Goal: Task Accomplishment & Management: Use online tool/utility

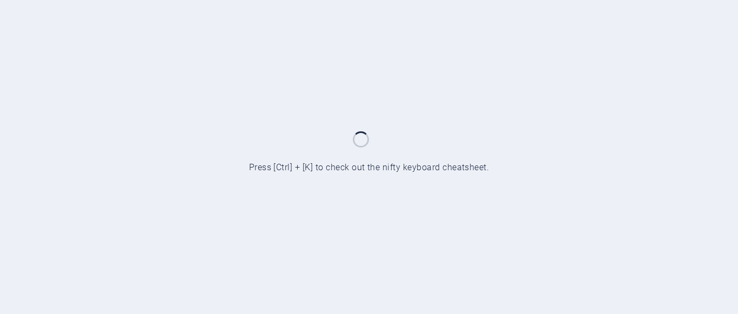
click at [646, 97] on div at bounding box center [369, 157] width 738 height 314
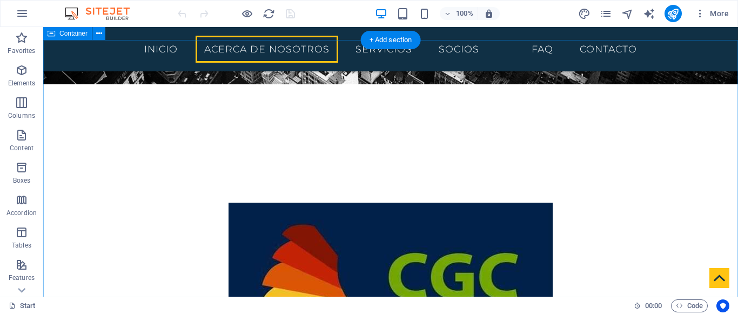
scroll to position [297, 0]
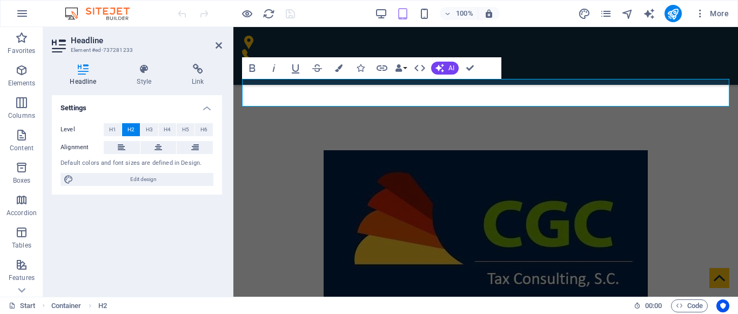
click at [482, 59] on div "Bold Italic Underline Strikethrough Colors Icons Link Data Bindings Company Fir…" at bounding box center [371, 68] width 259 height 22
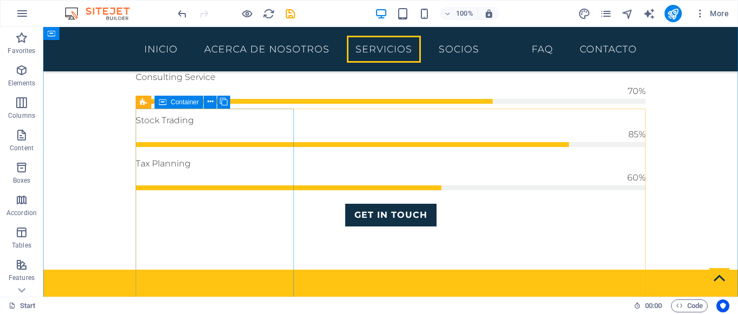
scroll to position [1062, 0]
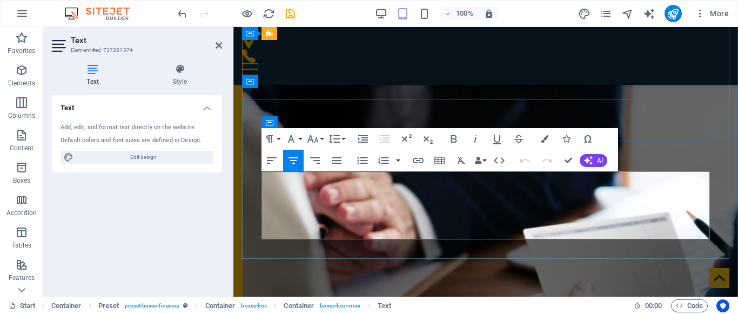
scroll to position [1385, 0]
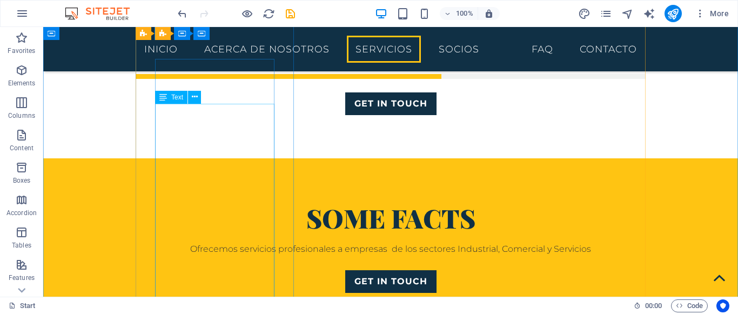
scroll to position [1140, 0]
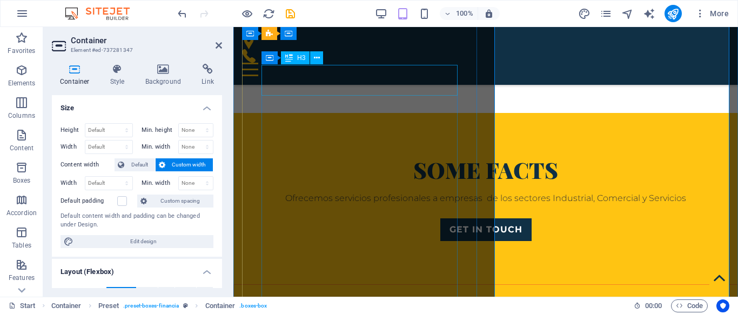
scroll to position [1120, 0]
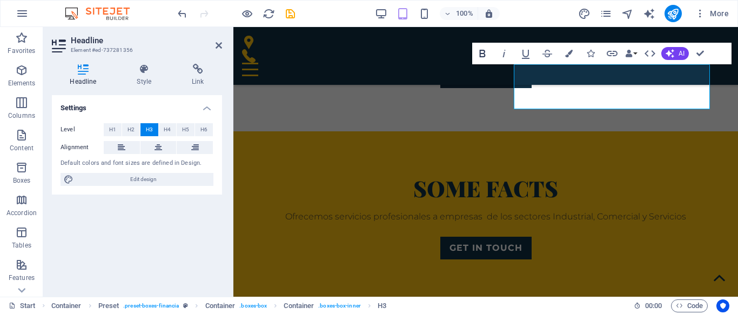
click at [482, 55] on icon "button" at bounding box center [482, 53] width 13 height 13
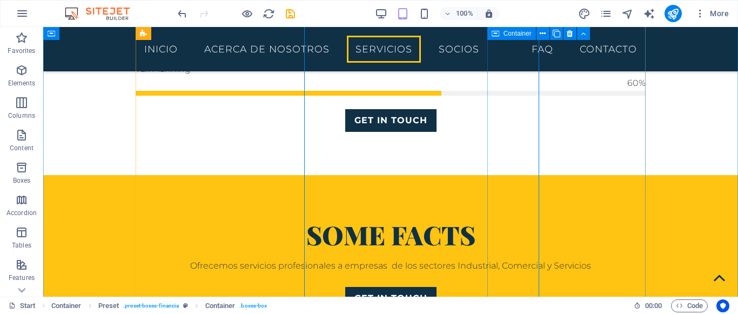
scroll to position [1140, 0]
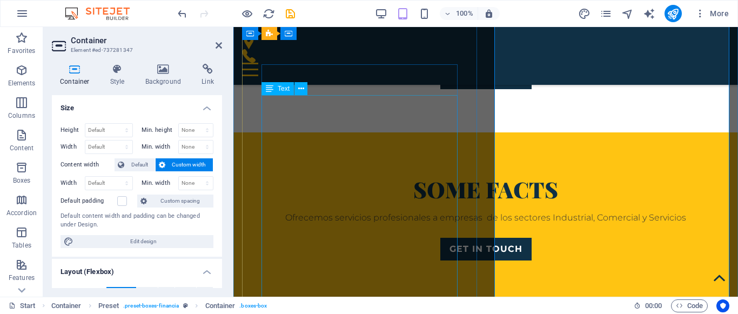
scroll to position [1120, 0]
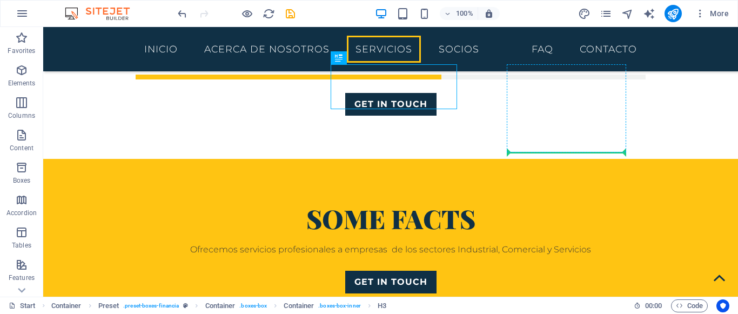
drag, startPoint x: 516, startPoint y: 107, endPoint x: 564, endPoint y: 129, distance: 52.7
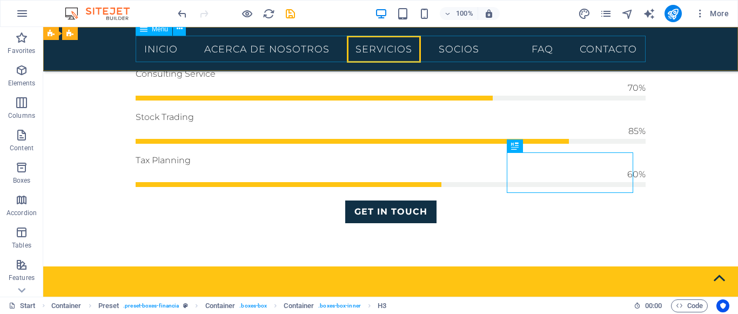
scroll to position [1032, 0]
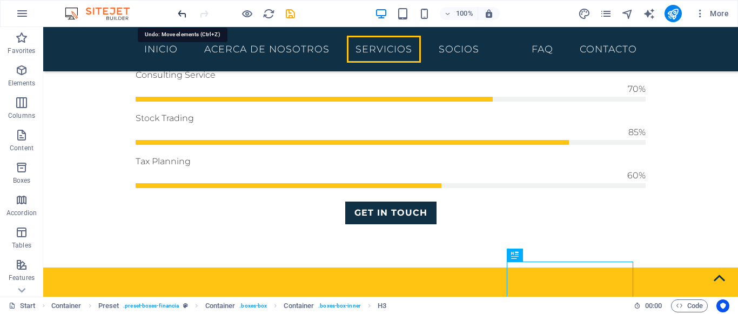
click at [183, 12] on icon "undo" at bounding box center [182, 14] width 12 height 12
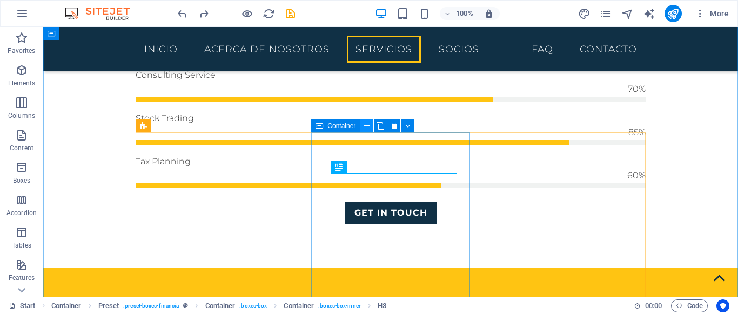
click at [369, 126] on icon at bounding box center [367, 125] width 6 height 11
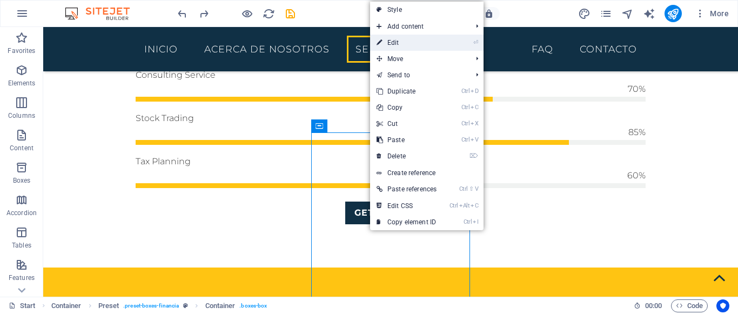
click at [396, 42] on link "⏎ Edit" at bounding box center [406, 43] width 73 height 16
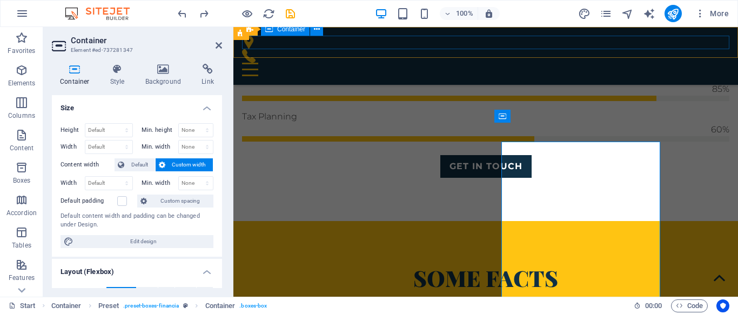
scroll to position [1021, 0]
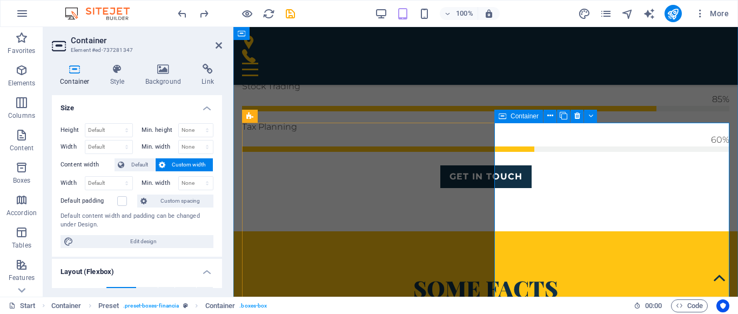
drag, startPoint x: 495, startPoint y: 178, endPoint x: 565, endPoint y: 172, distance: 70.5
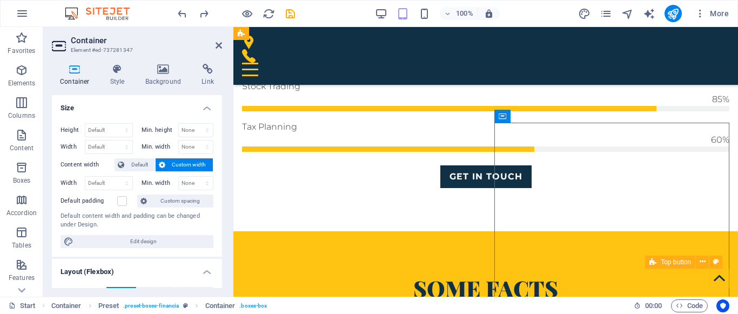
click at [723, 272] on figure at bounding box center [719, 278] width 20 height 20
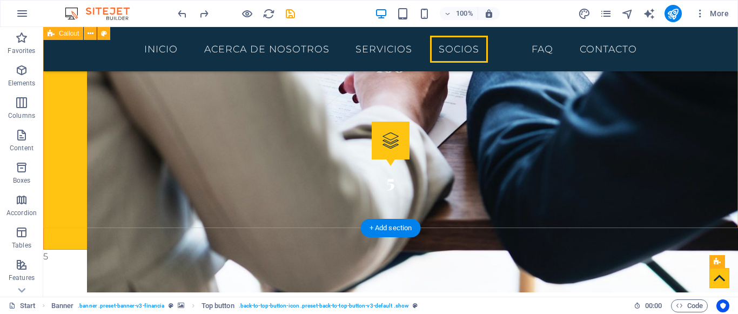
scroll to position [1769, 0]
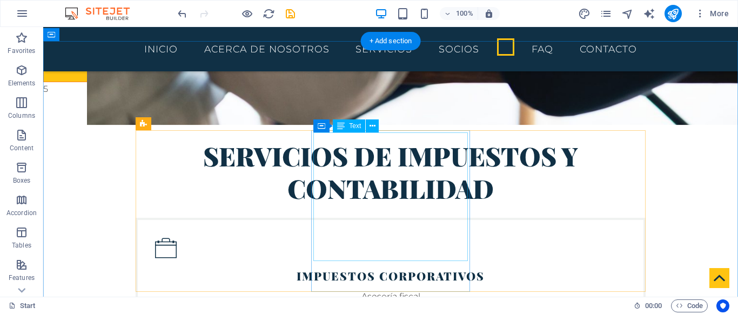
scroll to position [1932, 0]
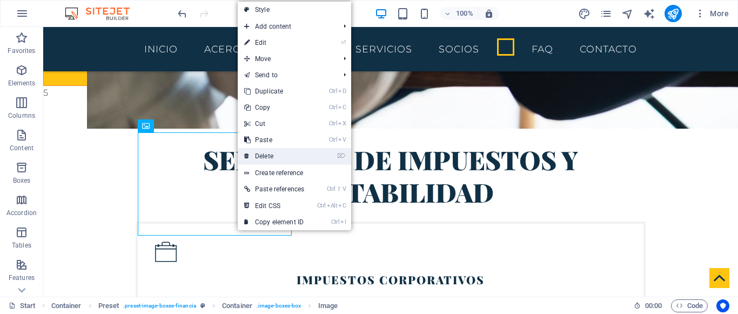
click at [266, 153] on link "⌦ Delete" at bounding box center [274, 156] width 73 height 16
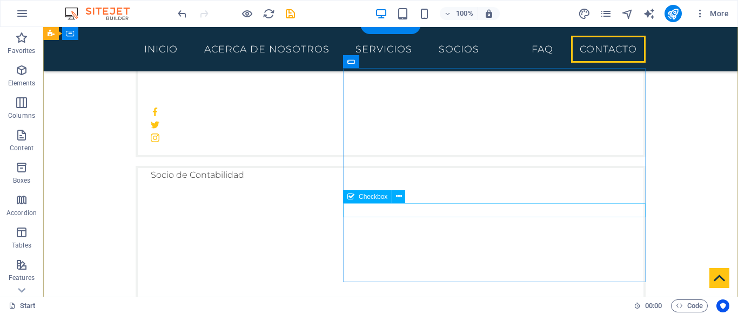
scroll to position [3611, 0]
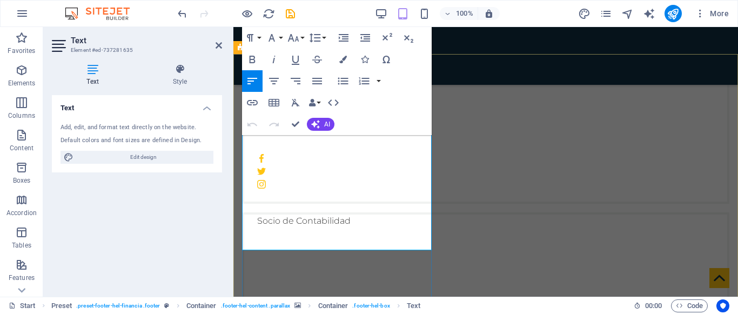
click at [216, 196] on div "Text Add, edit, and format text directly on the website. Default colors and fon…" at bounding box center [137, 191] width 170 height 193
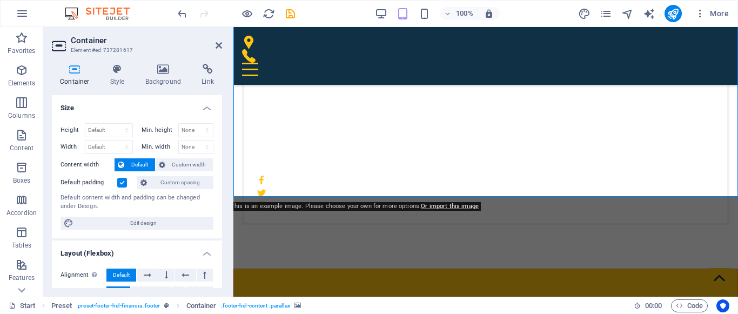
scroll to position [3568, 0]
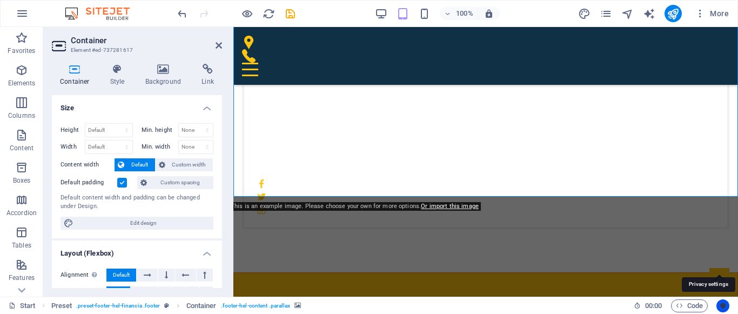
click at [722, 301] on button "Usercentrics" at bounding box center [722, 305] width 13 height 13
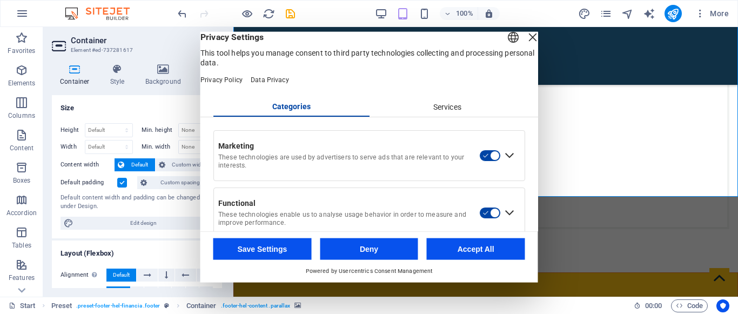
click at [476, 247] on button "Accept All" at bounding box center [476, 249] width 98 height 22
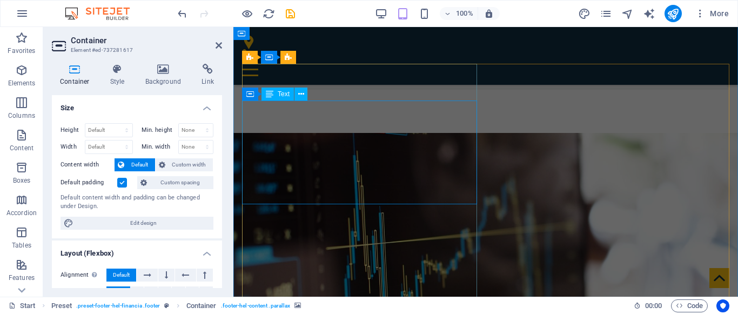
scroll to position [2637, 0]
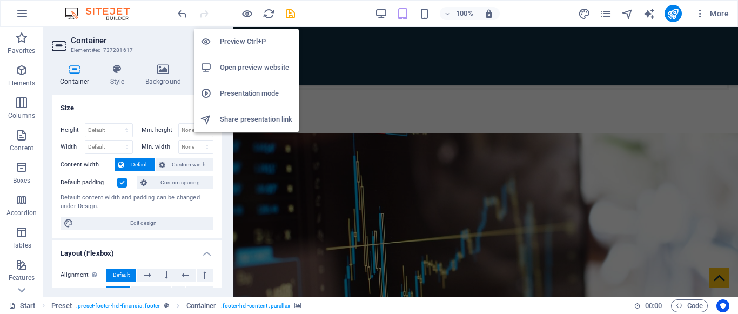
click at [245, 62] on h6 "Open preview website" at bounding box center [256, 67] width 72 height 13
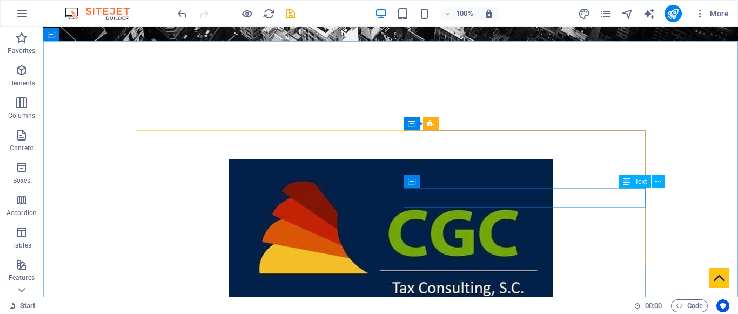
scroll to position [339, 0]
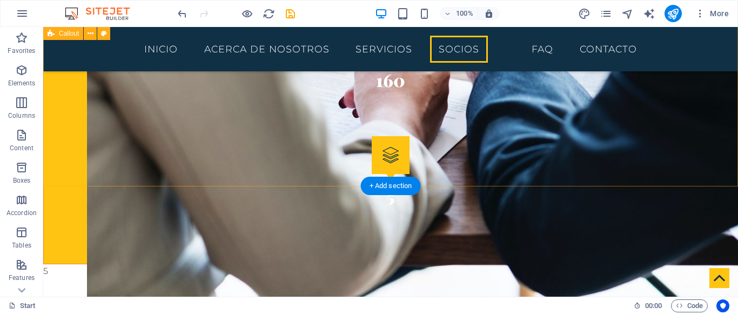
scroll to position [1843, 0]
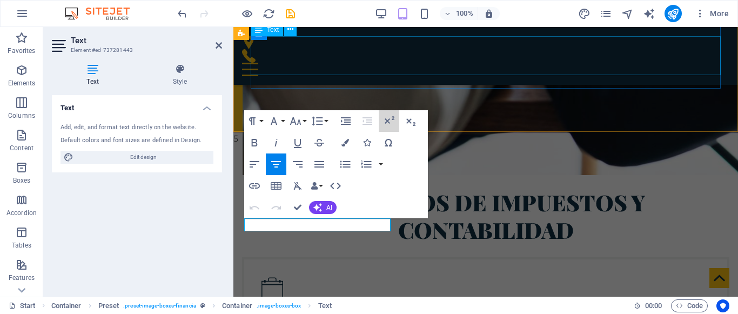
drag, startPoint x: 613, startPoint y: 140, endPoint x: 398, endPoint y: 69, distance: 226.5
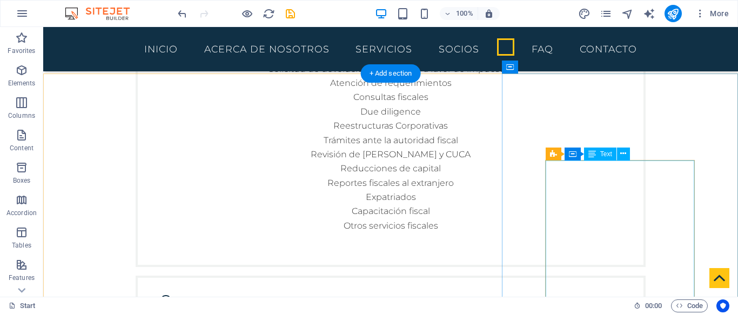
scroll to position [2193, 0]
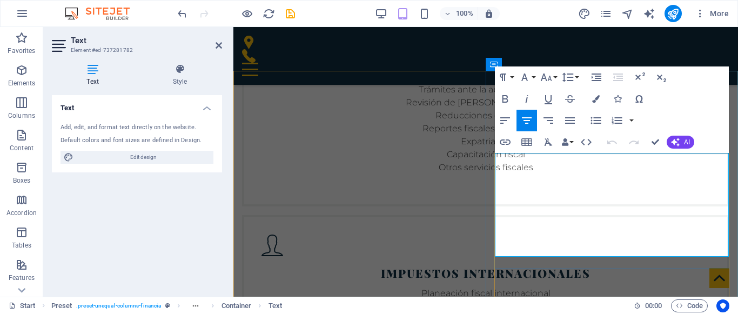
drag, startPoint x: 503, startPoint y: 162, endPoint x: 683, endPoint y: 252, distance: 201.2
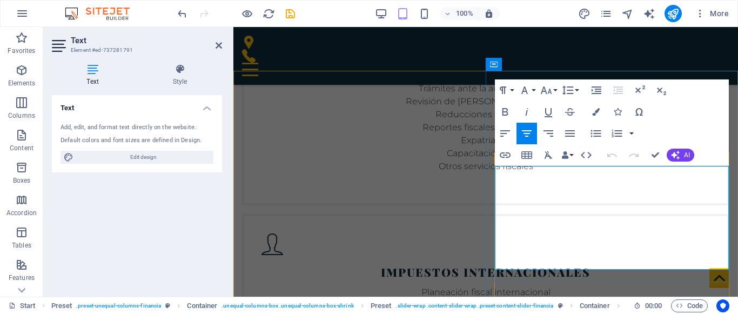
drag, startPoint x: 506, startPoint y: 172, endPoint x: 713, endPoint y: 280, distance: 233.7
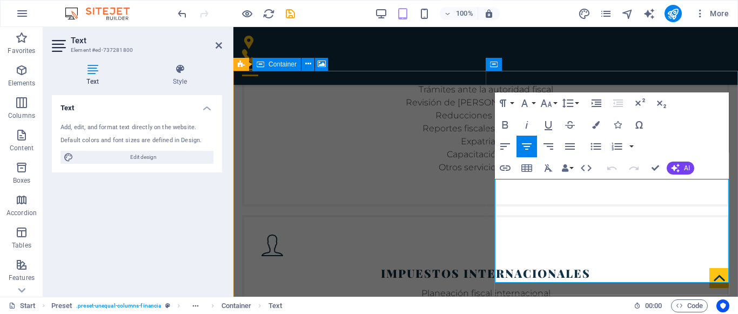
drag, startPoint x: 508, startPoint y: 191, endPoint x: 680, endPoint y: 285, distance: 196.0
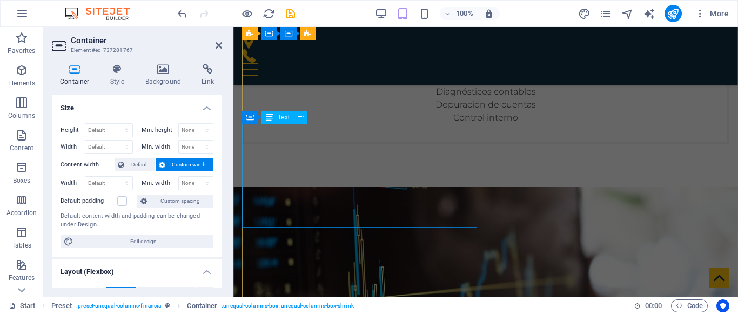
scroll to position [2583, 0]
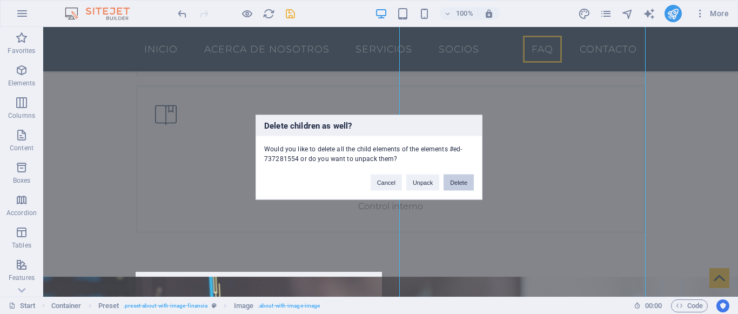
click at [460, 180] on button "Delete" at bounding box center [458, 182] width 30 height 16
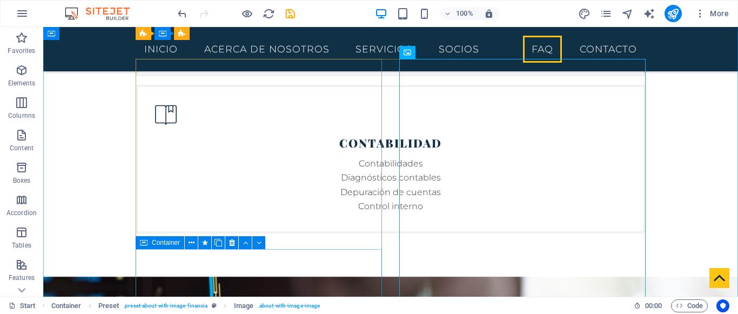
scroll to position [2471, 0]
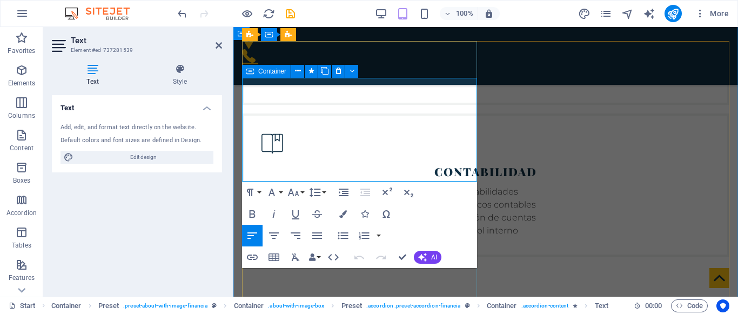
drag, startPoint x: 246, startPoint y: 85, endPoint x: 463, endPoint y: 219, distance: 255.4
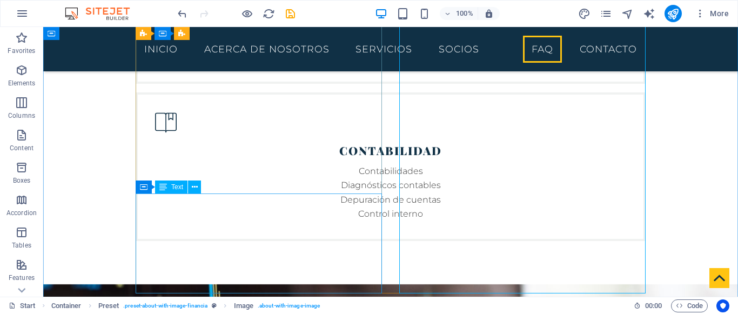
scroll to position [2576, 0]
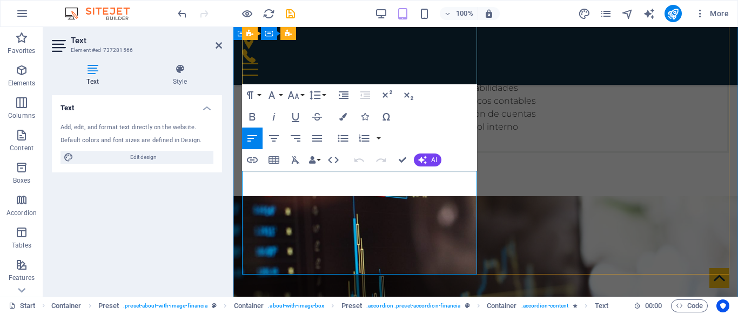
drag, startPoint x: 415, startPoint y: 265, endPoint x: 245, endPoint y: 122, distance: 222.3
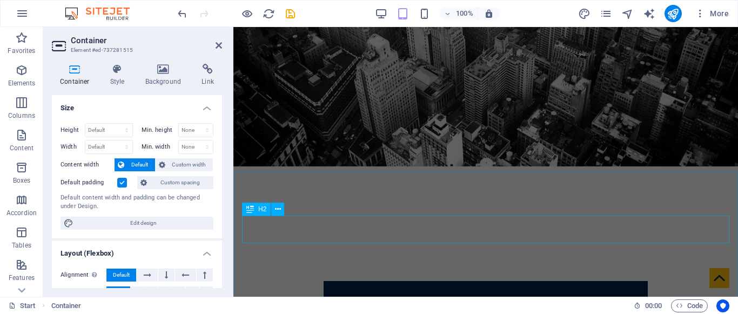
scroll to position [111, 0]
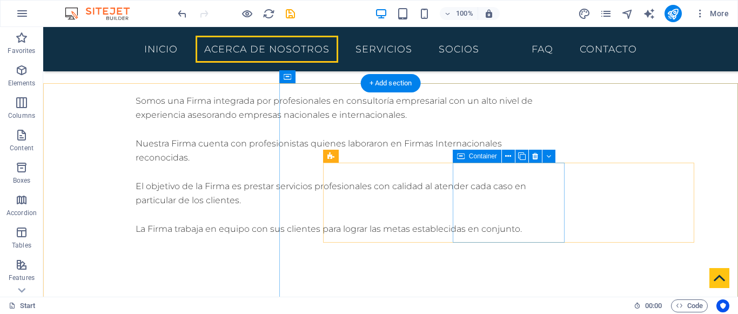
scroll to position [707, 0]
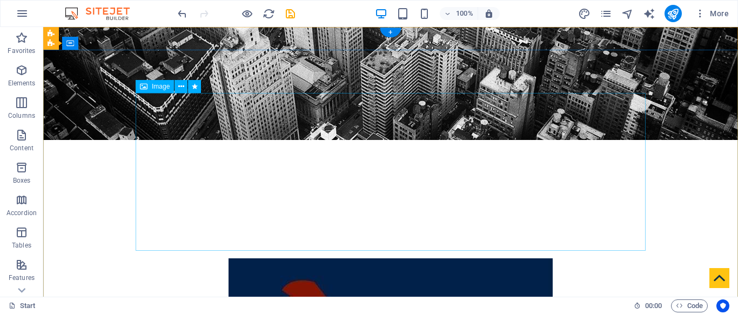
scroll to position [0, 0]
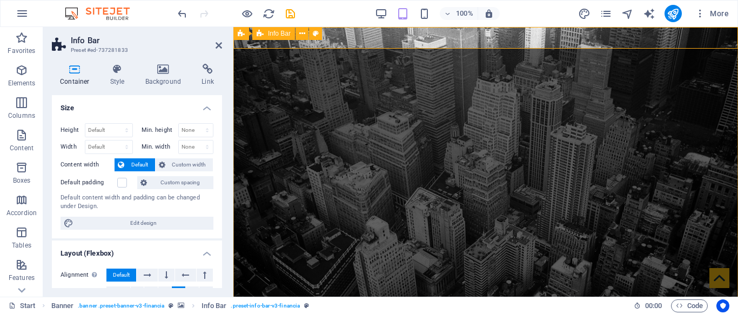
click at [507, 38] on div "Container Text" at bounding box center [477, 34] width 72 height 14
click at [513, 38] on div "Container Text" at bounding box center [477, 34] width 72 height 14
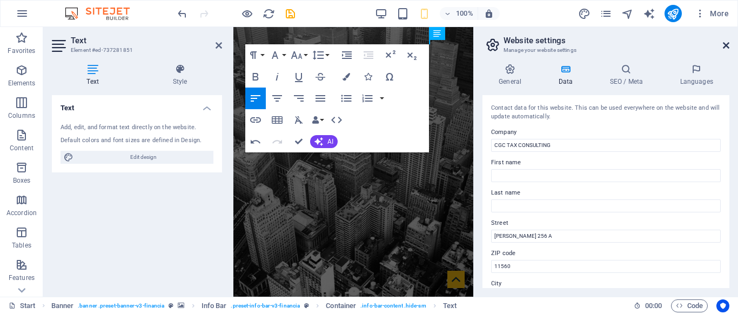
click at [728, 46] on icon at bounding box center [726, 45] width 6 height 9
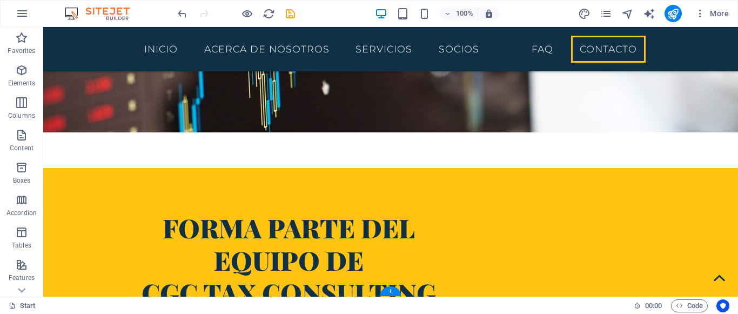
scroll to position [3022, 0]
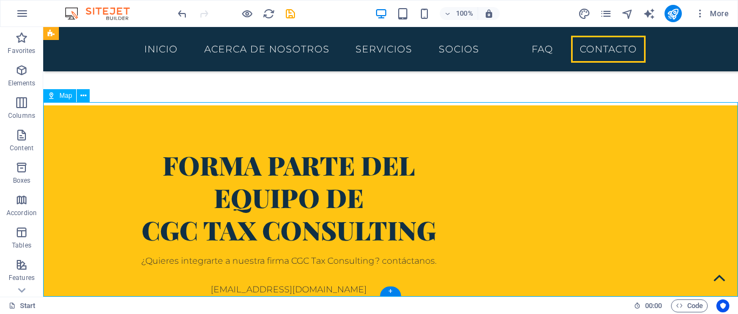
select select "1"
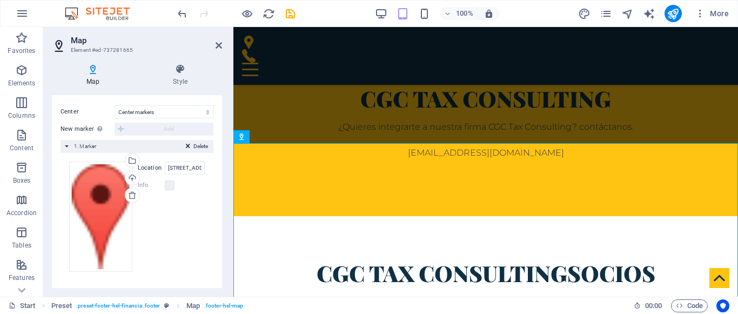
scroll to position [0, 0]
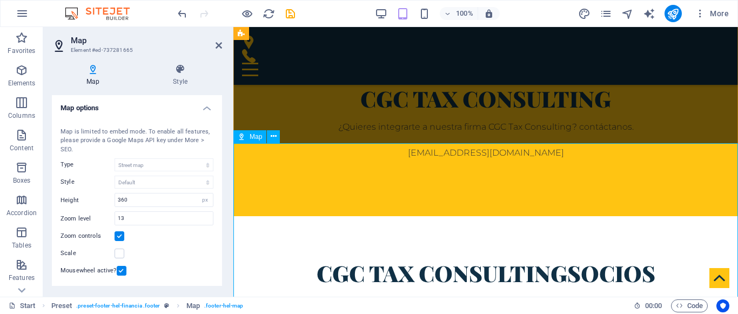
click at [275, 138] on icon at bounding box center [274, 136] width 6 height 11
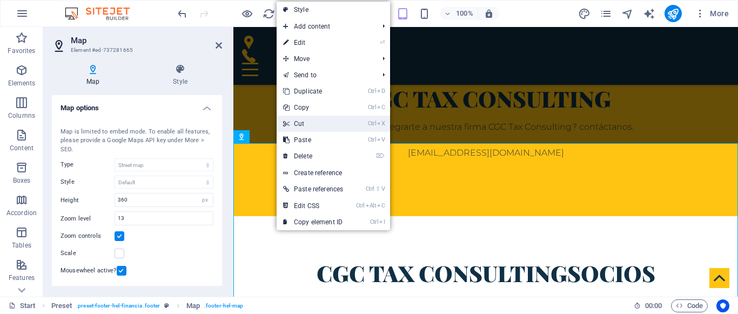
click at [310, 123] on link "Ctrl X Cut" at bounding box center [313, 124] width 73 height 16
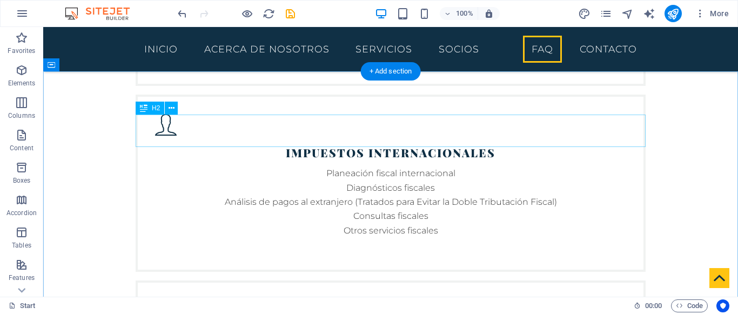
scroll to position [2306, 0]
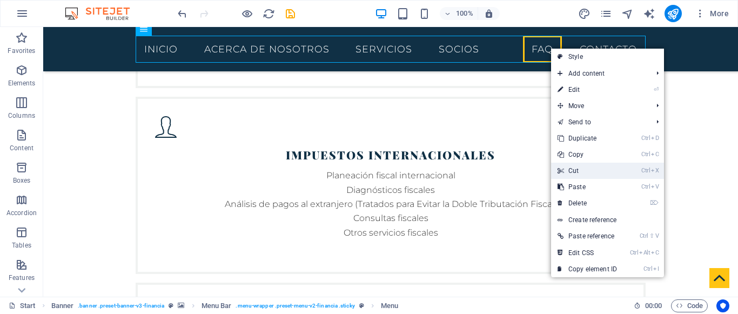
click at [579, 167] on link "Ctrl X Cut" at bounding box center [587, 171] width 72 height 16
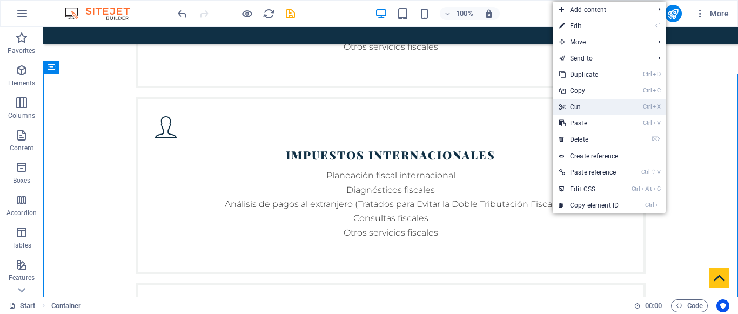
click at [583, 104] on link "Ctrl X Cut" at bounding box center [589, 107] width 72 height 16
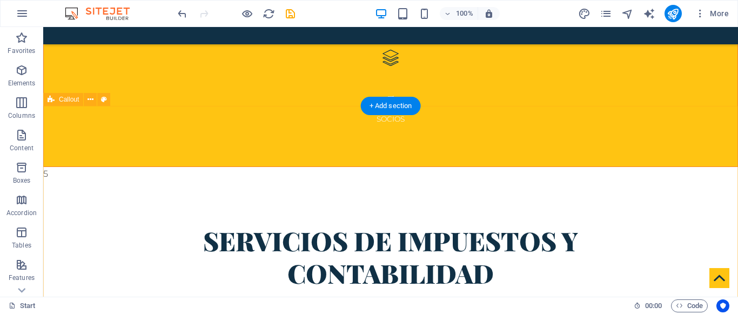
scroll to position [1793, 0]
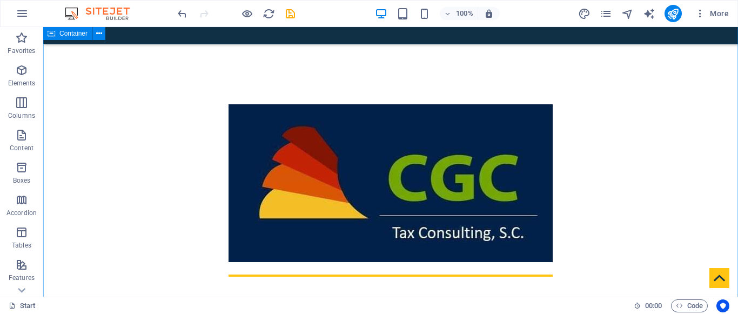
scroll to position [351, 0]
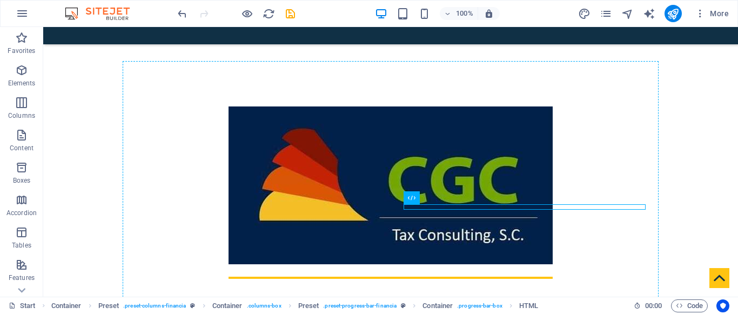
drag, startPoint x: 547, startPoint y: 207, endPoint x: 567, endPoint y: 213, distance: 21.2
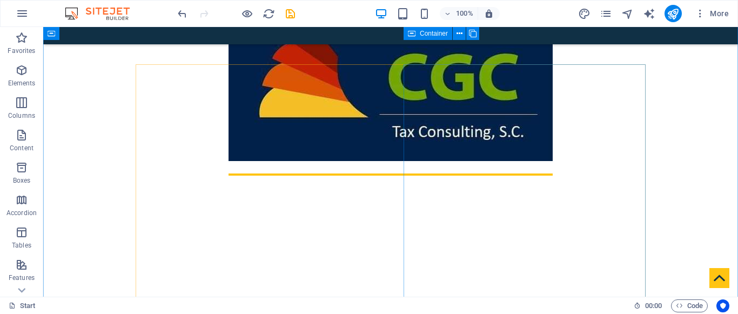
scroll to position [357, 0]
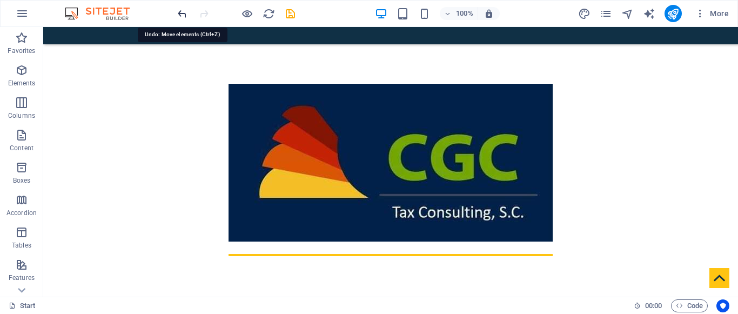
click at [185, 15] on icon "undo" at bounding box center [182, 14] width 12 height 12
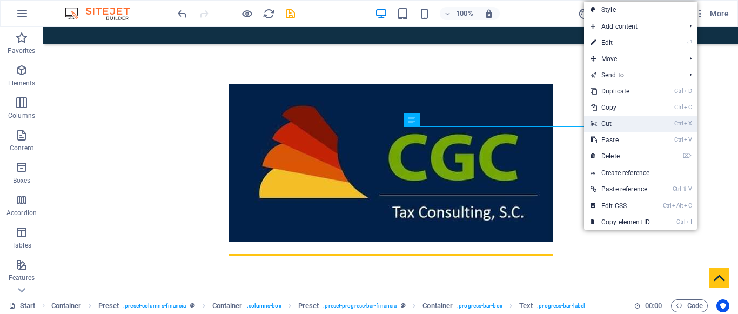
click at [620, 119] on link "Ctrl X Cut" at bounding box center [620, 124] width 72 height 16
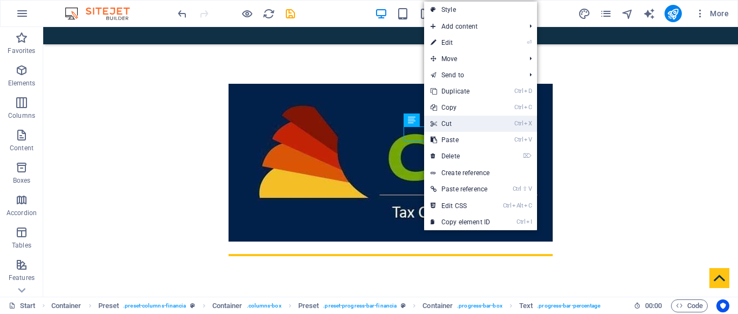
click at [456, 125] on link "Ctrl X Cut" at bounding box center [460, 124] width 72 height 16
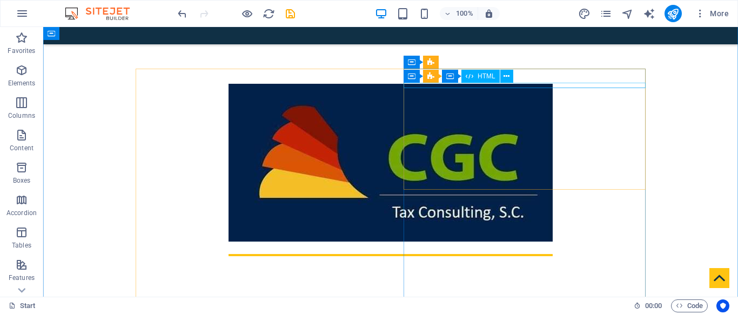
click at [467, 77] on icon at bounding box center [470, 76] width 8 height 13
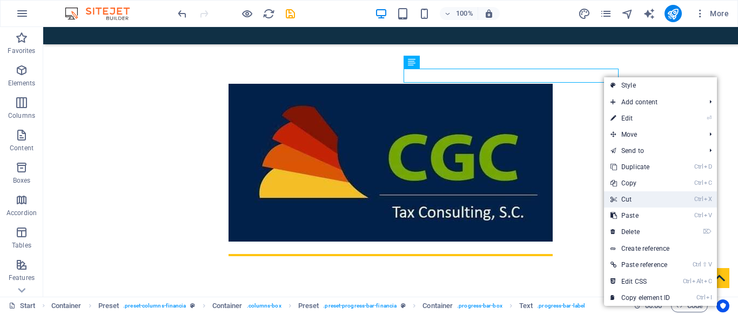
click at [627, 197] on link "Ctrl X Cut" at bounding box center [640, 199] width 72 height 16
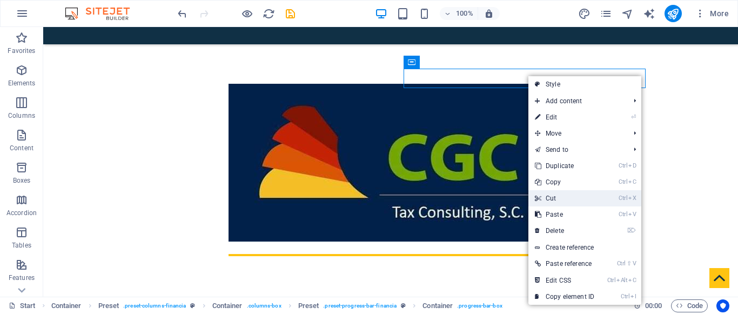
click at [563, 195] on link "Ctrl X Cut" at bounding box center [564, 198] width 72 height 16
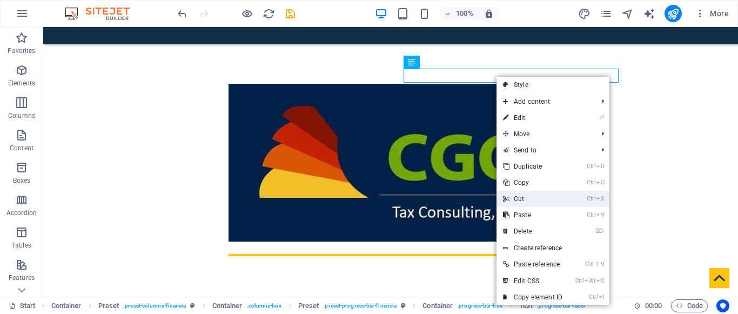
click at [525, 196] on link "Ctrl X Cut" at bounding box center [532, 199] width 72 height 16
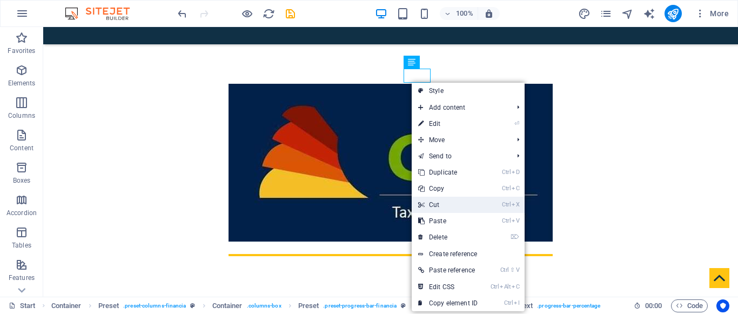
click at [442, 200] on link "Ctrl X Cut" at bounding box center [448, 205] width 72 height 16
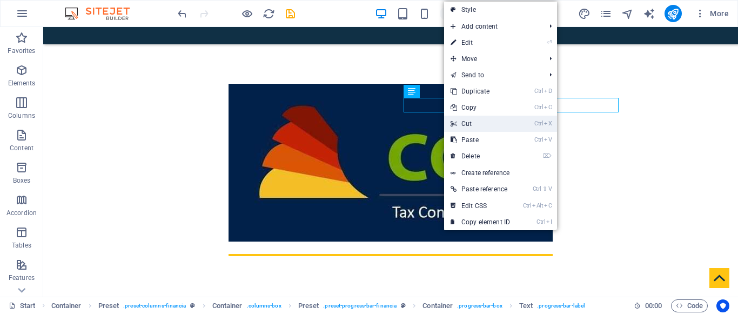
click at [470, 122] on link "Ctrl X Cut" at bounding box center [480, 124] width 72 height 16
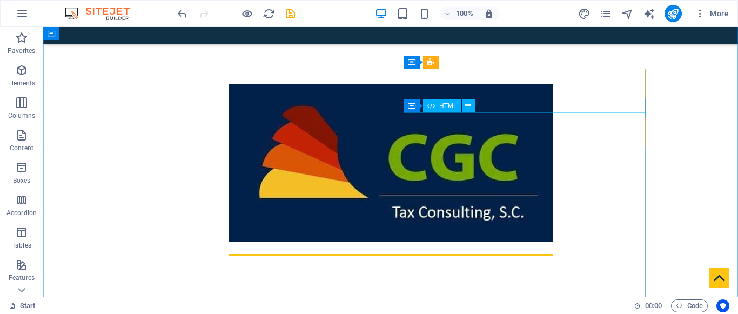
click at [442, 105] on span "HTML" at bounding box center [448, 106] width 18 height 6
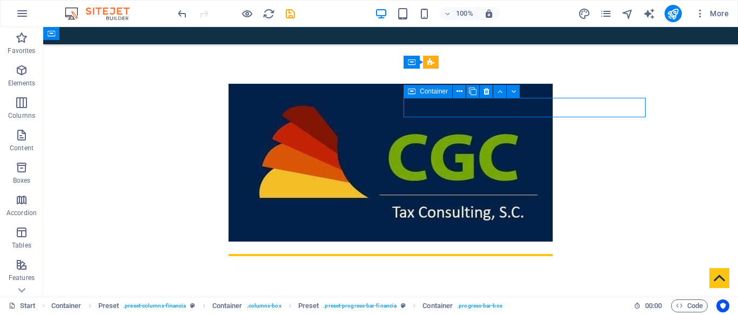
drag, startPoint x: 529, startPoint y: 107, endPoint x: 522, endPoint y: 117, distance: 12.0
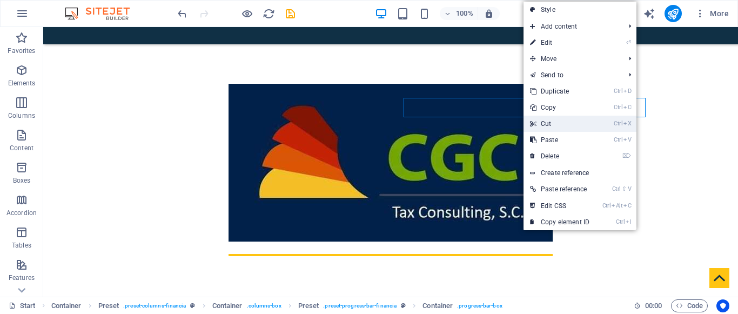
click at [545, 123] on link "Ctrl X Cut" at bounding box center [559, 124] width 72 height 16
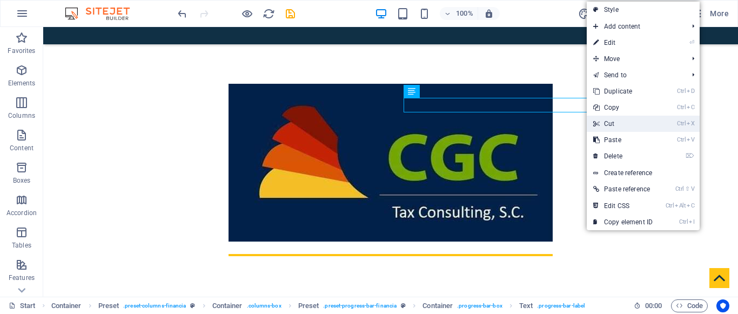
click at [618, 123] on link "Ctrl X Cut" at bounding box center [623, 124] width 72 height 16
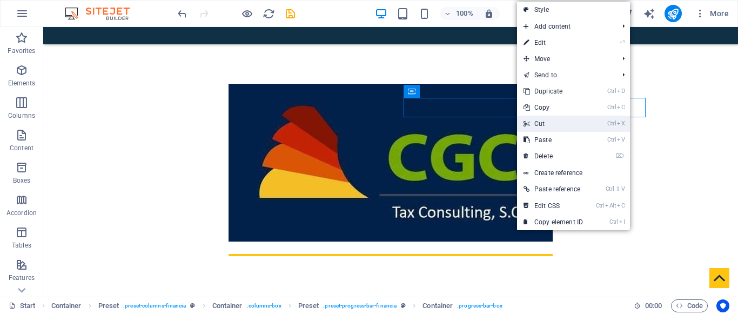
click at [539, 120] on link "Ctrl X Cut" at bounding box center [553, 124] width 72 height 16
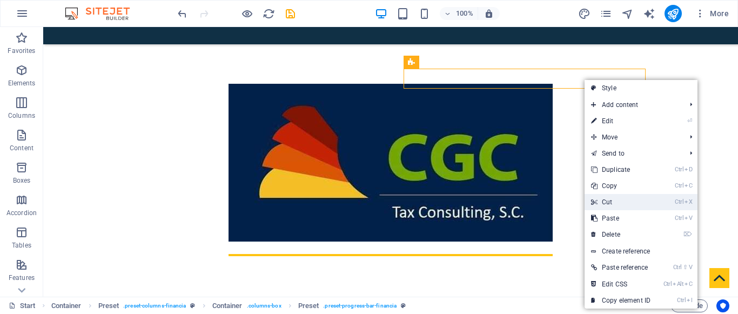
click at [610, 200] on link "Ctrl X Cut" at bounding box center [620, 202] width 72 height 16
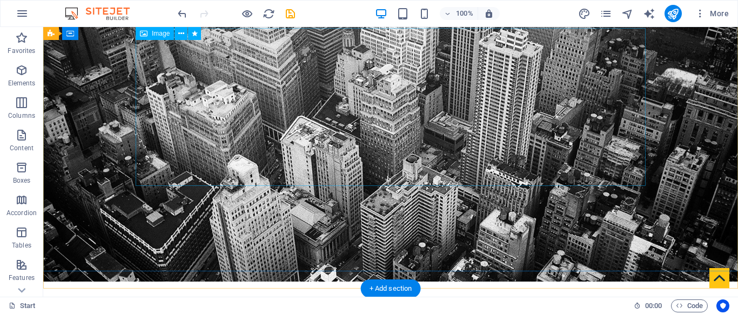
scroll to position [0, 0]
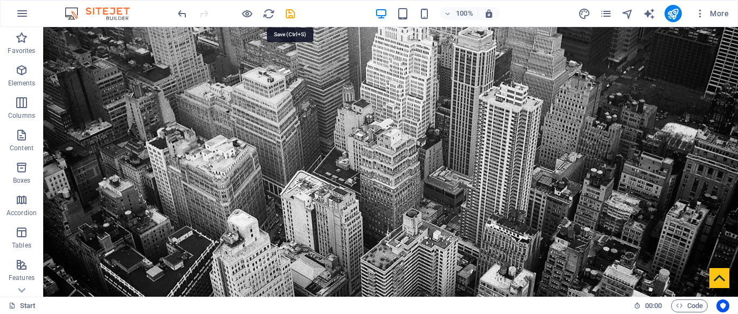
drag, startPoint x: 332, startPoint y: 39, endPoint x: 307, endPoint y: 33, distance: 26.2
click at [287, 13] on icon "save" at bounding box center [290, 14] width 12 height 12
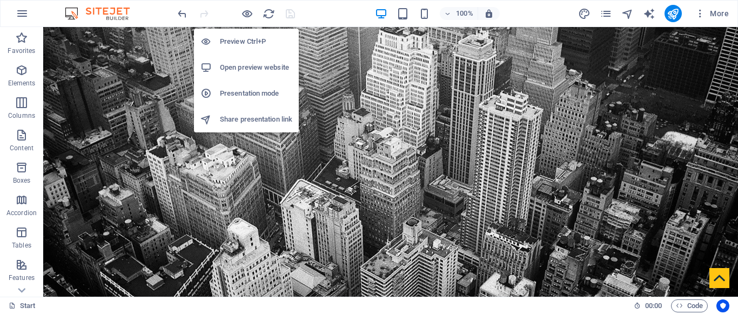
click at [244, 68] on h6 "Open preview website" at bounding box center [256, 67] width 72 height 13
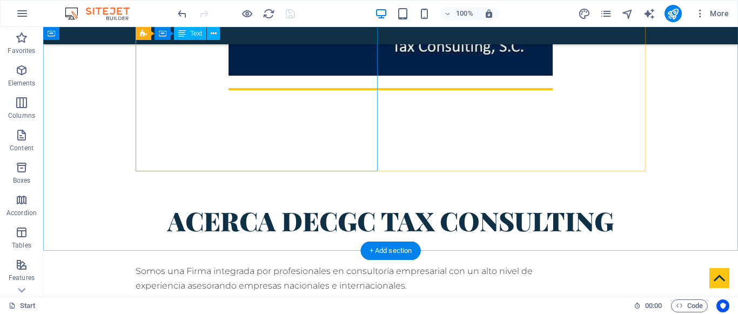
scroll to position [562, 0]
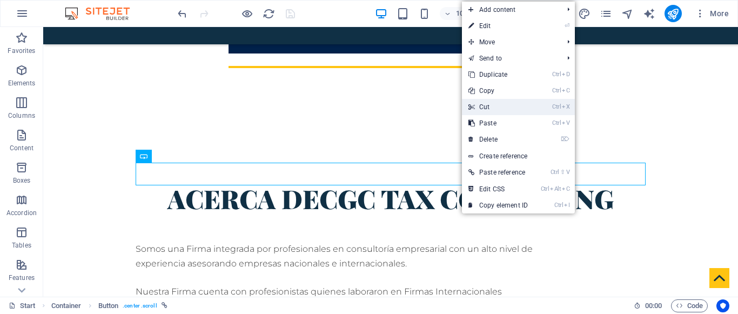
click at [481, 104] on link "Ctrl X Cut" at bounding box center [498, 107] width 72 height 16
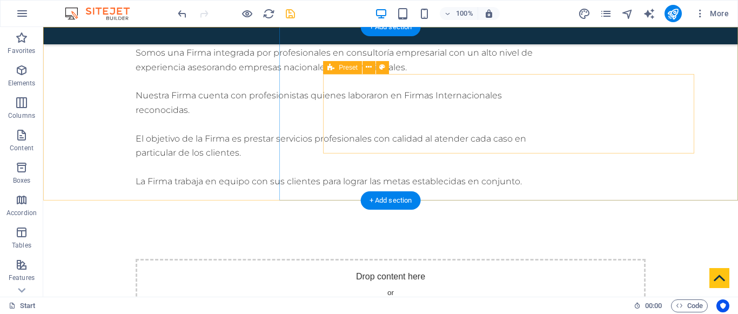
scroll to position [785, 0]
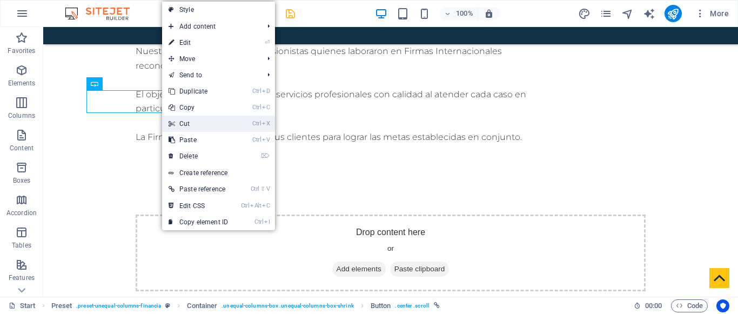
click at [183, 120] on link "Ctrl X Cut" at bounding box center [198, 124] width 72 height 16
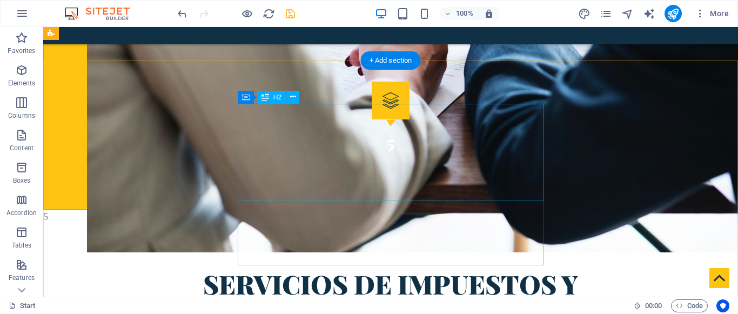
scroll to position [1483, 0]
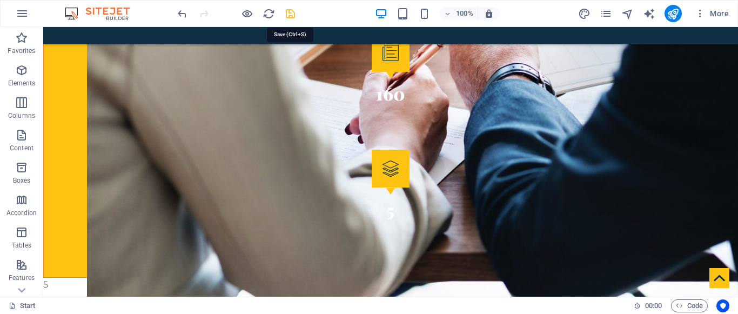
click at [289, 14] on icon "save" at bounding box center [290, 14] width 12 height 12
checkbox input "false"
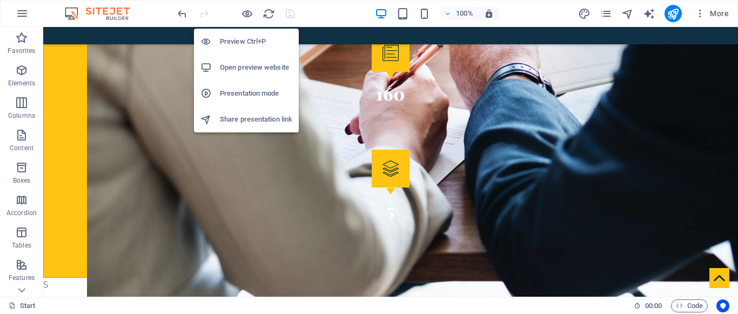
click at [244, 94] on h6 "Presentation mode" at bounding box center [256, 93] width 72 height 13
click at [250, 13] on icon "button" at bounding box center [247, 14] width 12 height 12
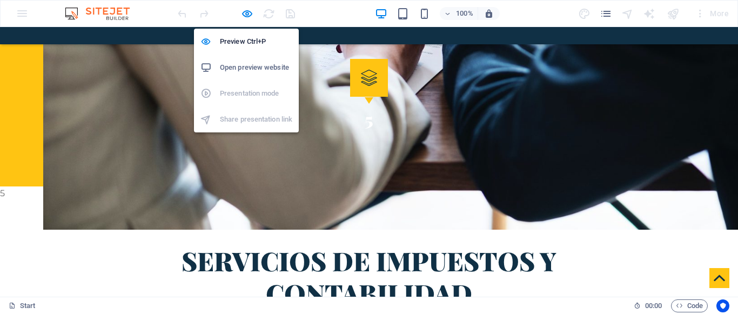
click at [262, 68] on h6 "Open preview website" at bounding box center [256, 67] width 72 height 13
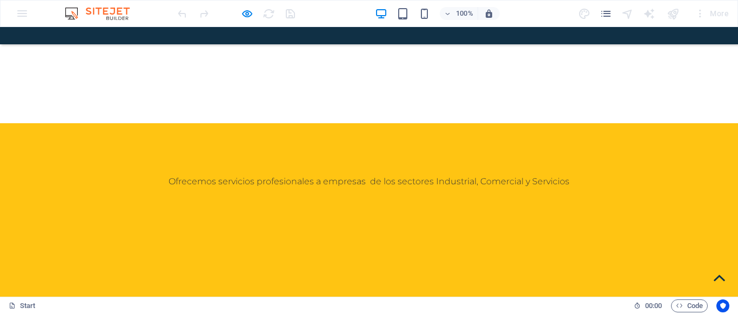
scroll to position [921, 0]
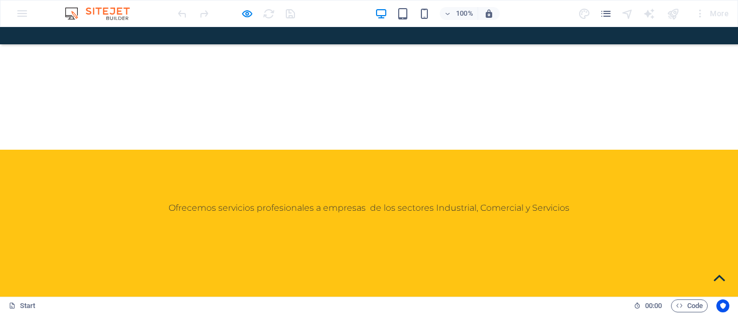
scroll to position [978, 0]
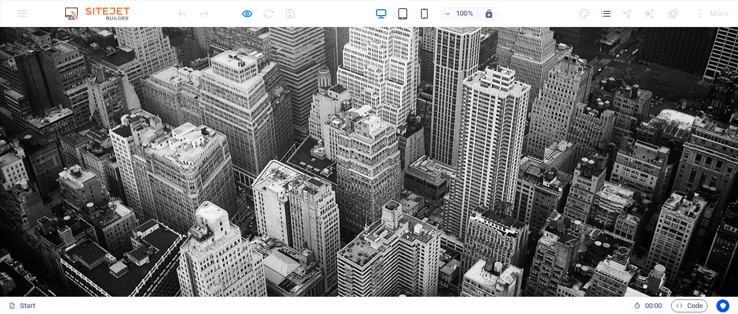
scroll to position [0, 0]
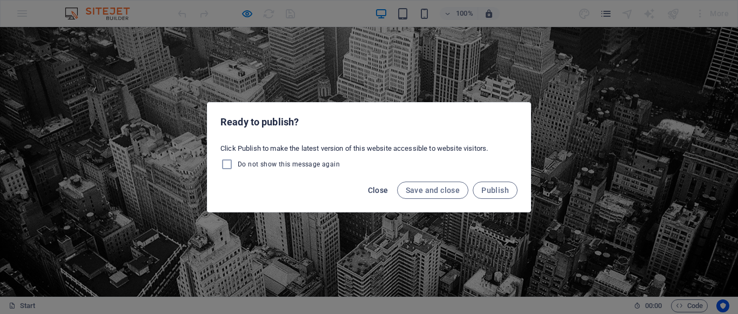
click at [384, 192] on span "Close" at bounding box center [378, 190] width 21 height 9
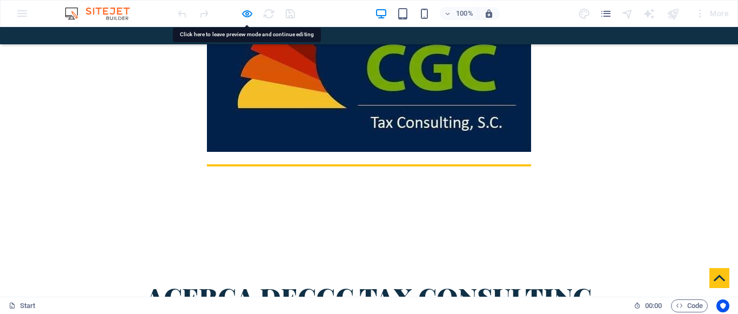
scroll to position [446, 0]
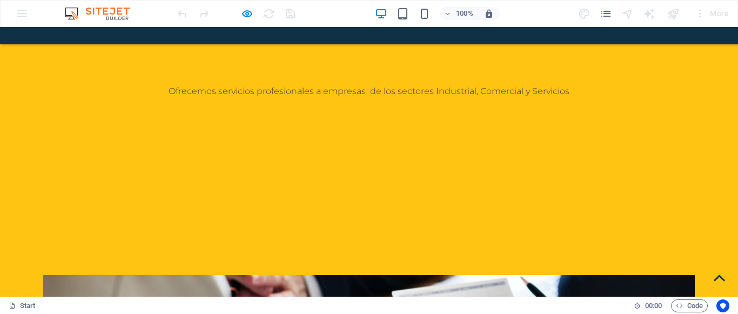
scroll to position [1010, 0]
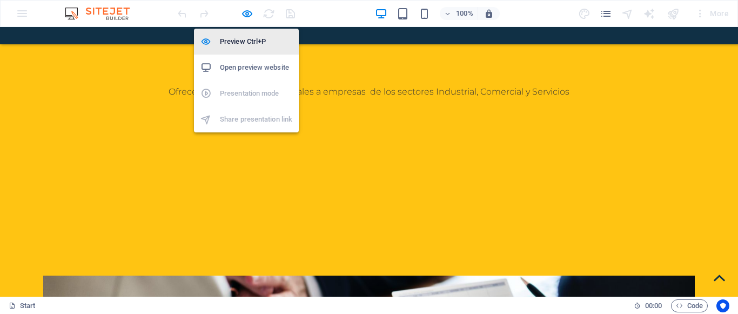
click at [267, 46] on h6 "Preview Ctrl+P" at bounding box center [256, 41] width 72 height 13
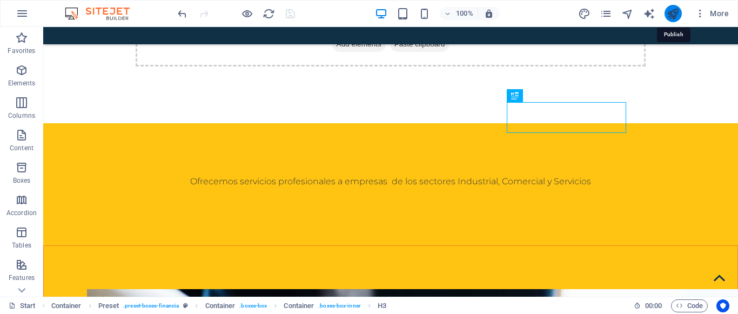
click at [667, 17] on icon "publish" at bounding box center [673, 14] width 12 height 12
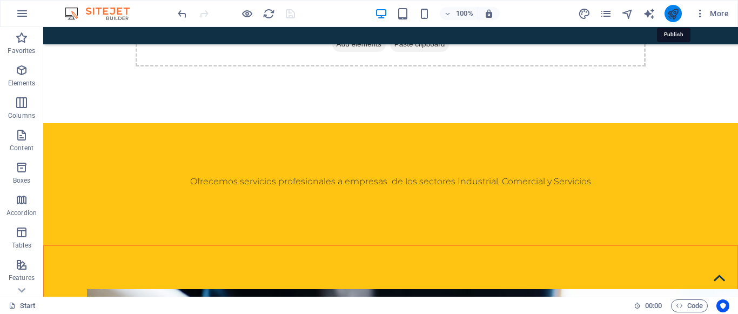
click at [667, 17] on icon "publish" at bounding box center [673, 14] width 12 height 12
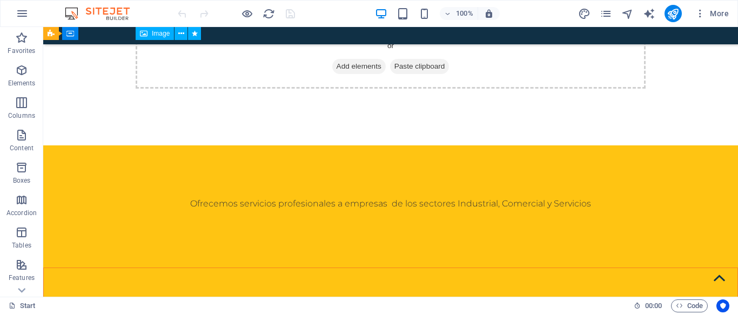
scroll to position [990, 0]
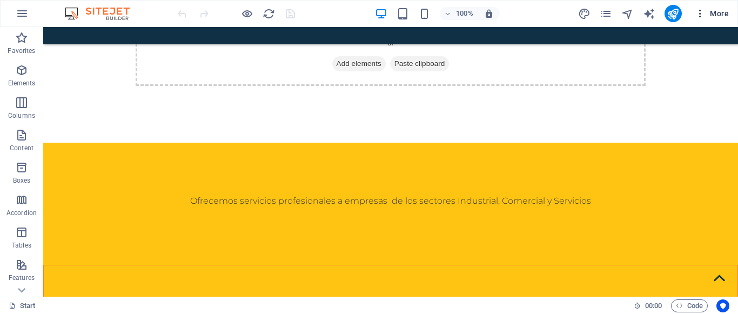
click at [706, 16] on span "More" at bounding box center [712, 13] width 34 height 11
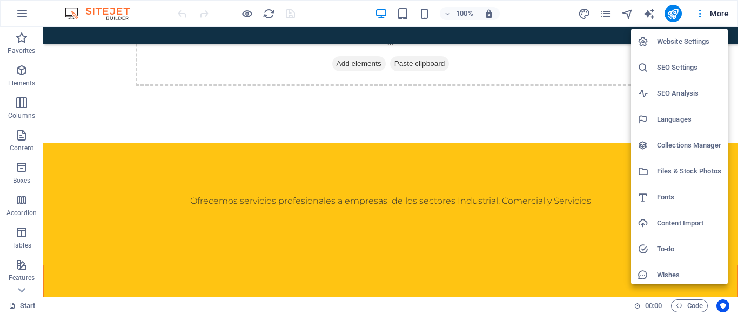
click at [588, 61] on div at bounding box center [369, 157] width 738 height 314
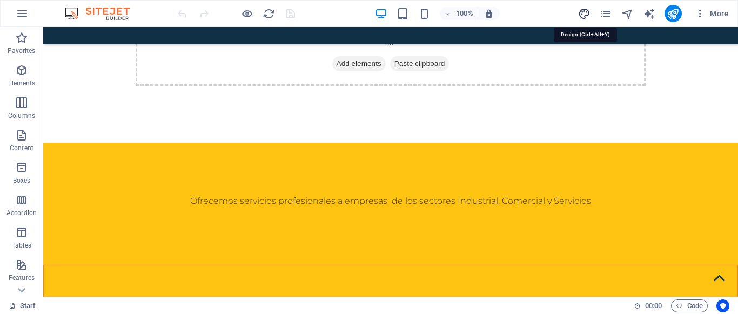
drag, startPoint x: 586, startPoint y: 11, endPoint x: 279, endPoint y: 116, distance: 324.1
click at [586, 11] on icon "design" at bounding box center [584, 14] width 12 height 12
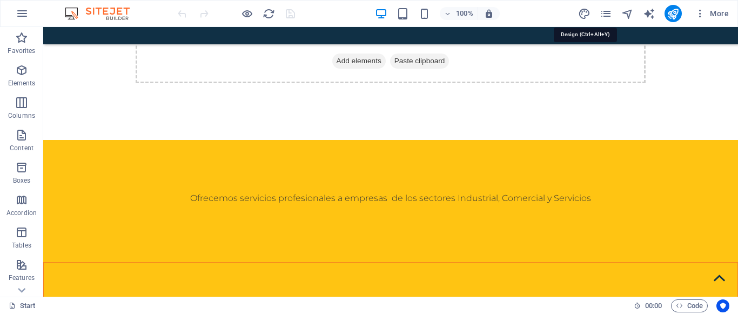
select select "rem"
select select "300"
select select "px"
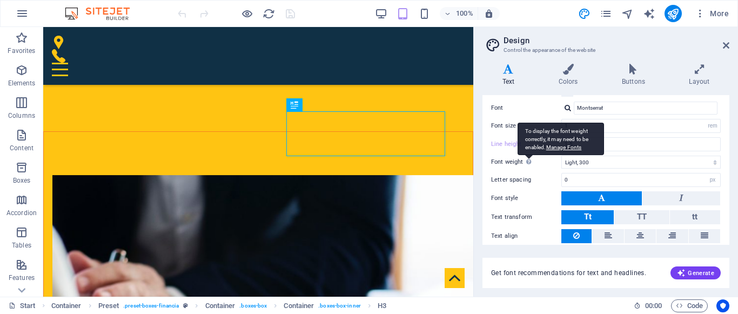
scroll to position [96, 0]
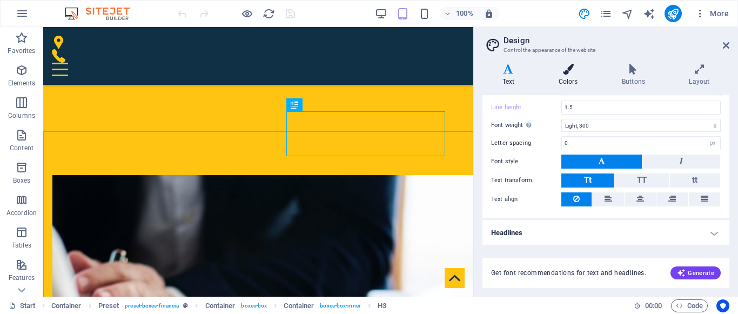
click at [568, 76] on h4 "Colors" at bounding box center [570, 75] width 63 height 23
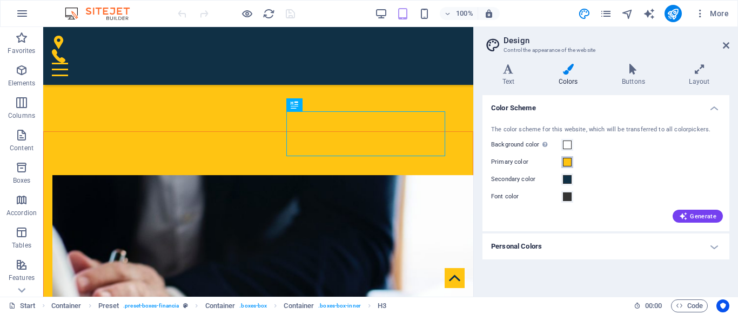
click at [566, 160] on span at bounding box center [567, 162] width 9 height 9
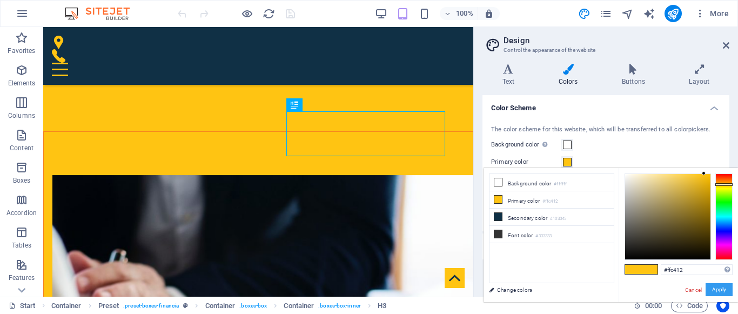
click at [714, 287] on button "Apply" at bounding box center [718, 289] width 27 height 13
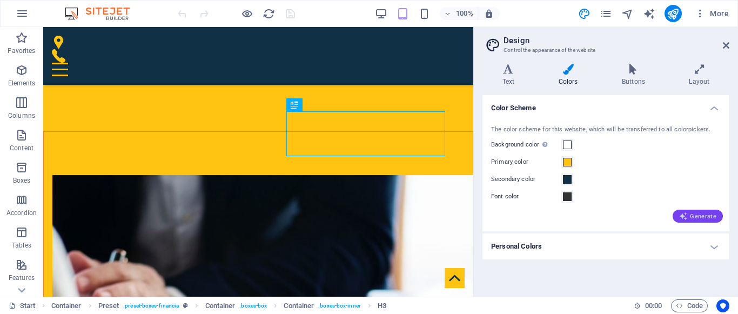
click at [698, 213] on span "Generate" at bounding box center [697, 216] width 37 height 9
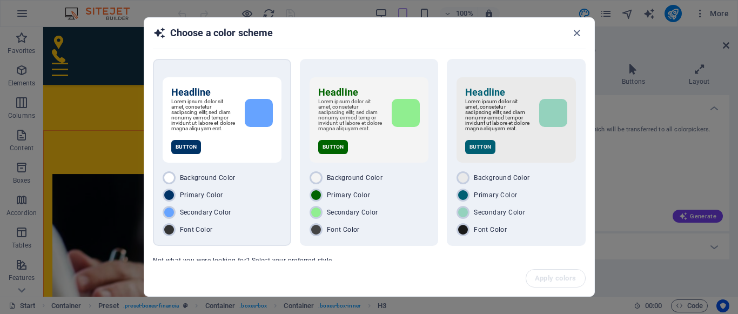
click at [190, 148] on p "Button" at bounding box center [186, 147] width 30 height 14
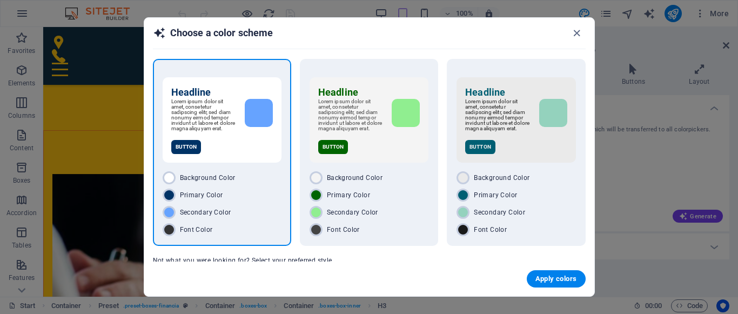
click at [189, 199] on span "Primary Color" at bounding box center [201, 195] width 43 height 9
click at [171, 202] on div "#003366" at bounding box center [169, 214] width 37 height 30
click at [167, 200] on div "#003366" at bounding box center [169, 214] width 37 height 30
click at [184, 153] on p "Button" at bounding box center [186, 147] width 30 height 14
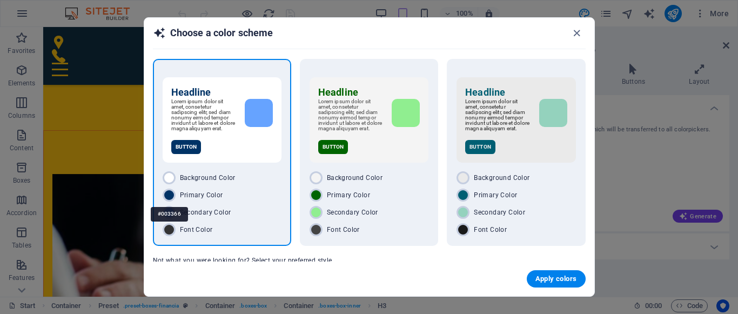
click at [170, 199] on div at bounding box center [169, 195] width 13 height 13
click at [320, 196] on div "#f4f4f4" at bounding box center [317, 197] width 34 height 15
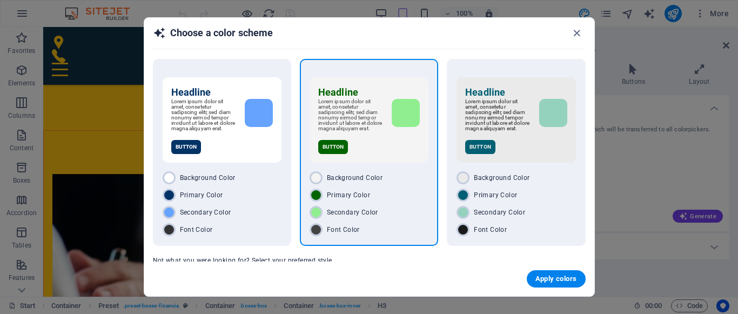
click at [354, 199] on span "Primary Color" at bounding box center [348, 195] width 43 height 9
click at [488, 194] on div "Primary Color" at bounding box center [515, 195] width 119 height 13
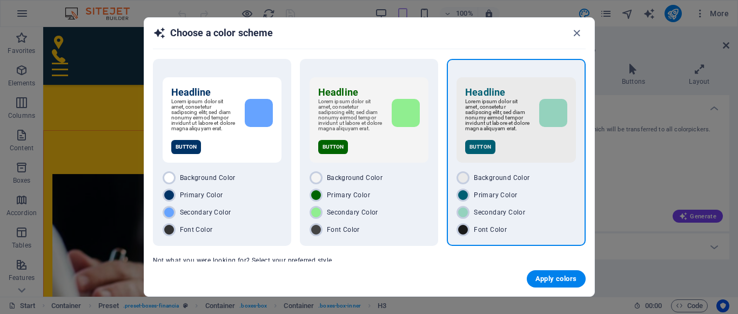
click at [479, 147] on p "Button" at bounding box center [480, 147] width 30 height 14
click at [480, 199] on span "Primary Color" at bounding box center [495, 195] width 43 height 9
click at [570, 279] on span "Apply colors" at bounding box center [556, 278] width 42 height 9
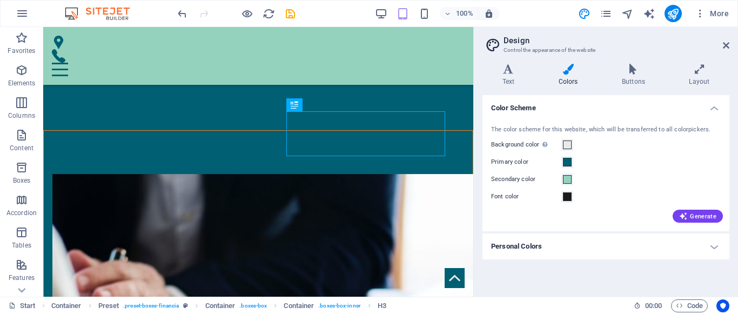
click at [730, 47] on aside "Design Control the appearance of the website Variants Text Colors Buttons Layou…" at bounding box center [605, 162] width 265 height 270
click at [725, 47] on icon at bounding box center [726, 45] width 6 height 9
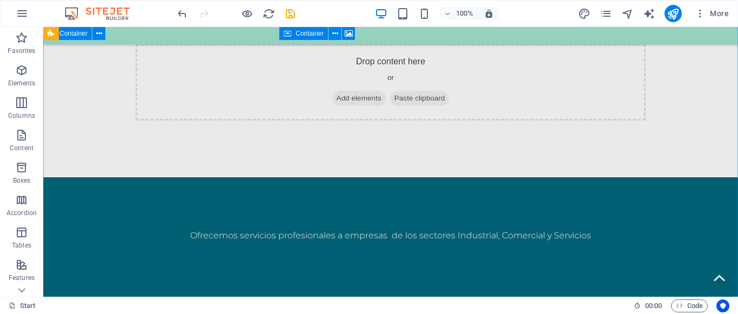
scroll to position [976, 0]
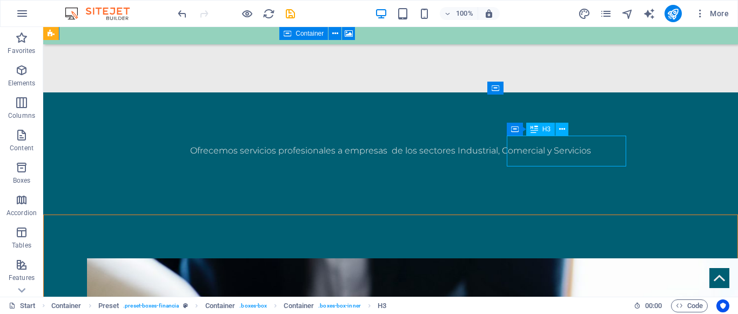
scroll to position [1348, 0]
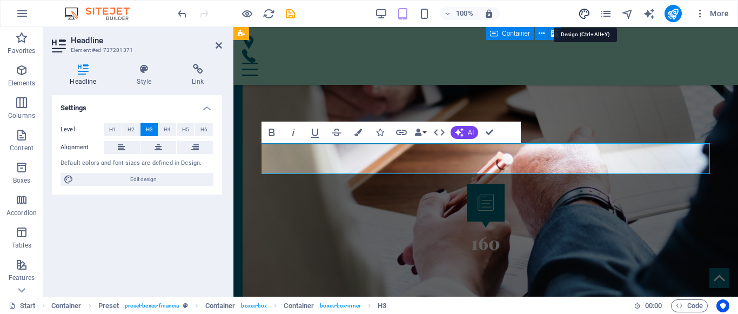
click at [582, 12] on icon "design" at bounding box center [584, 14] width 12 height 12
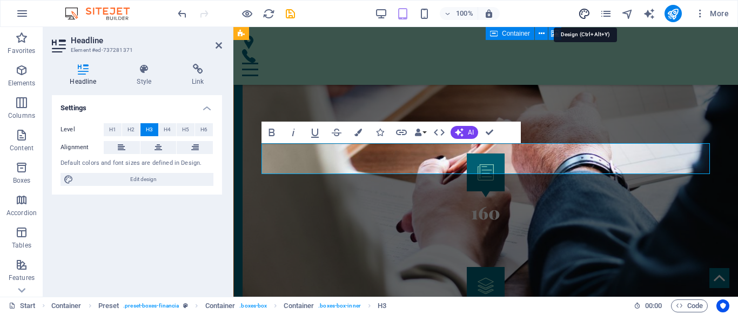
scroll to position [1774, 0]
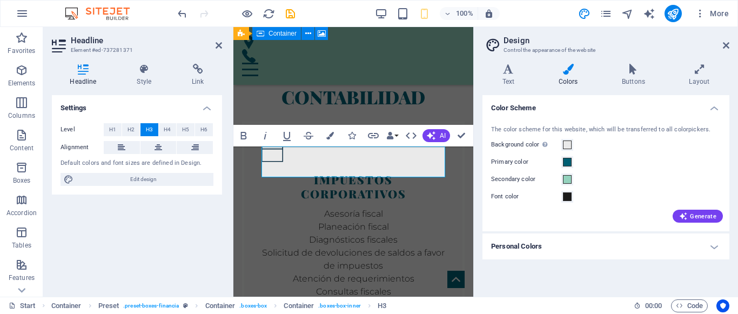
click at [567, 82] on h4 "Colors" at bounding box center [570, 75] width 63 height 23
click at [701, 217] on span "Generate" at bounding box center [697, 216] width 37 height 9
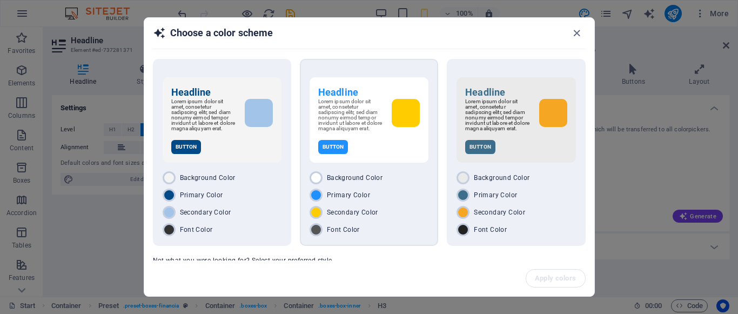
click at [404, 120] on div at bounding box center [406, 113] width 28 height 28
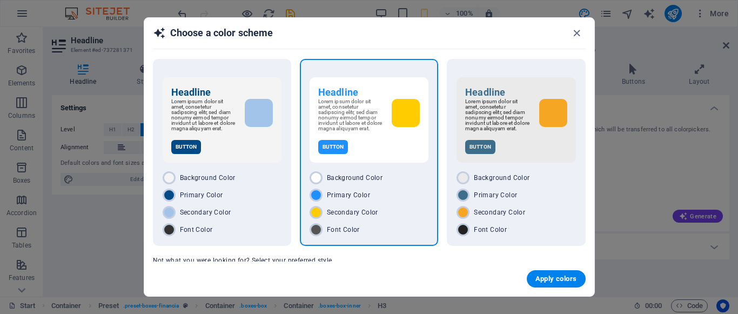
click at [341, 217] on span "Secondary Color" at bounding box center [352, 212] width 51 height 9
click at [327, 217] on span "Secondary Color" at bounding box center [352, 212] width 51 height 9
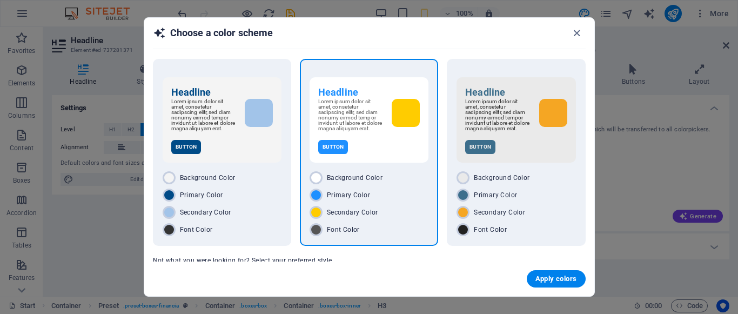
click at [327, 217] on span "Secondary Color" at bounding box center [352, 212] width 51 height 9
click at [538, 279] on span "Apply colors" at bounding box center [556, 278] width 42 height 9
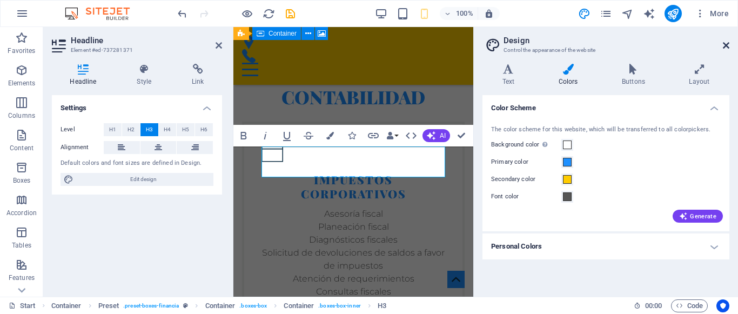
click at [726, 43] on icon at bounding box center [726, 45] width 6 height 9
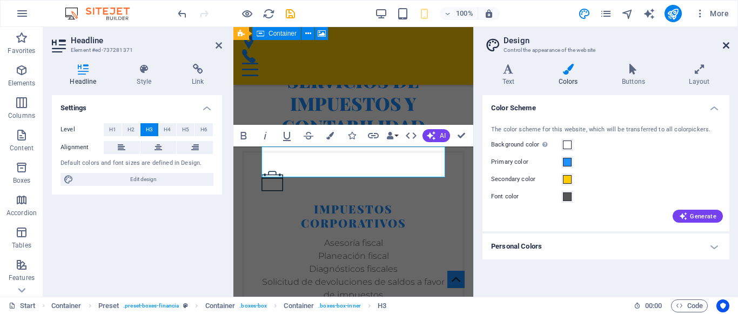
scroll to position [1345, 0]
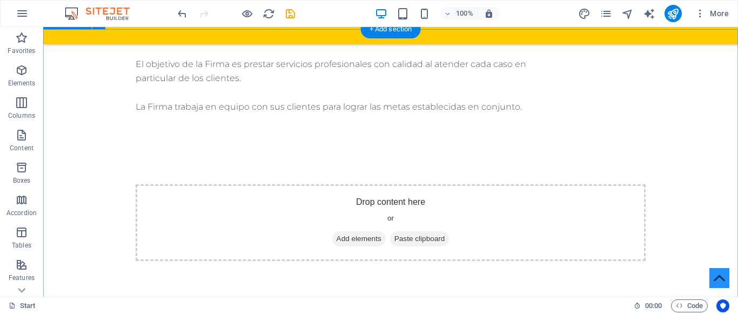
scroll to position [922, 0]
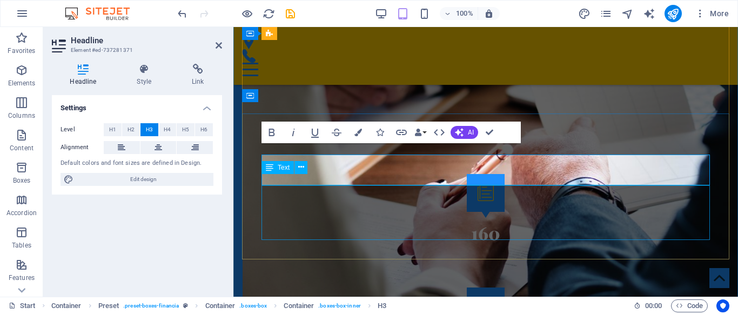
scroll to position [1348, 0]
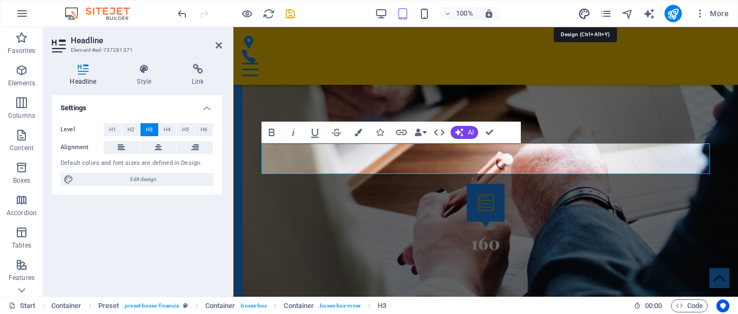
click at [583, 10] on icon "design" at bounding box center [584, 14] width 12 height 12
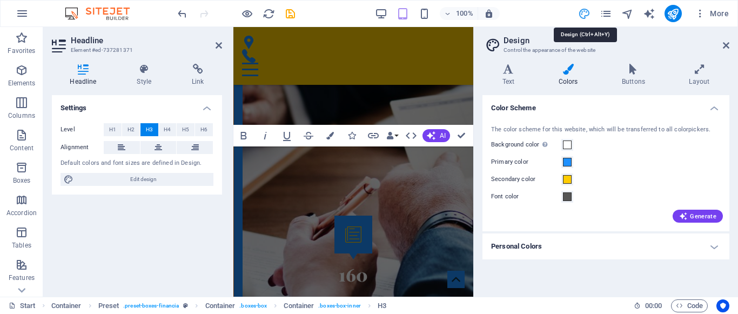
scroll to position [1774, 0]
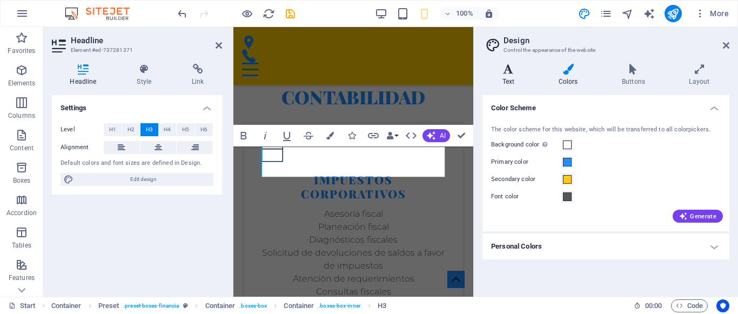
click at [511, 81] on h4 "Text" at bounding box center [510, 75] width 56 height 23
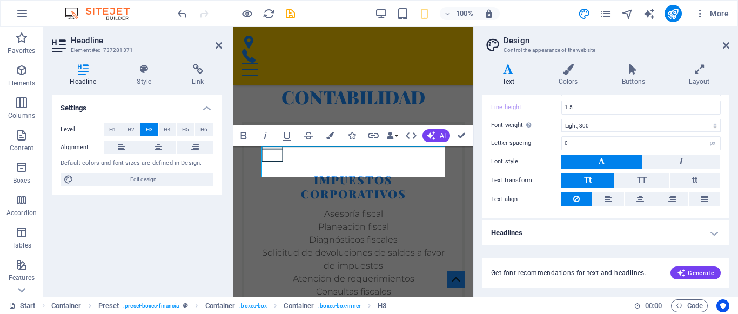
scroll to position [0, 0]
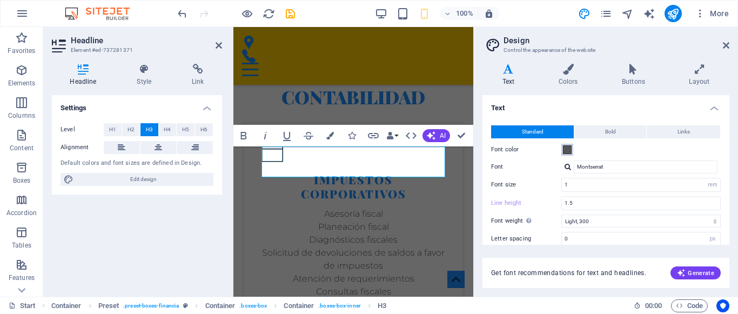
click at [566, 152] on span at bounding box center [567, 149] width 9 height 9
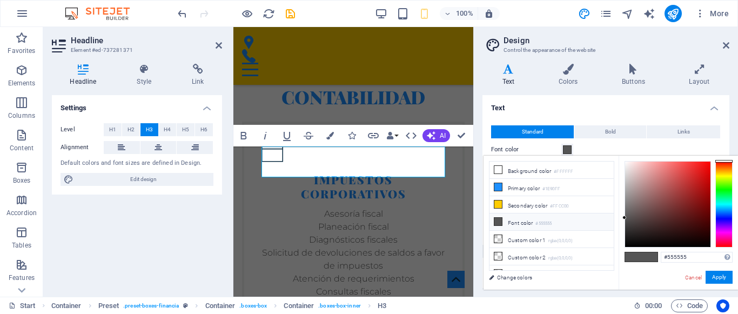
click at [566, 148] on span at bounding box center [567, 149] width 9 height 9
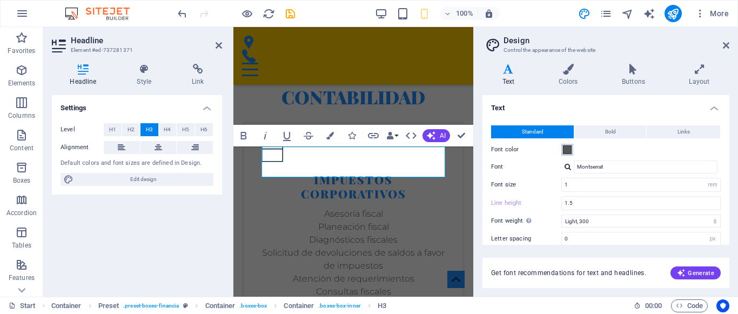
click at [564, 149] on span at bounding box center [567, 149] width 9 height 9
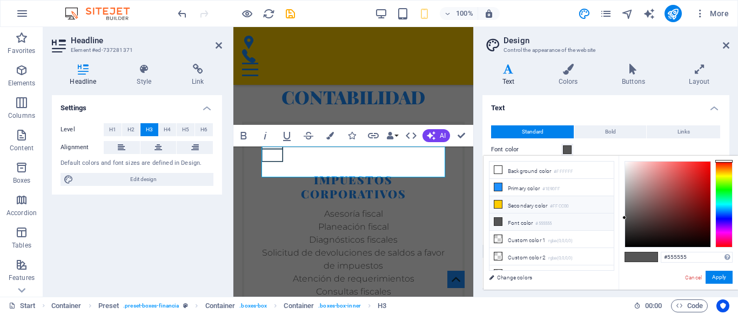
click at [528, 203] on li "Secondary color #FFCC00" at bounding box center [551, 204] width 124 height 17
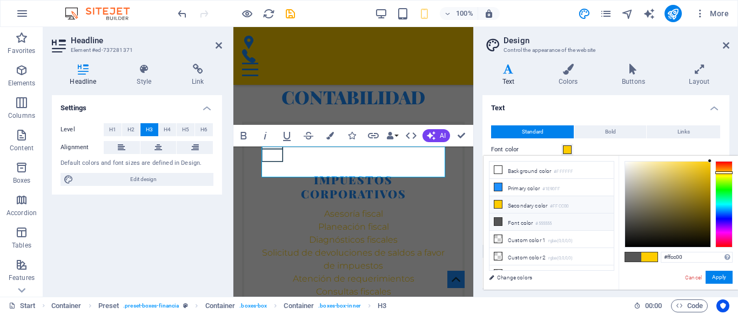
click at [530, 219] on li "Font color #555555" at bounding box center [551, 221] width 124 height 17
type input "#555555"
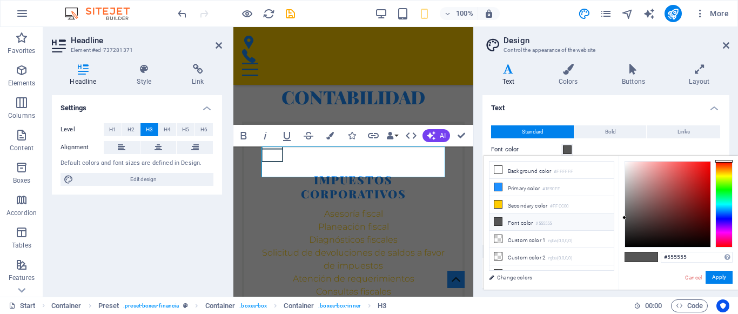
click at [564, 147] on span at bounding box center [567, 149] width 9 height 9
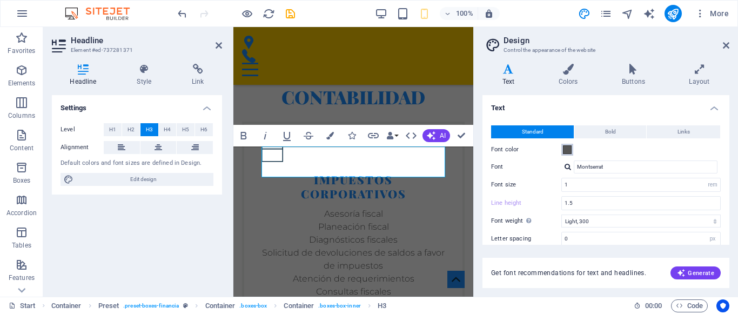
click at [564, 147] on span at bounding box center [567, 149] width 9 height 9
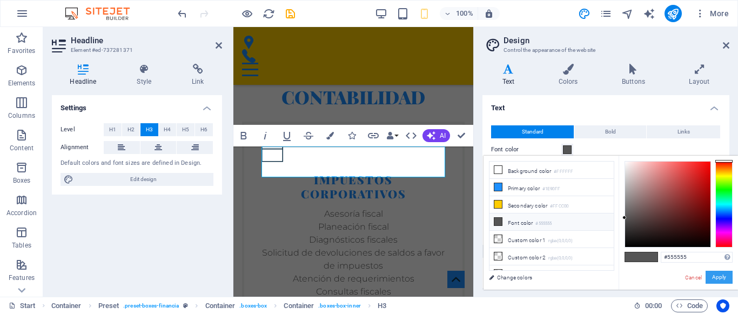
click at [720, 279] on button "Apply" at bounding box center [718, 277] width 27 height 13
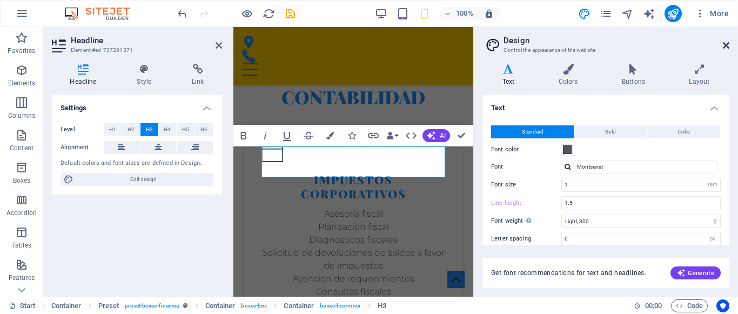
click at [727, 48] on icon at bounding box center [726, 45] width 6 height 9
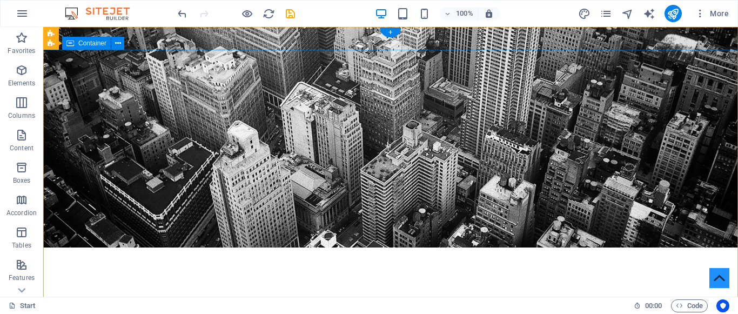
scroll to position [93, 0]
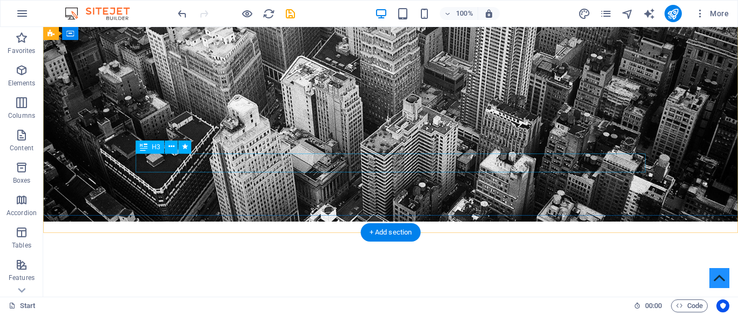
scroll to position [87, 0]
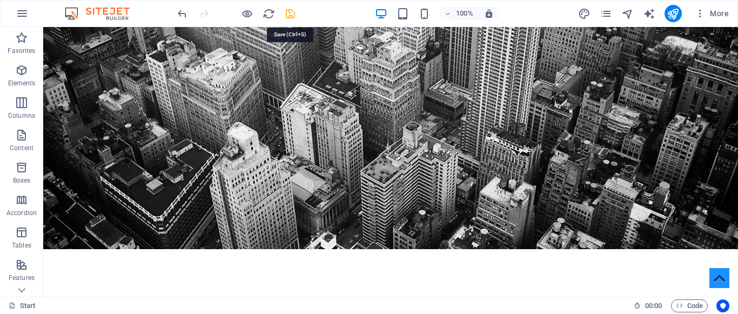
click at [290, 16] on icon "save" at bounding box center [290, 14] width 12 height 12
checkbox input "false"
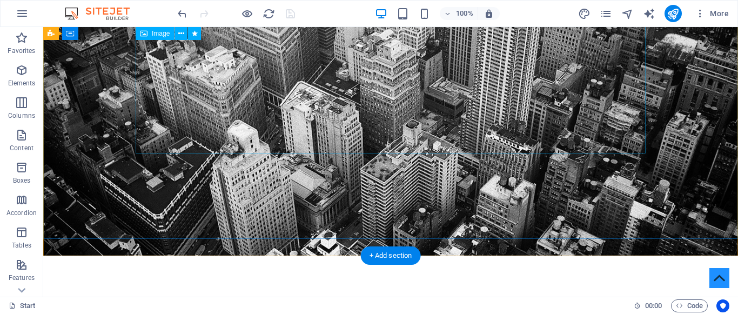
scroll to position [0, 0]
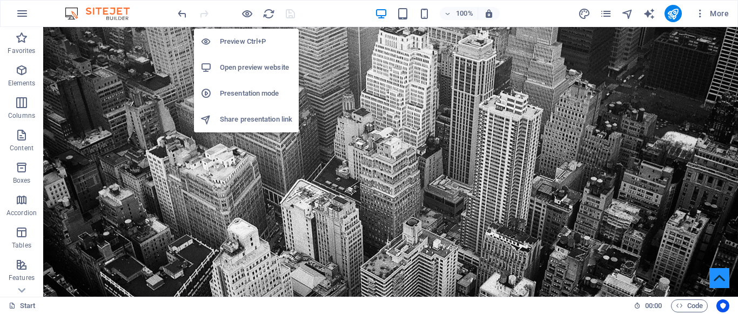
click at [252, 63] on h6 "Open preview website" at bounding box center [256, 67] width 72 height 13
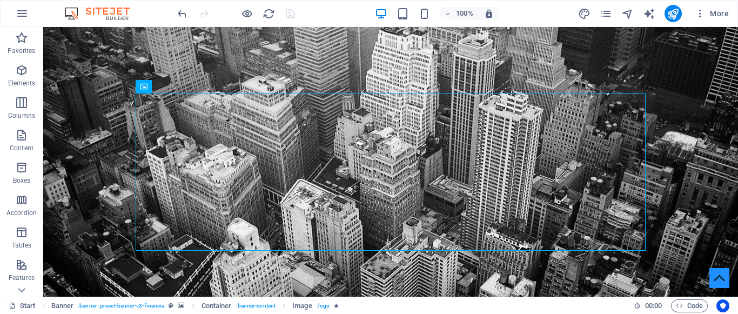
click at [293, 18] on div at bounding box center [236, 13] width 121 height 17
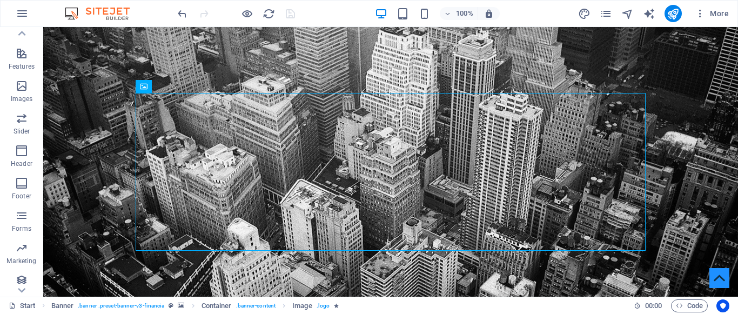
scroll to position [217, 0]
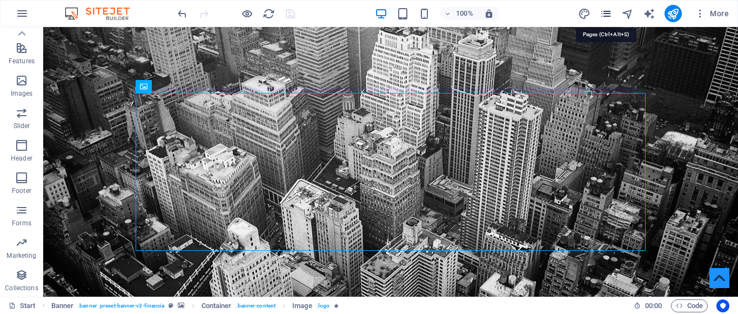
click at [606, 18] on icon "pages" at bounding box center [606, 14] width 12 height 12
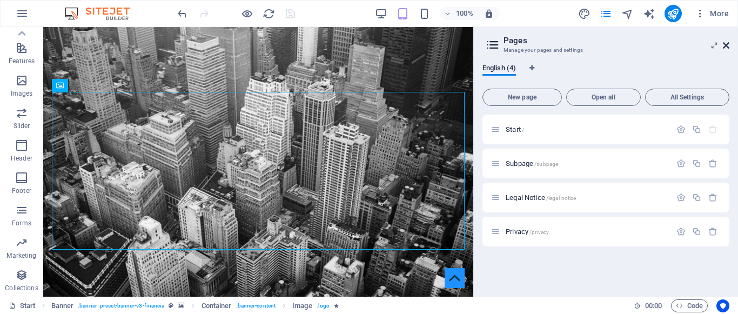
click at [724, 44] on icon at bounding box center [726, 45] width 6 height 9
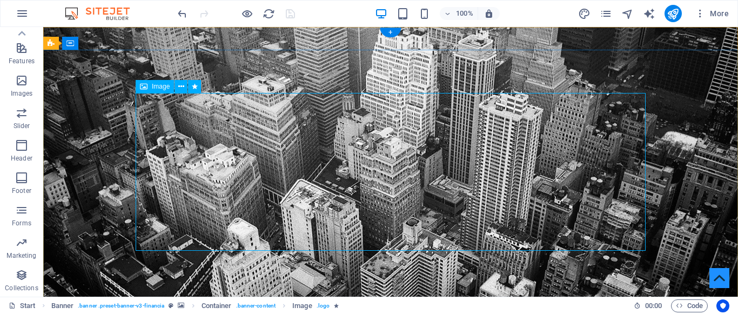
select select "px"
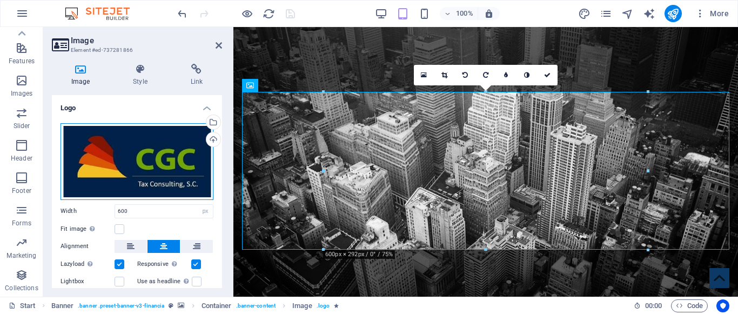
click at [169, 172] on div "Drag files here, click to choose files or select files from Files or our free s…" at bounding box center [137, 161] width 153 height 77
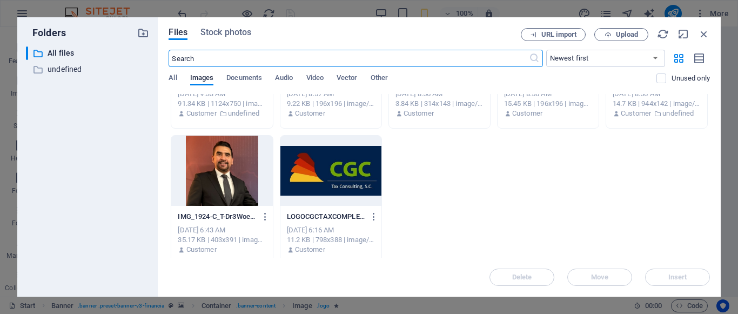
scroll to position [0, 0]
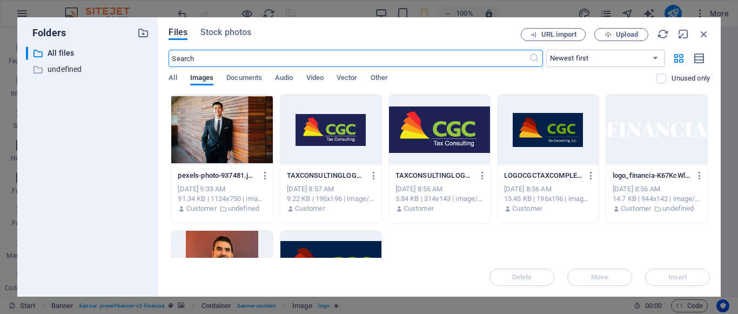
click at [441, 138] on div at bounding box center [439, 130] width 101 height 70
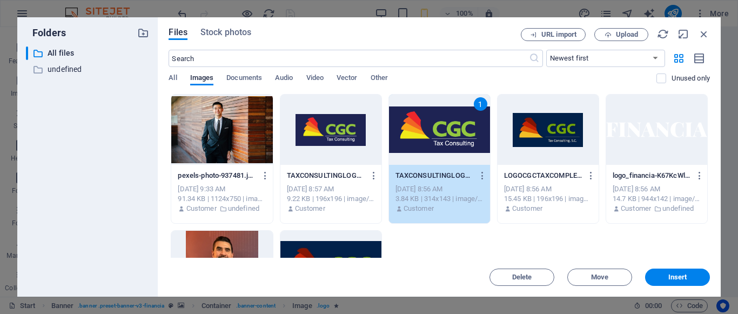
click at [441, 138] on div "1" at bounding box center [439, 130] width 101 height 70
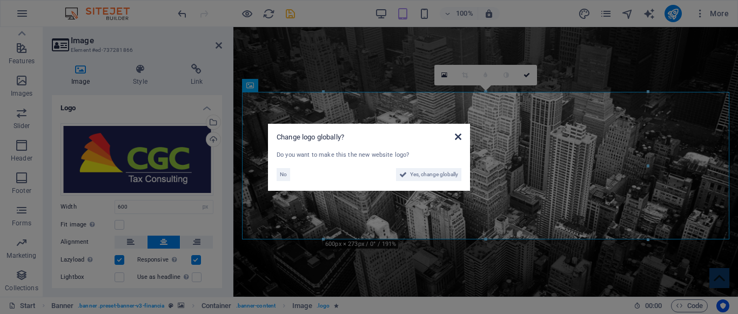
click at [459, 136] on icon at bounding box center [458, 136] width 6 height 9
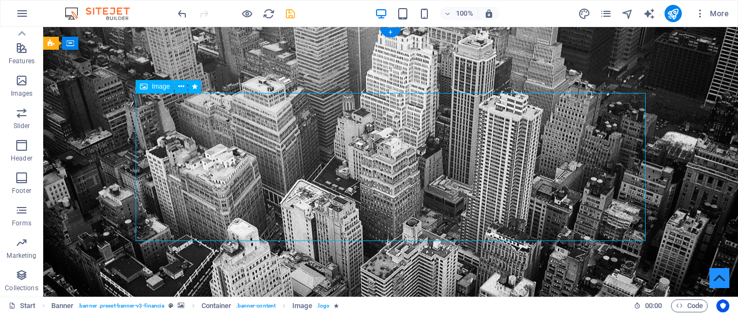
select select "px"
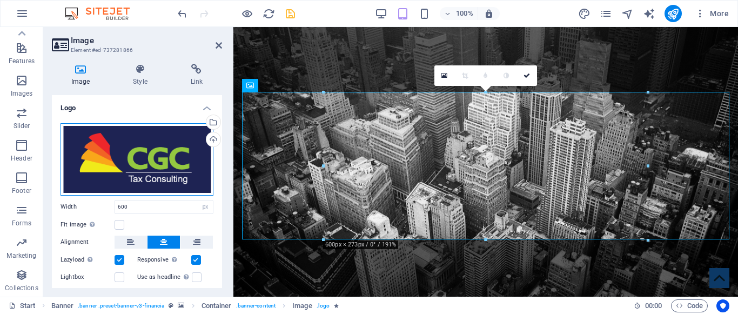
click at [154, 168] on div "Drag files here, click to choose files or select files from Files or our free s…" at bounding box center [137, 159] width 153 height 72
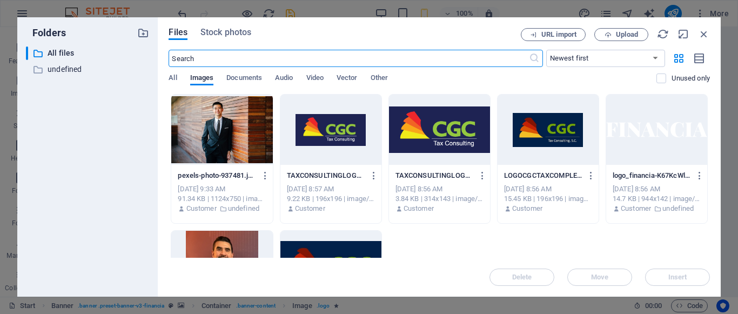
click at [352, 133] on div at bounding box center [330, 130] width 101 height 70
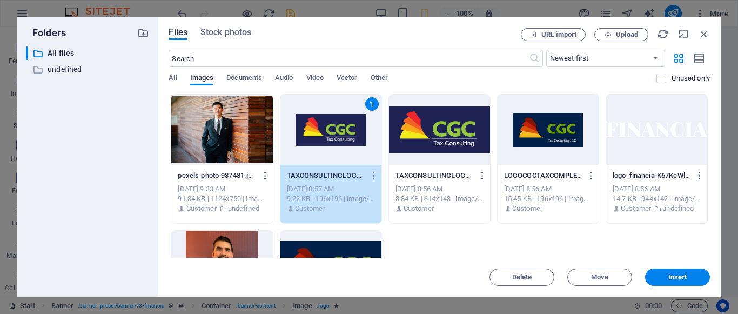
click at [352, 133] on div "1" at bounding box center [330, 130] width 101 height 70
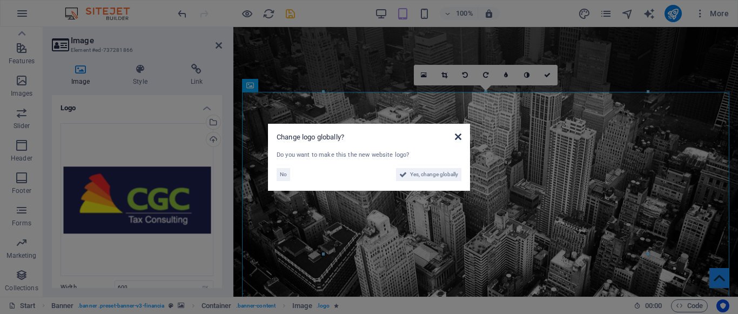
click at [460, 136] on icon at bounding box center [458, 136] width 6 height 9
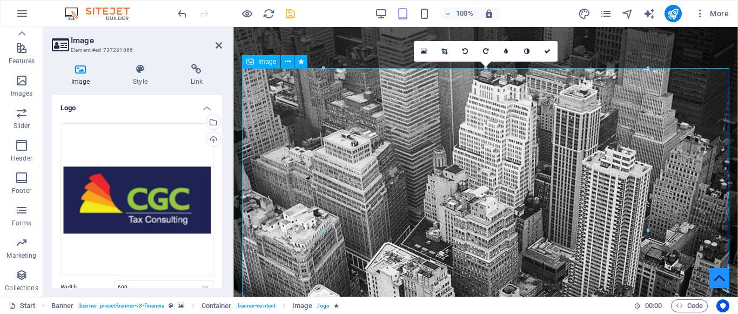
scroll to position [24, 0]
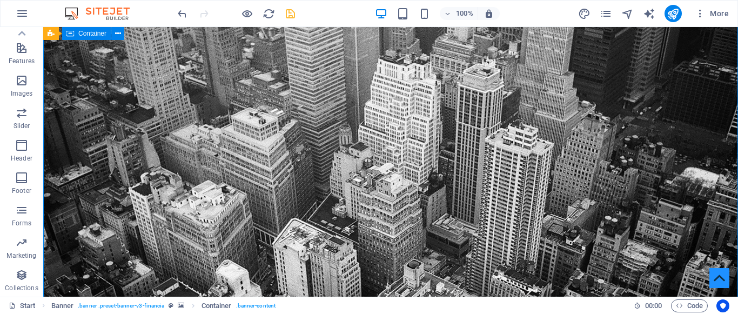
scroll to position [28, 0]
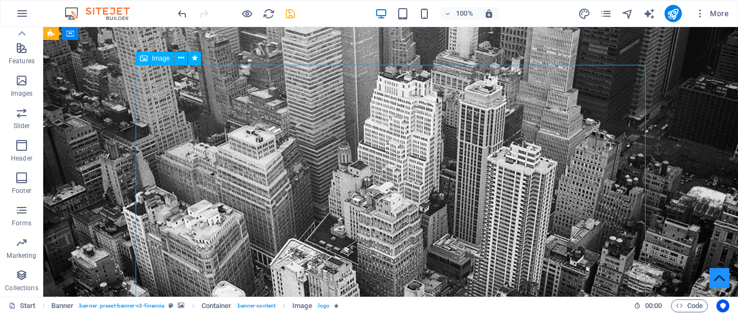
select select "px"
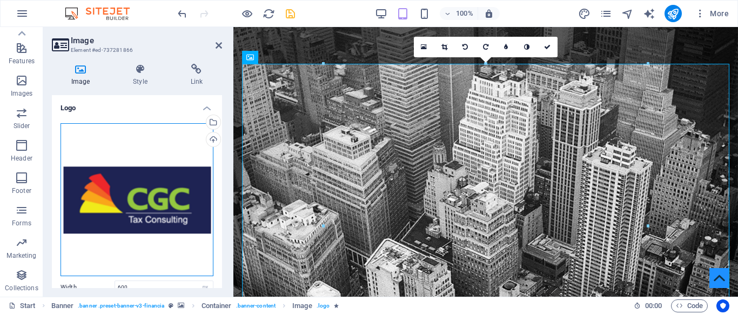
click at [142, 209] on div "Drag files here, click to choose files or select files from Files or our free s…" at bounding box center [137, 199] width 153 height 153
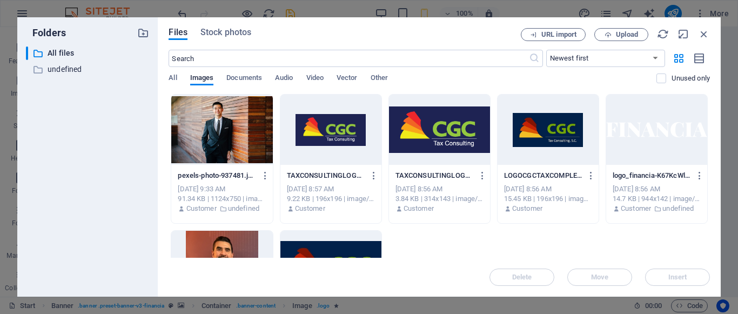
click at [459, 137] on div at bounding box center [439, 130] width 101 height 70
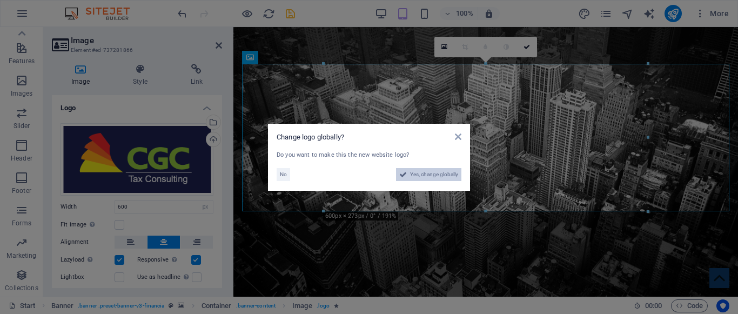
click at [437, 174] on span "Yes, change globally" at bounding box center [434, 174] width 48 height 13
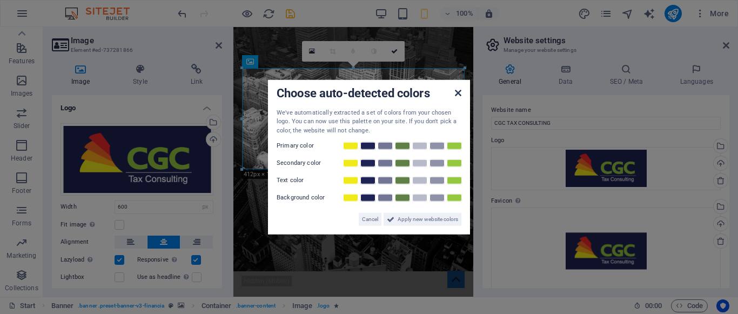
click at [458, 93] on icon at bounding box center [458, 92] width 6 height 9
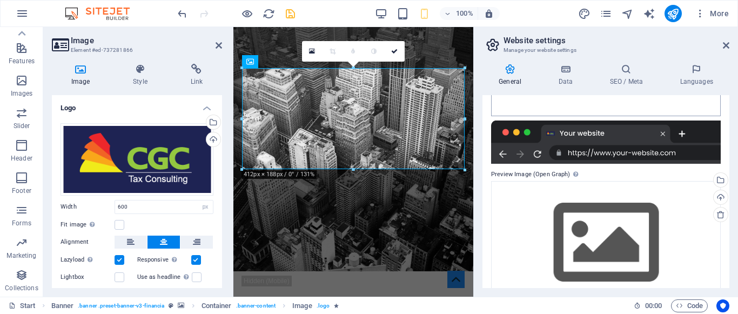
scroll to position [203, 0]
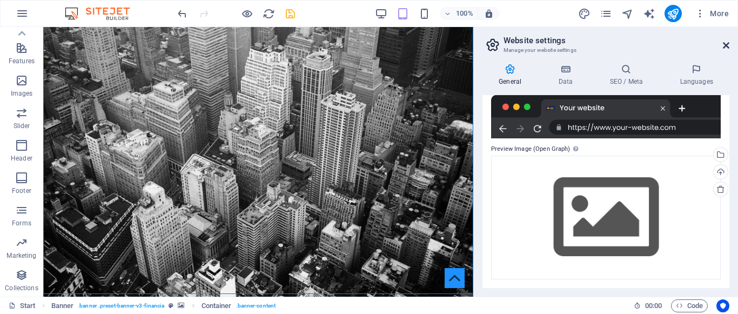
click at [728, 46] on icon at bounding box center [726, 45] width 6 height 9
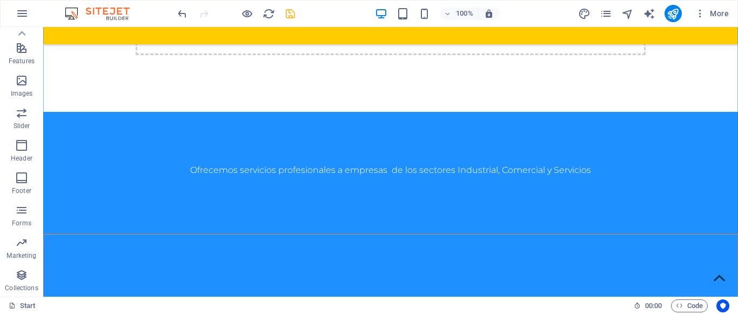
scroll to position [1019, 0]
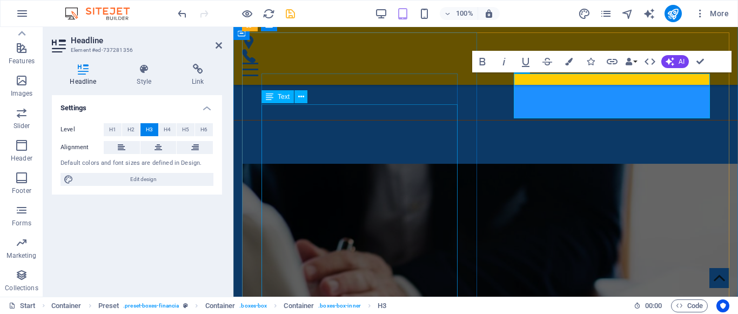
scroll to position [1080, 0]
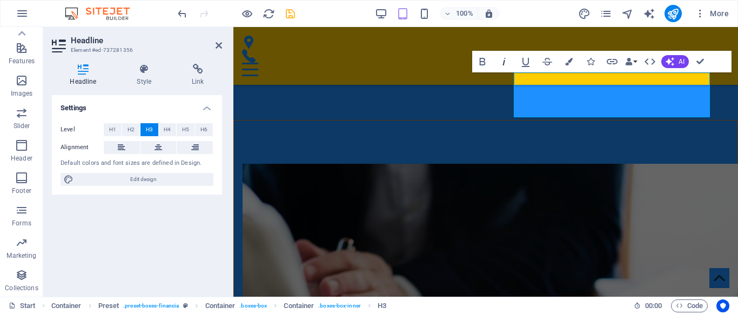
click at [503, 64] on icon "button" at bounding box center [504, 62] width 3 height 8
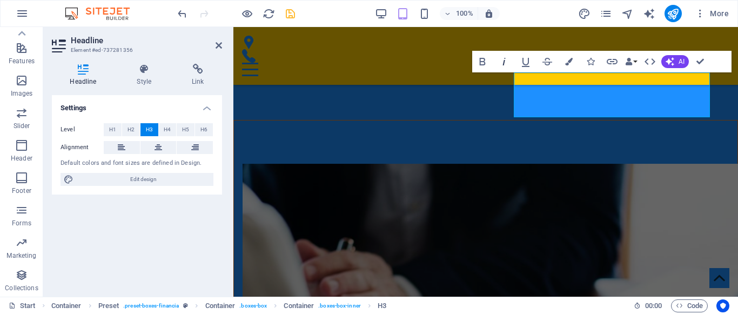
click at [503, 64] on icon "button" at bounding box center [504, 62] width 3 height 8
click at [530, 62] on icon "button" at bounding box center [525, 61] width 13 height 13
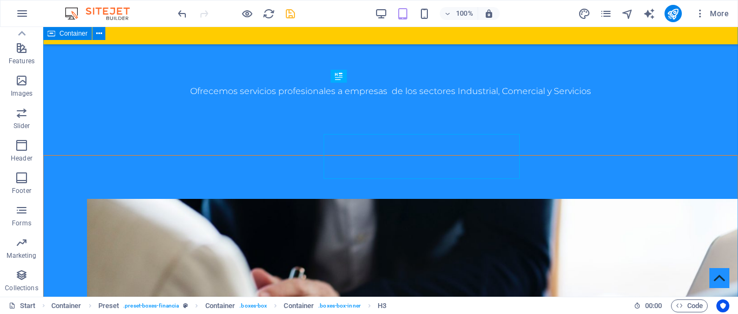
scroll to position [1019, 0]
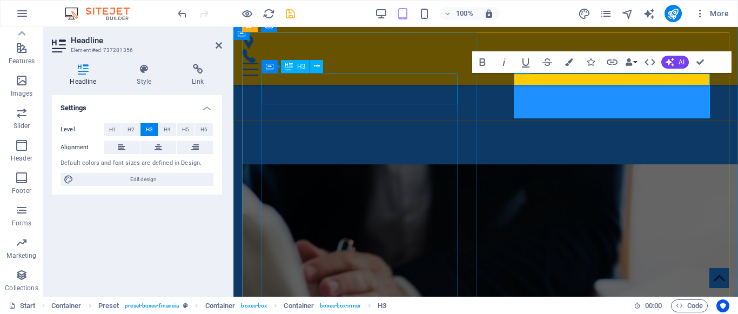
scroll to position [1080, 0]
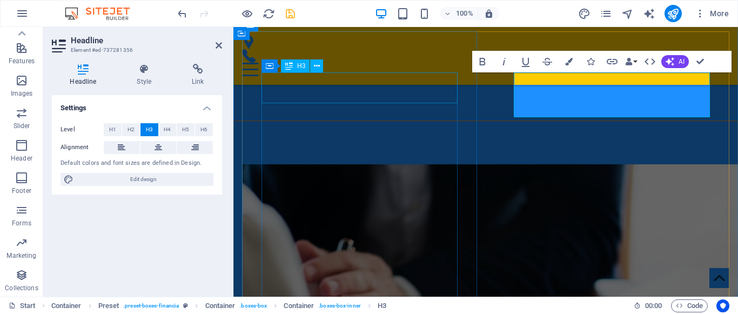
scroll to position [1080, 0]
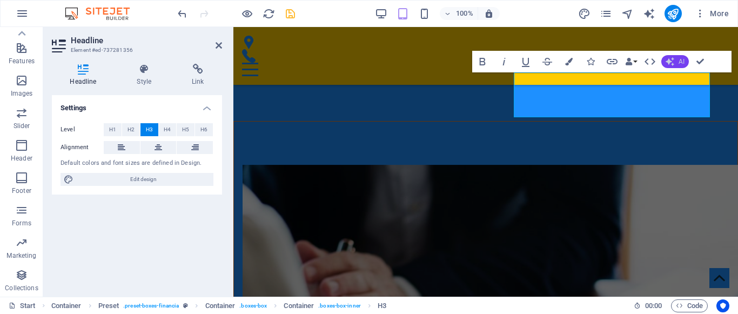
click at [678, 63] on span "AI" at bounding box center [681, 61] width 6 height 6
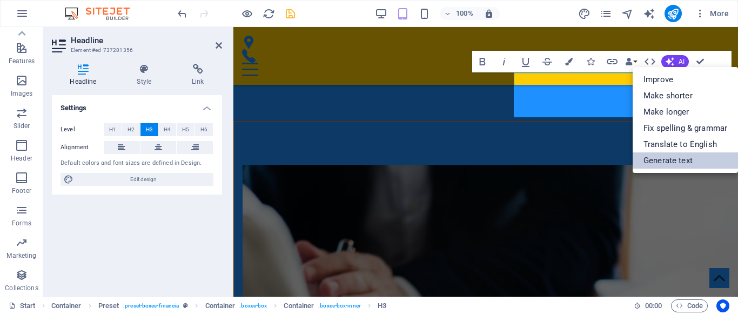
click at [677, 165] on link "Generate text" at bounding box center [685, 160] width 105 height 16
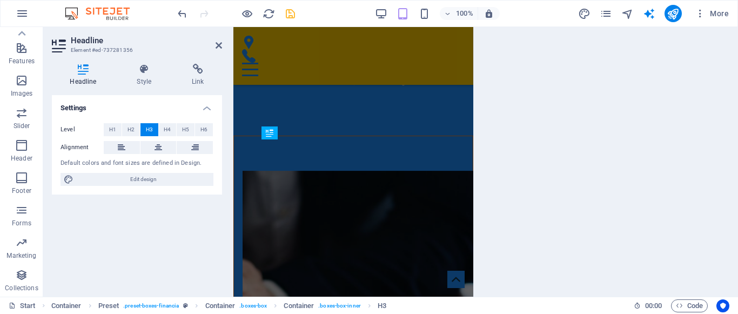
select select "English"
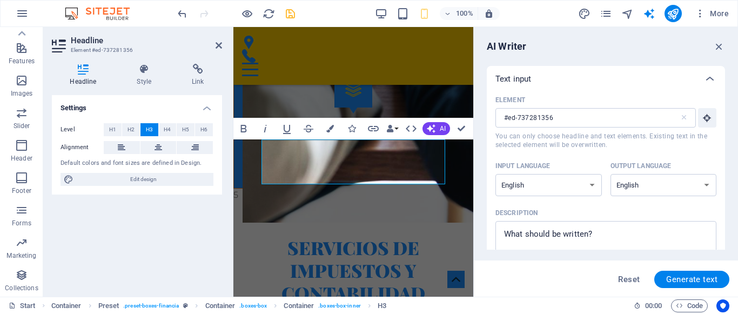
scroll to position [0, 0]
click at [716, 46] on icon "button" at bounding box center [719, 47] width 12 height 12
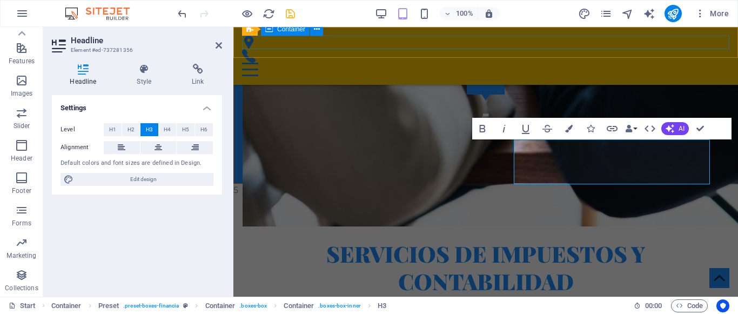
scroll to position [1013, 0]
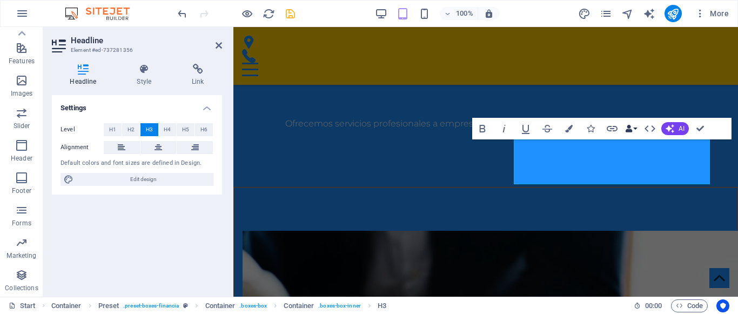
click at [628, 124] on button "Data Bindings" at bounding box center [630, 129] width 15 height 22
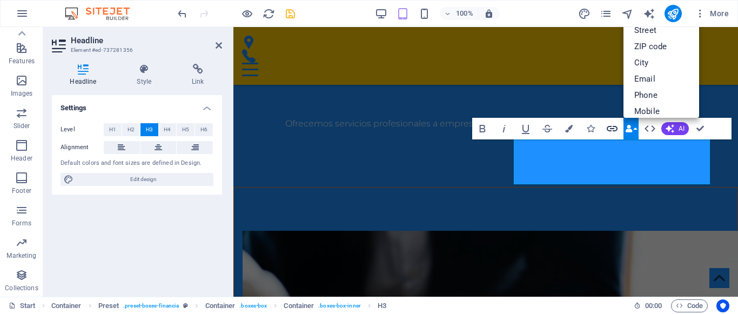
click at [609, 123] on icon "button" at bounding box center [612, 128] width 13 height 13
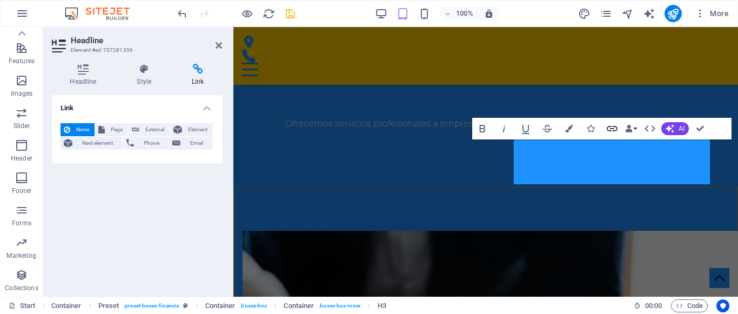
click at [609, 125] on icon "button" at bounding box center [612, 128] width 13 height 13
click at [551, 126] on icon "button" at bounding box center [547, 128] width 13 height 13
click at [527, 129] on icon "button" at bounding box center [525, 128] width 13 height 13
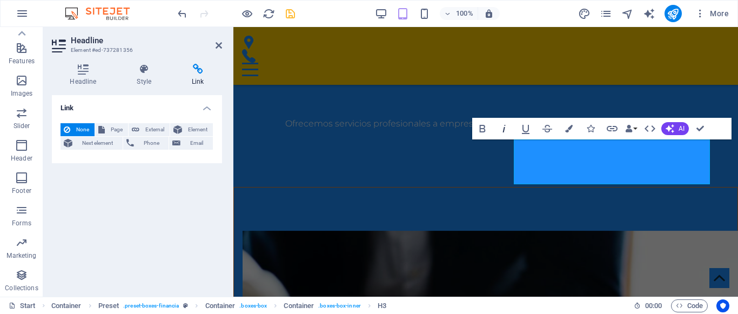
click at [501, 127] on icon "button" at bounding box center [504, 128] width 13 height 13
click at [481, 127] on icon "button" at bounding box center [482, 128] width 13 height 13
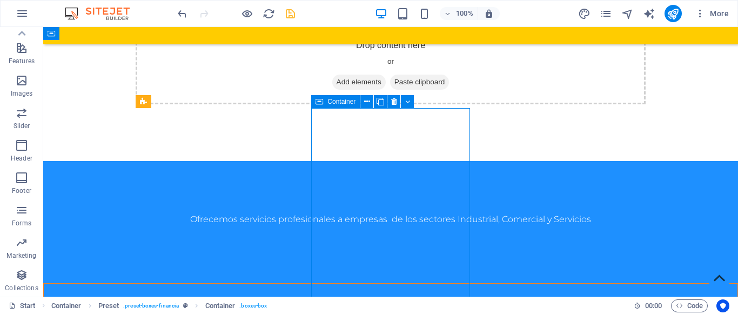
drag, startPoint x: 455, startPoint y: 192, endPoint x: 467, endPoint y: 193, distance: 11.4
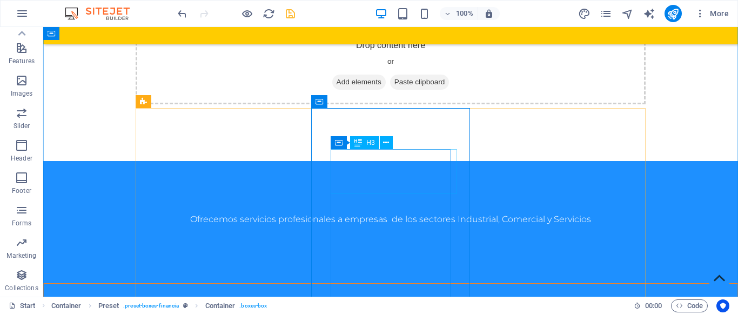
click at [387, 143] on icon at bounding box center [386, 142] width 6 height 11
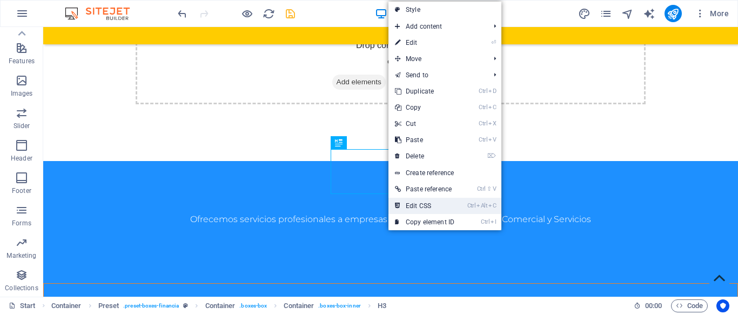
click at [411, 205] on link "Ctrl Alt C Edit CSS" at bounding box center [424, 206] width 72 height 16
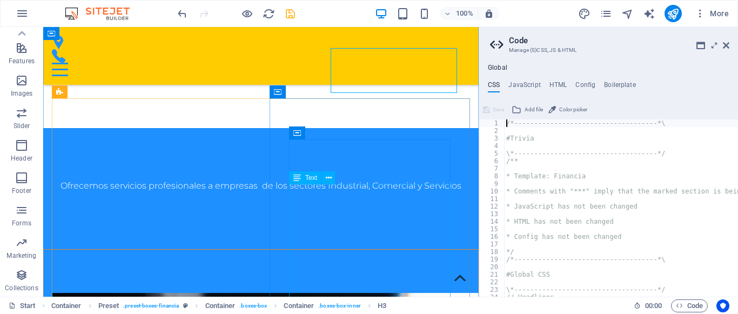
type textarea "font-family: $font-special;"
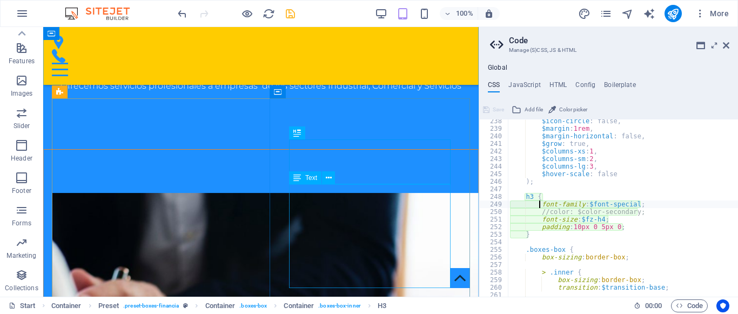
scroll to position [1052, 0]
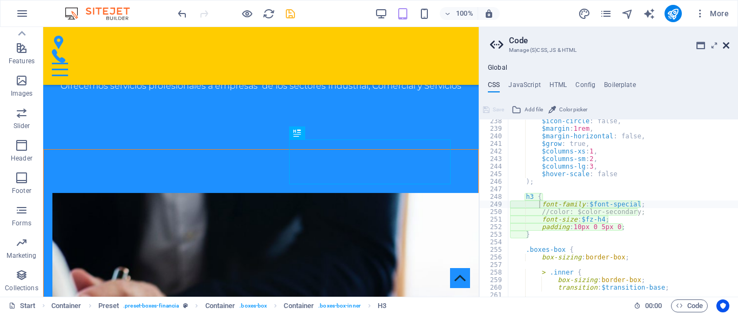
click at [728, 48] on icon at bounding box center [726, 45] width 6 height 9
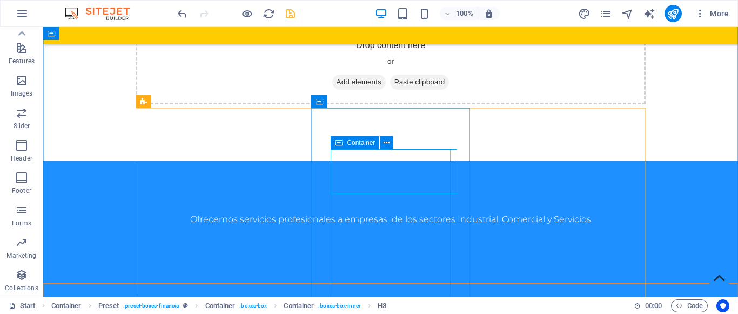
click at [339, 144] on icon at bounding box center [339, 142] width 8 height 13
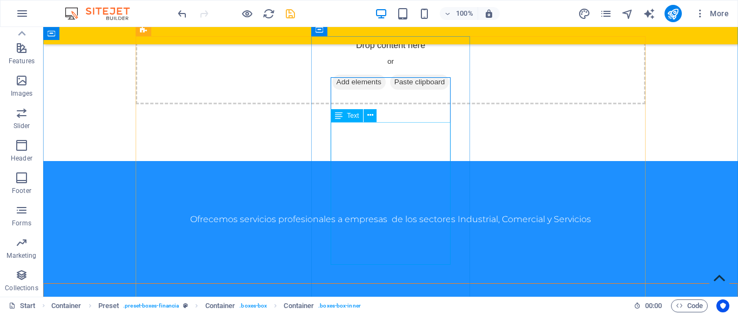
scroll to position [1031, 0]
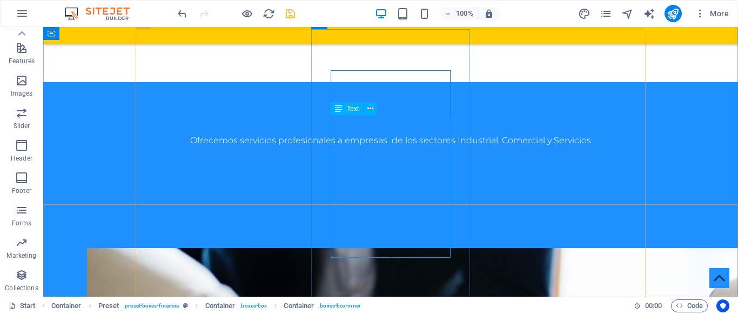
click at [384, 308] on span "Text" at bounding box center [385, 305] width 14 height 13
click at [385, 305] on span "Text" at bounding box center [385, 305] width 14 height 13
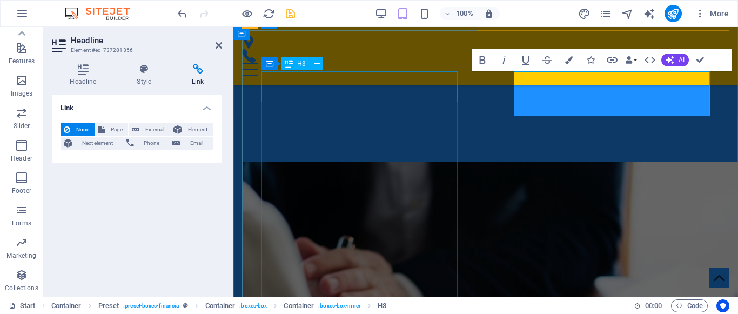
scroll to position [1082, 0]
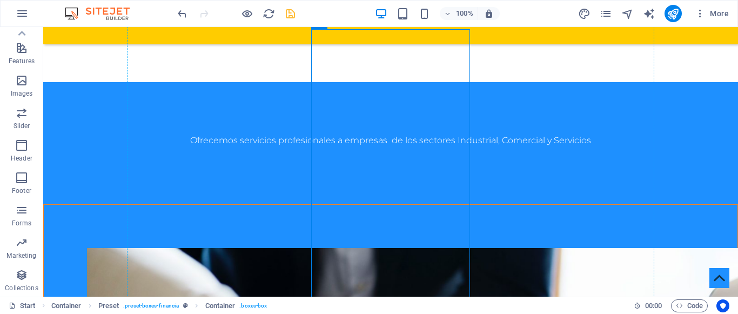
drag, startPoint x: 455, startPoint y: 112, endPoint x: 480, endPoint y: 113, distance: 24.4
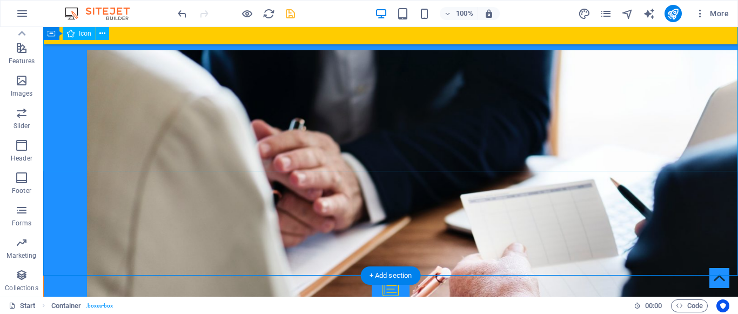
scroll to position [1176, 0]
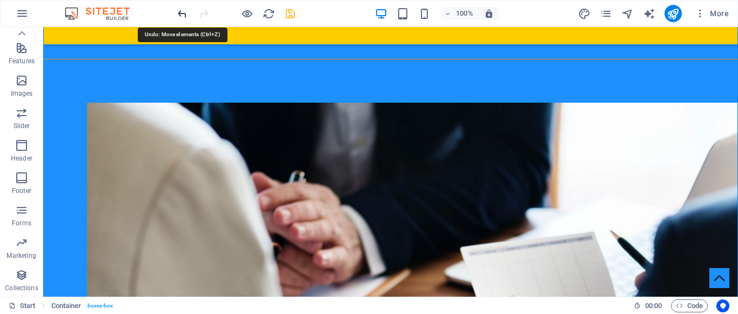
click at [183, 14] on icon "undo" at bounding box center [182, 14] width 12 height 12
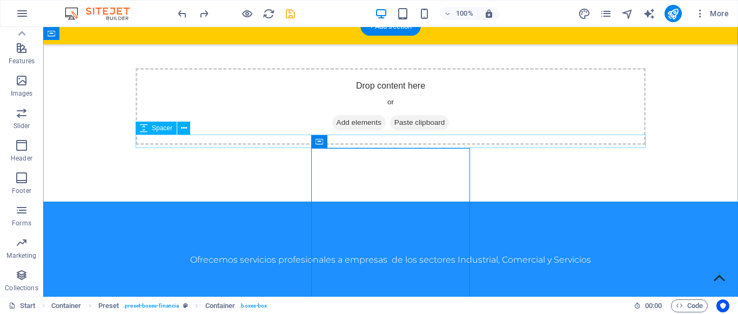
scroll to position [839, 0]
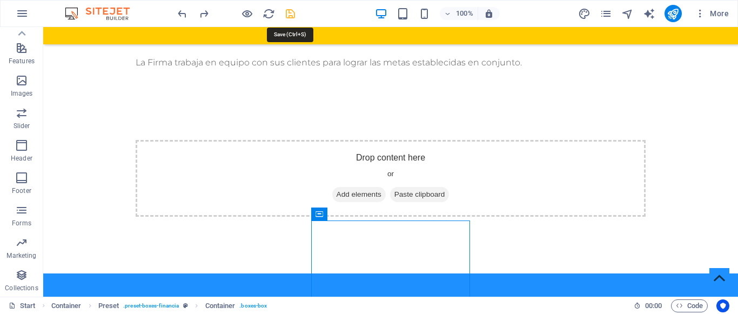
click at [293, 15] on icon "save" at bounding box center [290, 14] width 12 height 12
checkbox input "false"
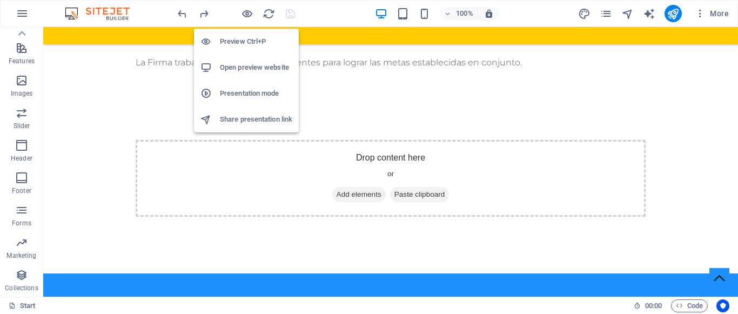
click at [238, 61] on h6 "Open preview website" at bounding box center [256, 67] width 72 height 13
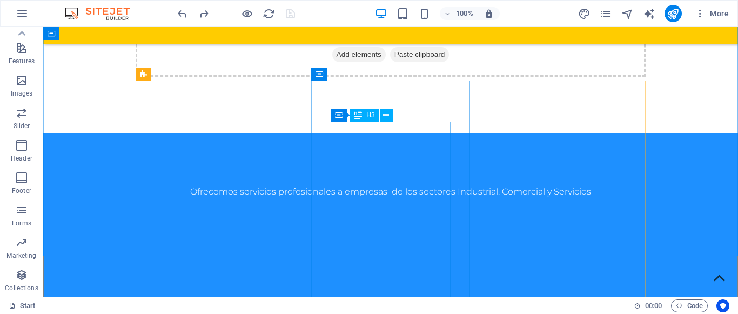
scroll to position [820, 0]
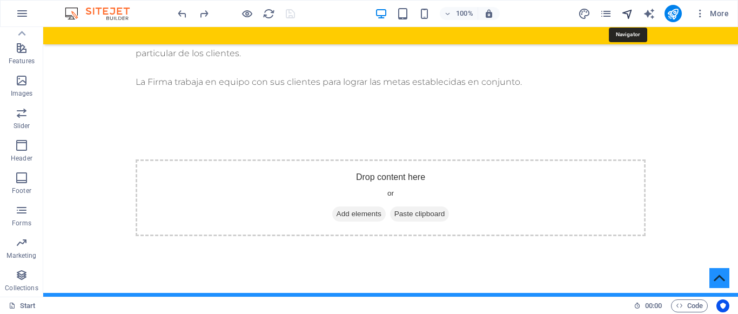
click at [627, 13] on icon "navigator" at bounding box center [627, 14] width 12 height 12
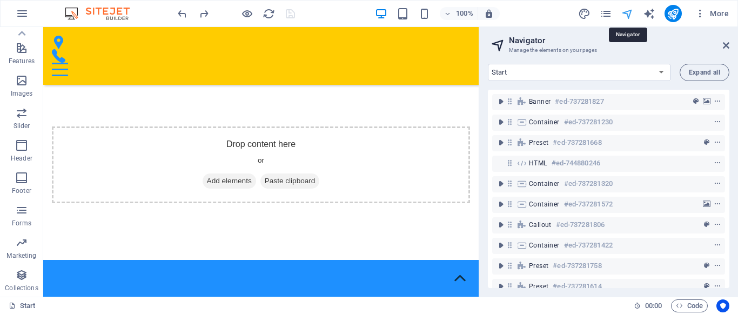
scroll to position [819, 0]
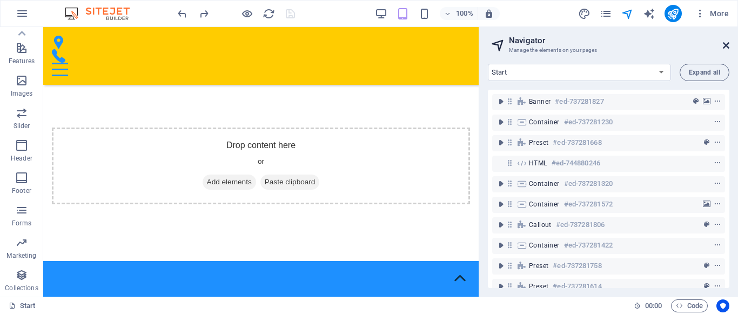
click at [724, 43] on icon at bounding box center [726, 45] width 6 height 9
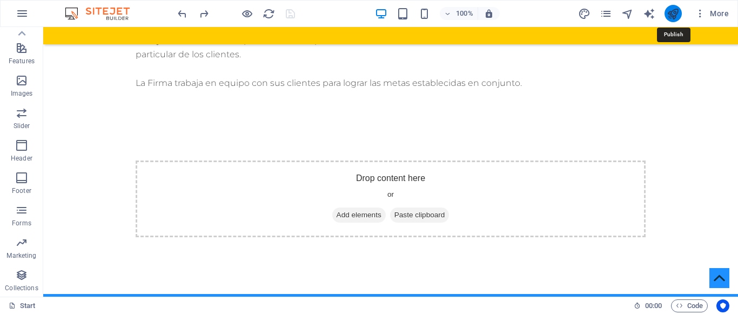
click at [671, 10] on icon "publish" at bounding box center [673, 14] width 12 height 12
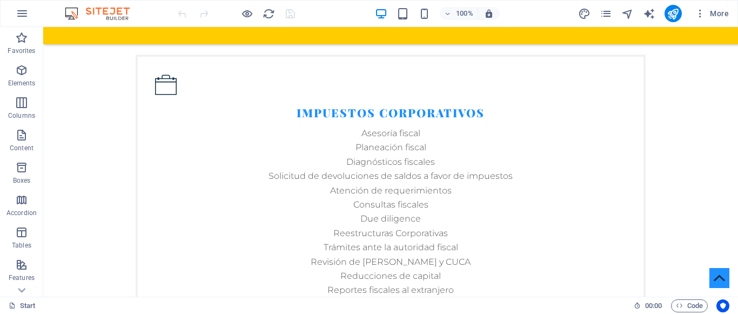
scroll to position [1848, 0]
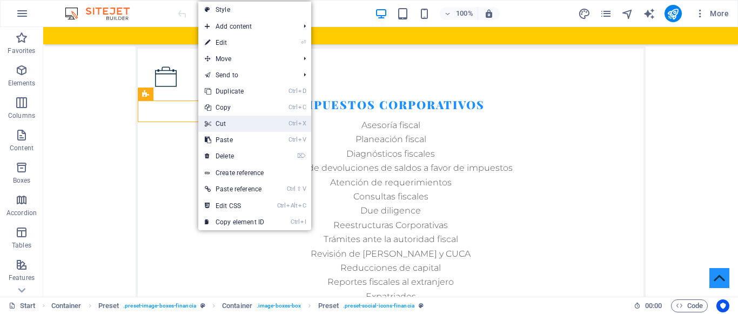
click at [220, 123] on link "Ctrl X Cut" at bounding box center [234, 124] width 72 height 16
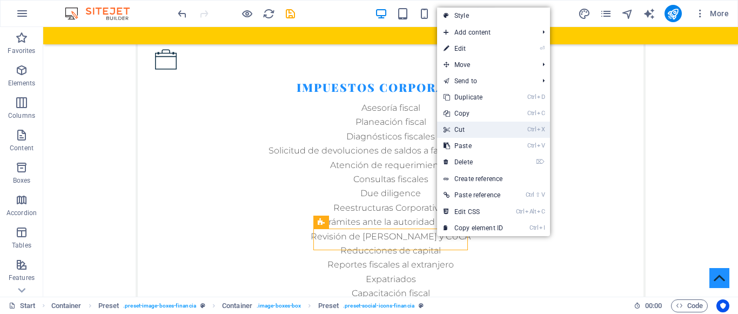
click at [466, 124] on link "Ctrl X Cut" at bounding box center [473, 130] width 72 height 16
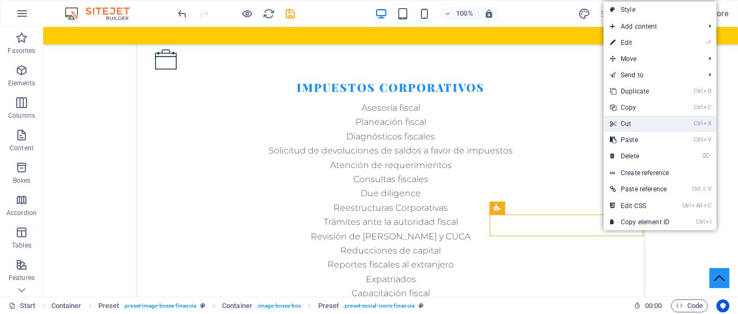
click at [633, 126] on link "Ctrl X Cut" at bounding box center [639, 124] width 72 height 16
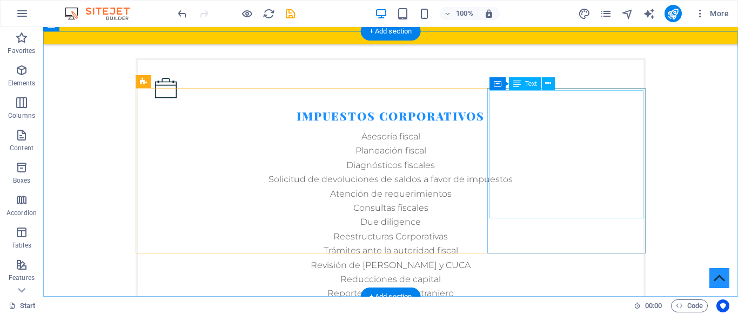
scroll to position [1839, 0]
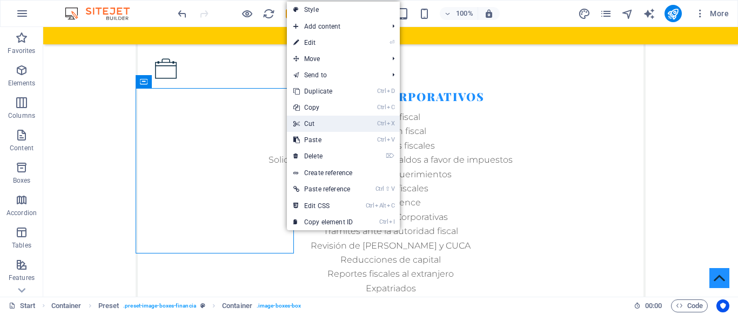
click at [310, 117] on link "Ctrl X Cut" at bounding box center [323, 124] width 72 height 16
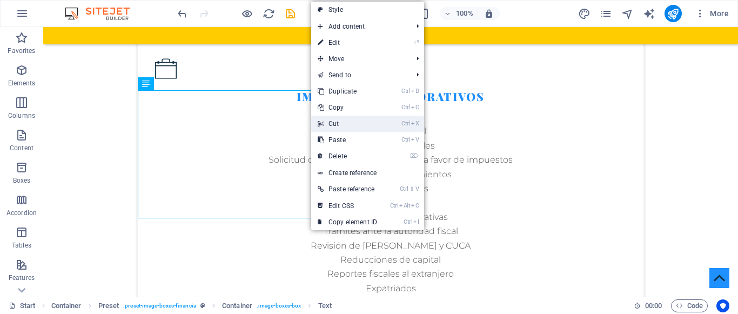
click at [345, 122] on link "Ctrl X Cut" at bounding box center [347, 124] width 72 height 16
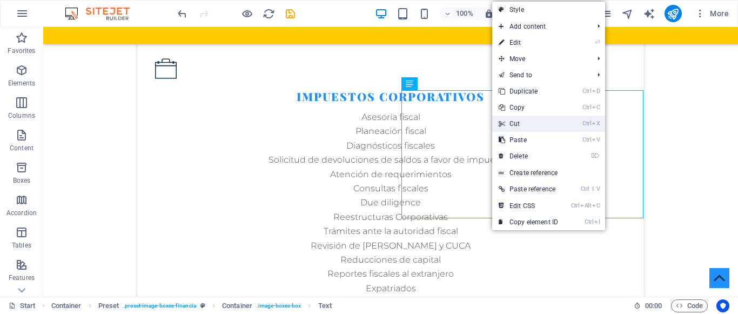
click at [542, 124] on link "Ctrl X Cut" at bounding box center [528, 124] width 72 height 16
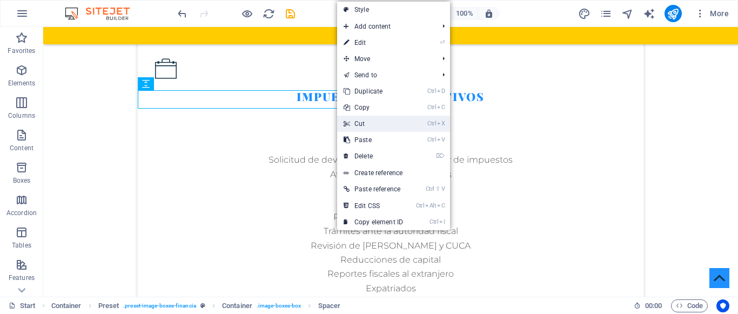
click at [356, 124] on link "Ctrl X Cut" at bounding box center [373, 124] width 72 height 16
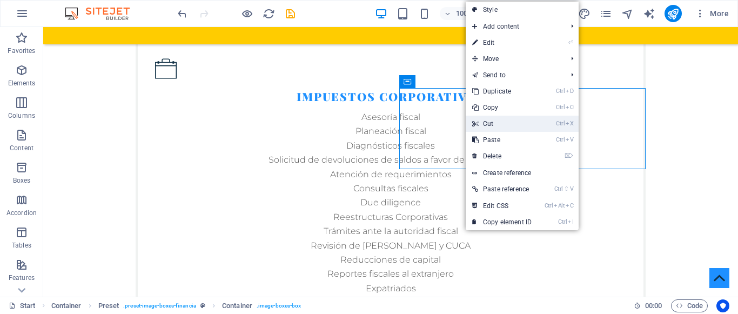
click at [490, 124] on link "Ctrl X Cut" at bounding box center [502, 124] width 72 height 16
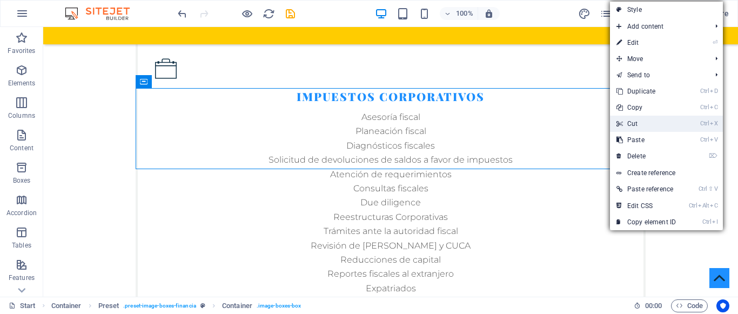
click at [623, 123] on link "Ctrl X Cut" at bounding box center [646, 124] width 72 height 16
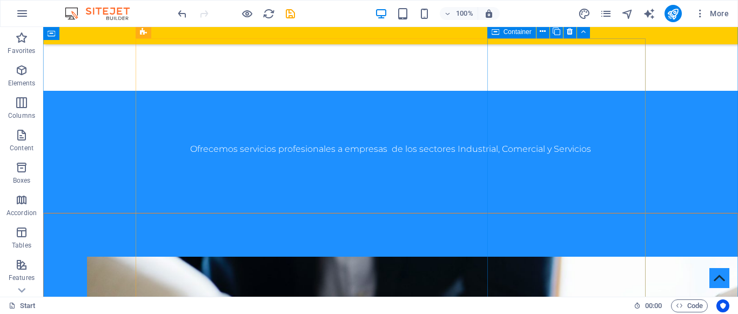
scroll to position [1021, 0]
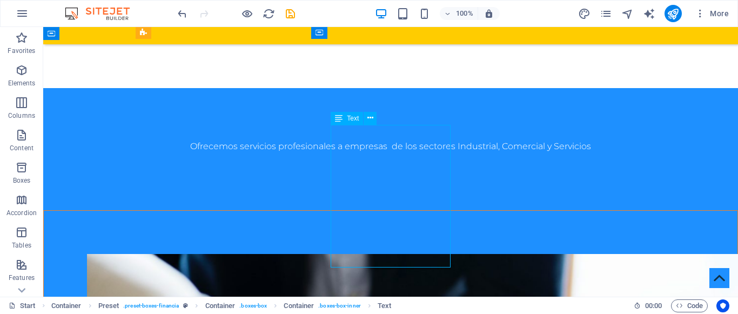
scroll to position [1072, 0]
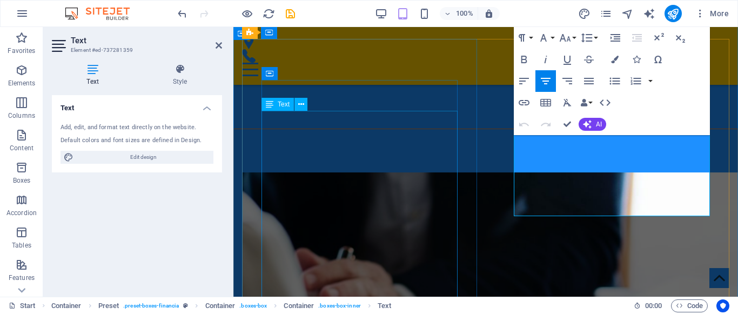
scroll to position [1072, 0]
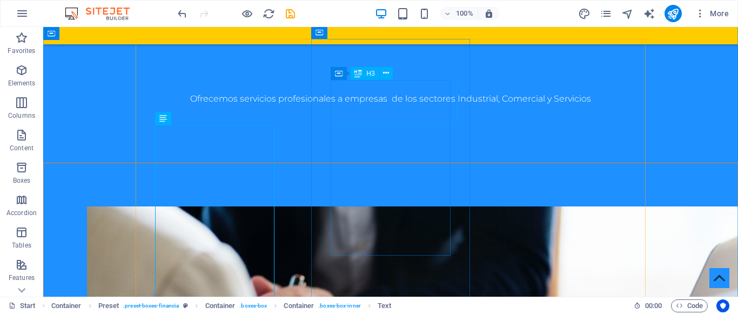
scroll to position [1021, 0]
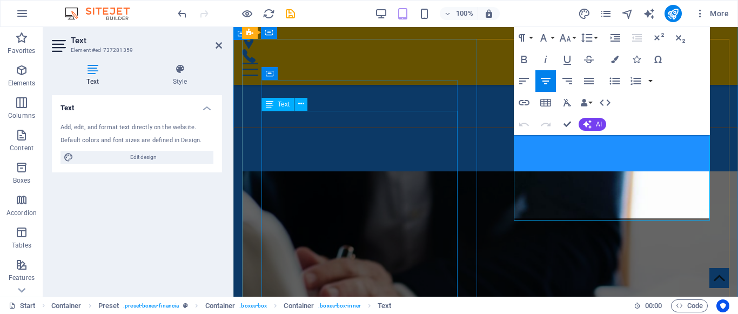
scroll to position [1072, 0]
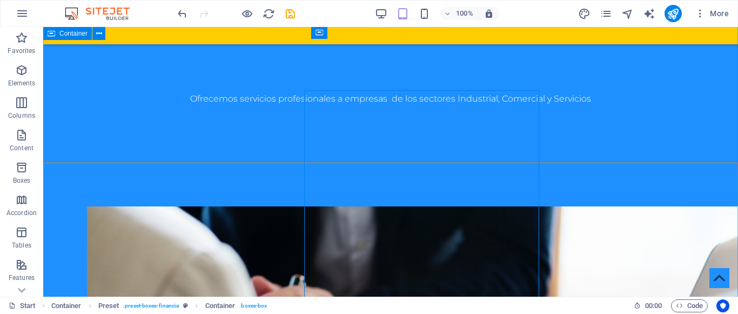
scroll to position [1021, 0]
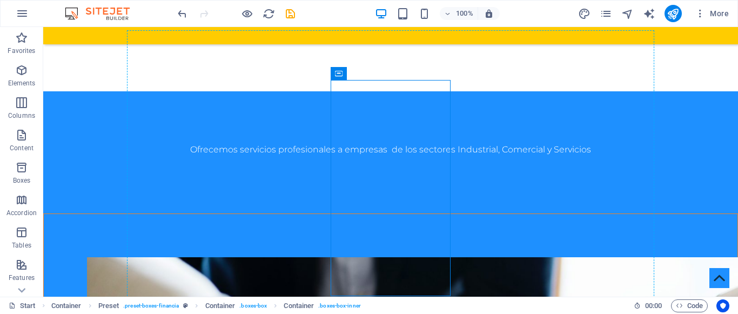
drag, startPoint x: 382, startPoint y: 101, endPoint x: 324, endPoint y: 76, distance: 63.1
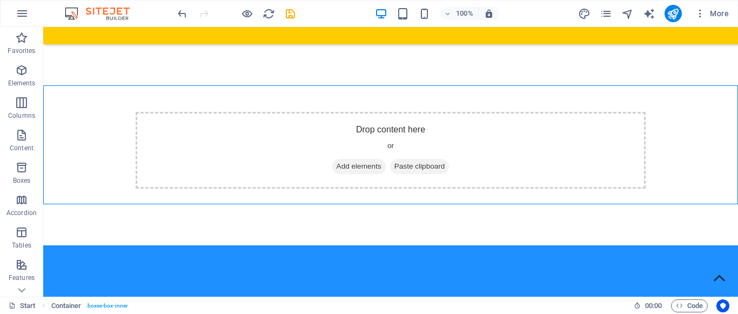
scroll to position [836, 0]
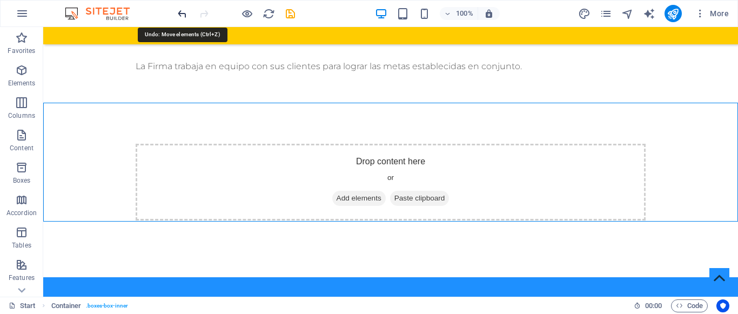
click at [180, 17] on icon "undo" at bounding box center [182, 14] width 12 height 12
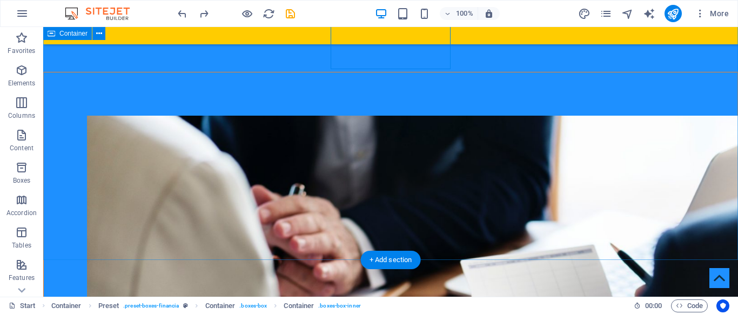
scroll to position [1258, 0]
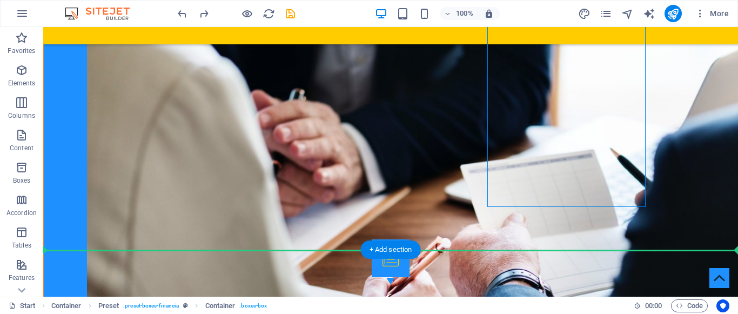
drag, startPoint x: 596, startPoint y: 198, endPoint x: 671, endPoint y: 210, distance: 76.6
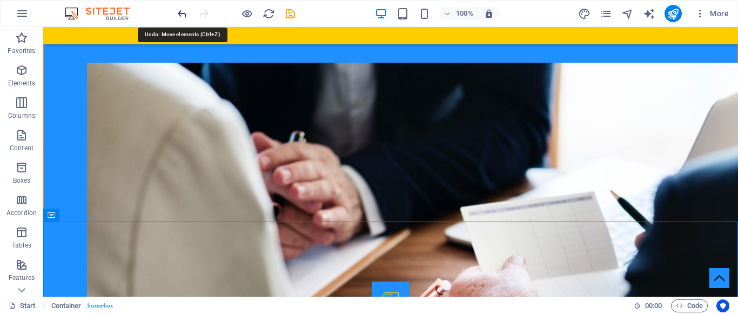
click at [179, 12] on icon "undo" at bounding box center [182, 14] width 12 height 12
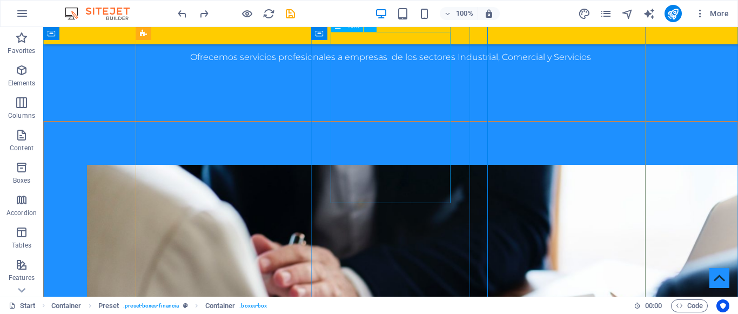
scroll to position [1115, 0]
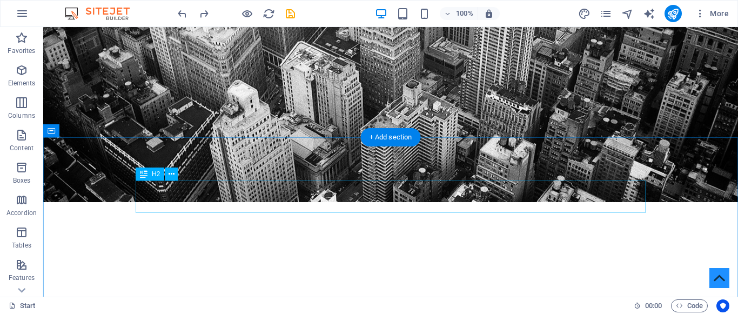
scroll to position [244, 0]
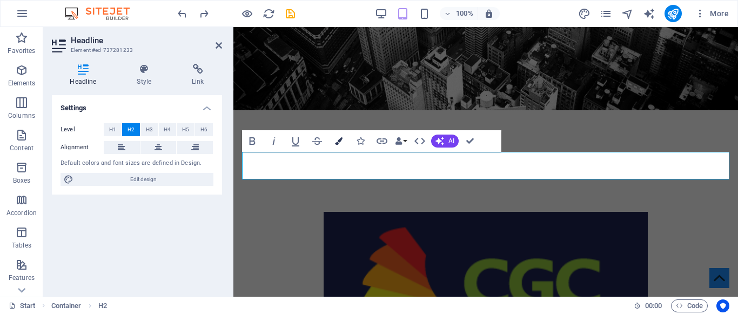
click at [340, 139] on icon "button" at bounding box center [339, 141] width 8 height 8
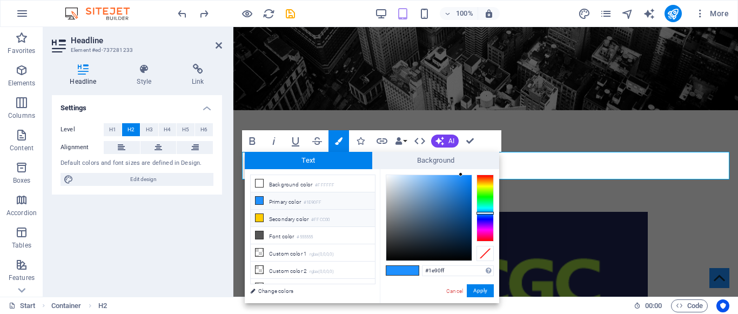
click at [261, 217] on icon at bounding box center [260, 218] width 8 height 8
type input "#ffcc00"
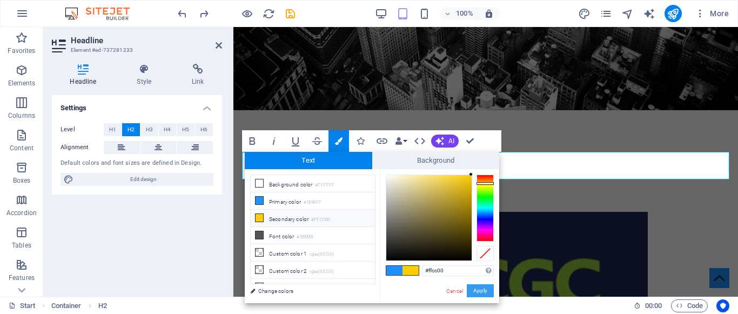
click at [475, 289] on button "Apply" at bounding box center [480, 290] width 27 height 13
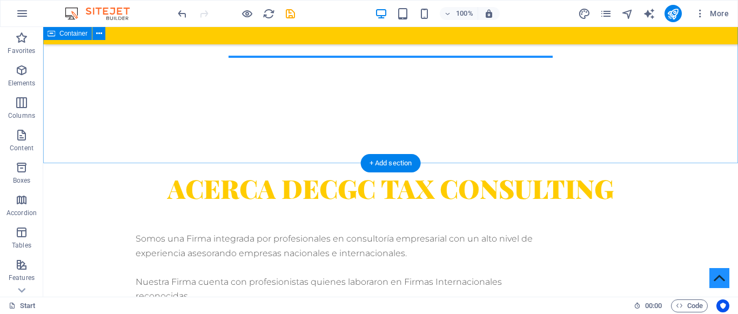
scroll to position [0, 0]
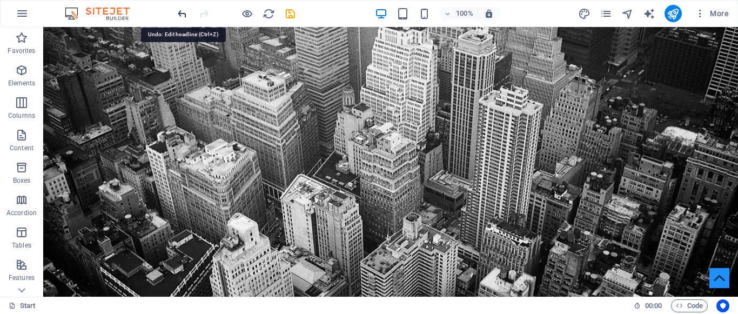
click at [183, 17] on icon "undo" at bounding box center [182, 14] width 12 height 12
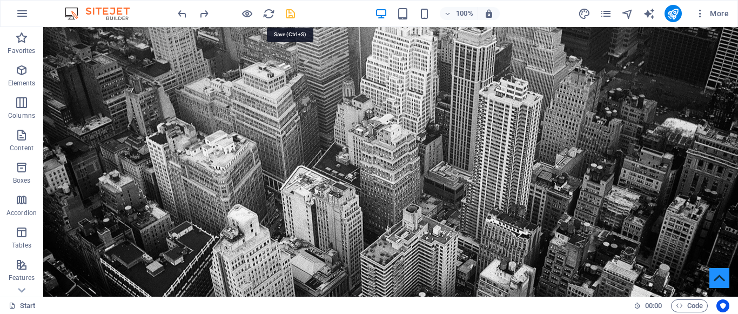
click at [291, 14] on icon "save" at bounding box center [290, 14] width 12 height 12
checkbox input "false"
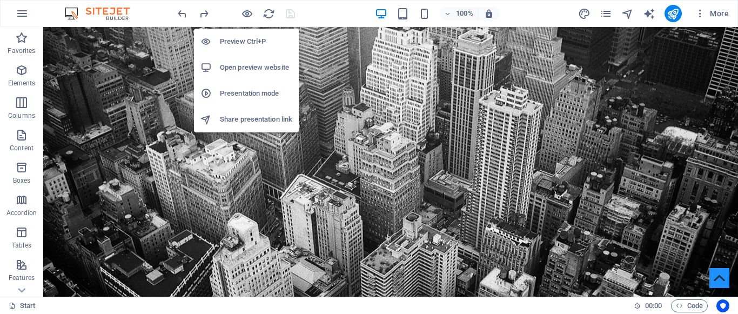
click at [246, 66] on h6 "Open preview website" at bounding box center [256, 67] width 72 height 13
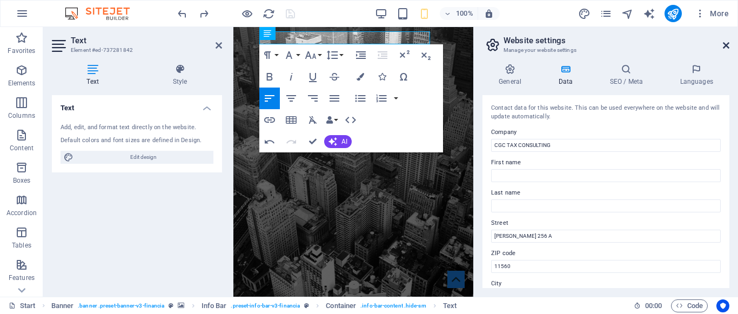
click at [723, 48] on icon at bounding box center [726, 45] width 6 height 9
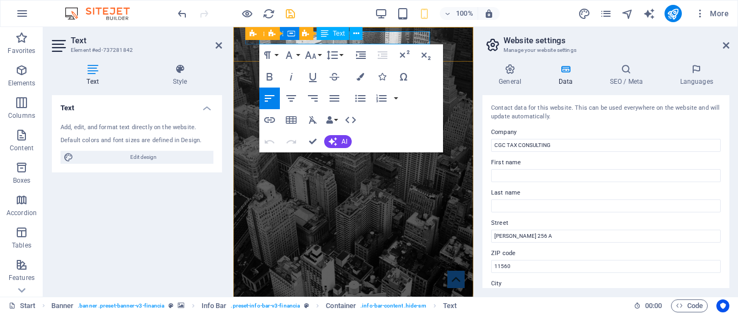
click at [407, 313] on span "[GEOGRAPHIC_DATA]" at bounding box center [390, 318] width 92 height 10
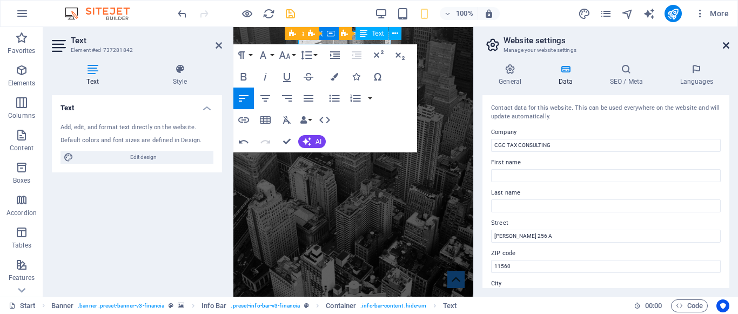
click at [725, 49] on icon at bounding box center [726, 45] width 6 height 9
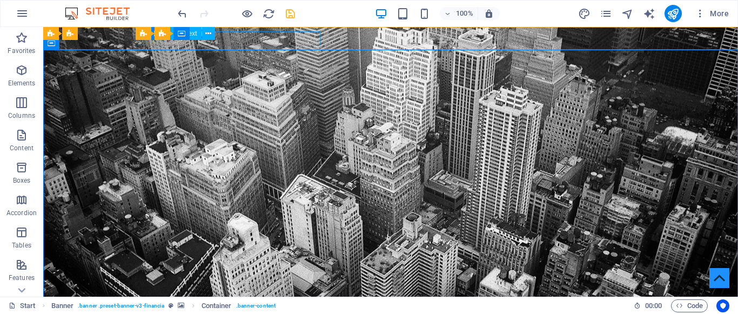
click at [218, 39] on div "Container Text" at bounding box center [186, 34] width 72 height 14
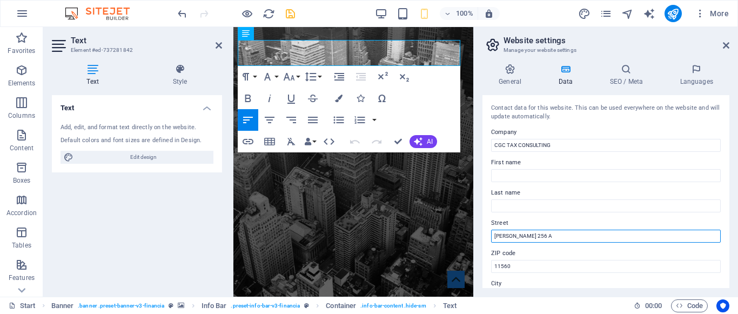
click at [520, 239] on input "SCHILLER 256 A" at bounding box center [606, 236] width 230 height 13
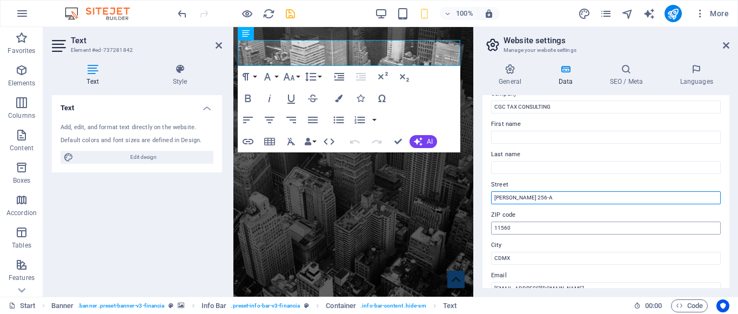
scroll to position [43, 0]
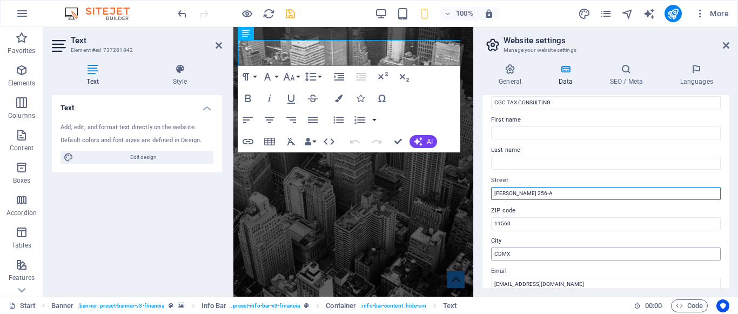
type input "[PERSON_NAME] 256-A"
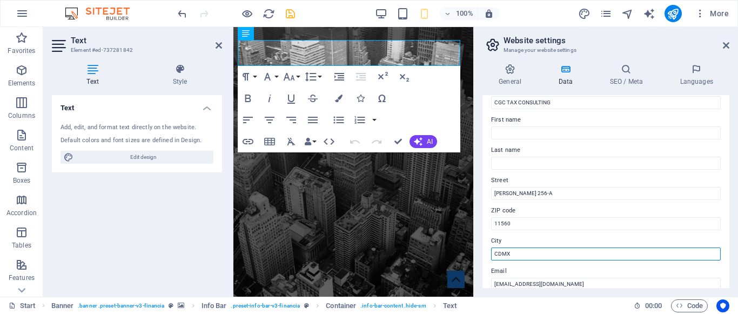
click at [518, 256] on input "CDMX" at bounding box center [606, 253] width 230 height 13
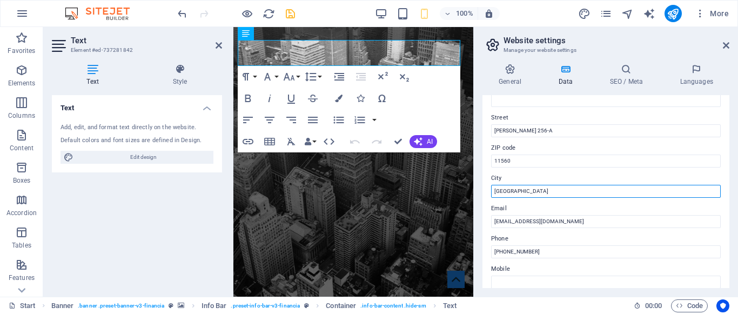
scroll to position [107, 0]
type input "[GEOGRAPHIC_DATA]"
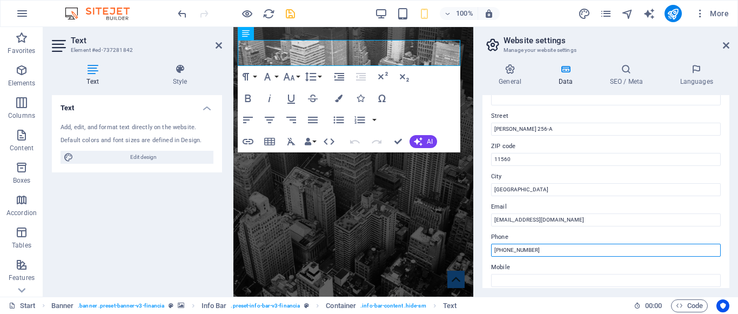
click at [544, 249] on input "+52 55 1295 4128" at bounding box center [606, 250] width 230 height 13
type input "+"
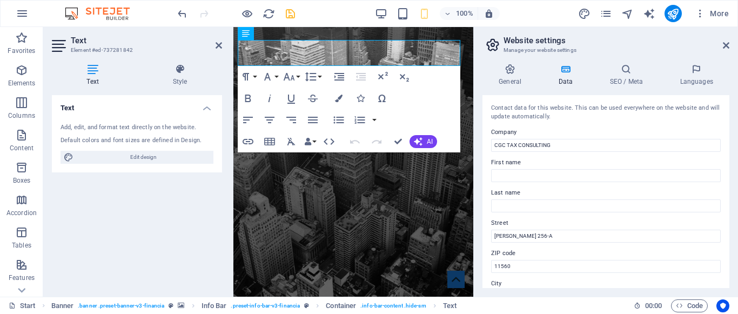
scroll to position [326, 0]
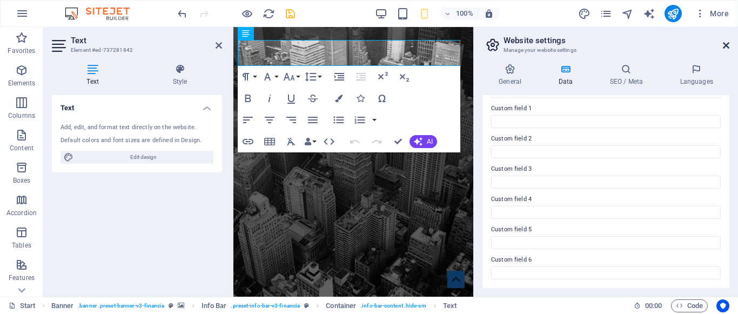
click at [727, 44] on icon at bounding box center [726, 45] width 6 height 9
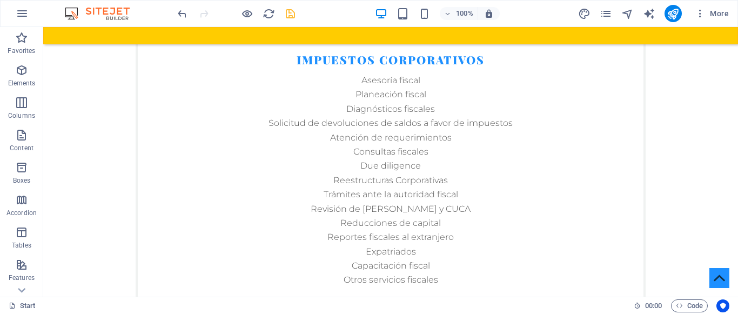
scroll to position [1874, 0]
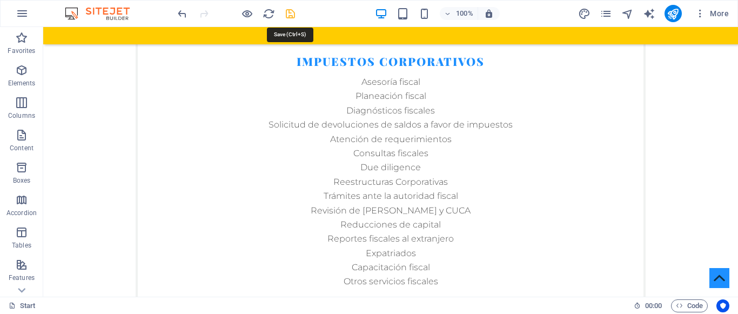
click at [289, 13] on icon "save" at bounding box center [290, 14] width 12 height 12
checkbox input "false"
click at [678, 14] on icon "publish" at bounding box center [673, 14] width 12 height 12
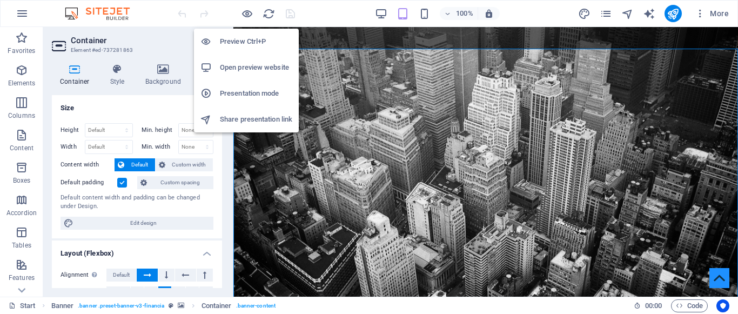
click at [247, 65] on h6 "Open preview website" at bounding box center [256, 67] width 72 height 13
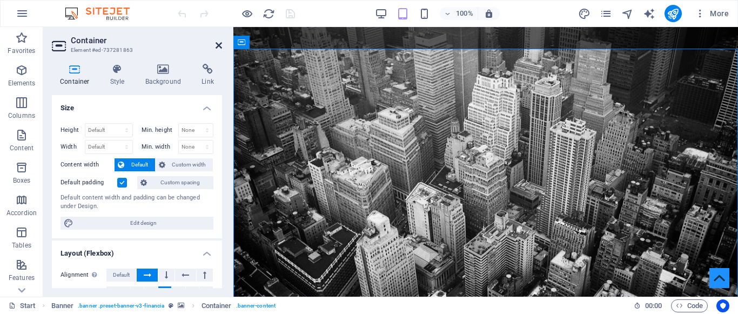
click at [220, 46] on icon at bounding box center [219, 45] width 6 height 9
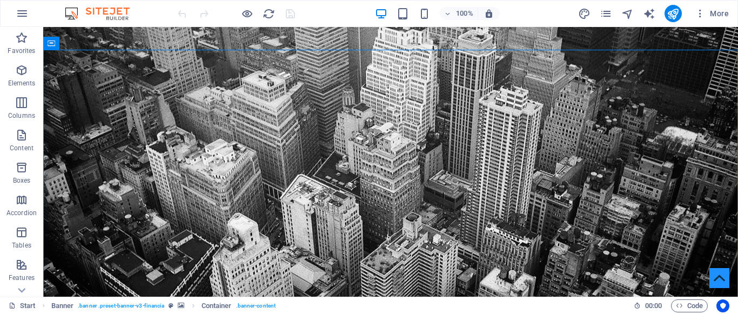
click at [291, 11] on div at bounding box center [236, 13] width 121 height 17
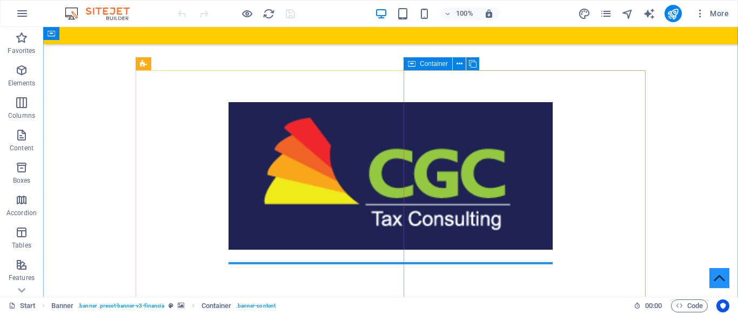
scroll to position [347, 0]
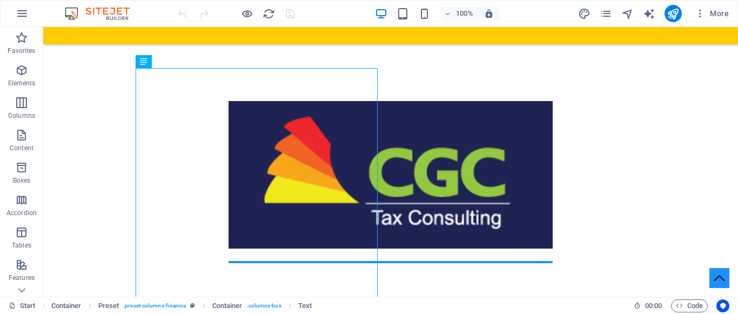
click at [286, 10] on div at bounding box center [236, 13] width 121 height 17
click at [673, 14] on icon "publish" at bounding box center [673, 14] width 12 height 12
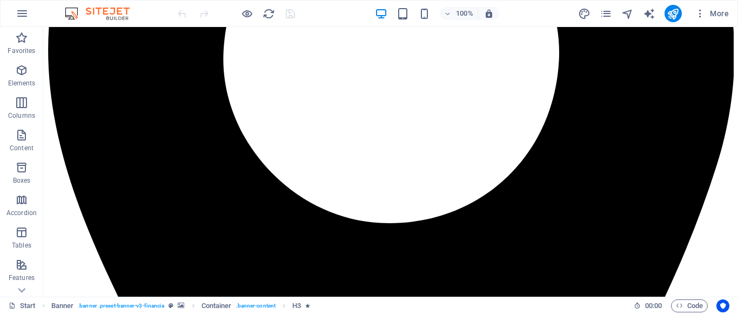
scroll to position [671, 0]
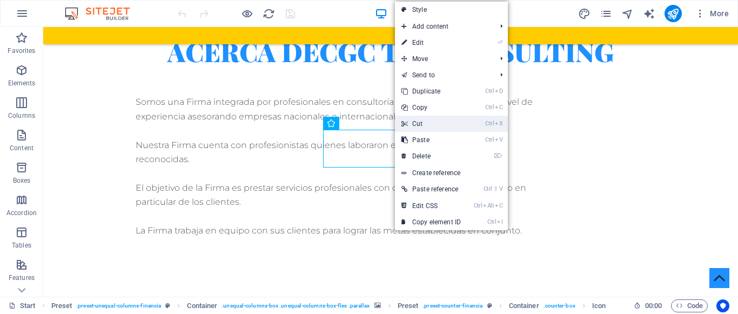
click at [419, 127] on link "Ctrl X Cut" at bounding box center [431, 124] width 72 height 16
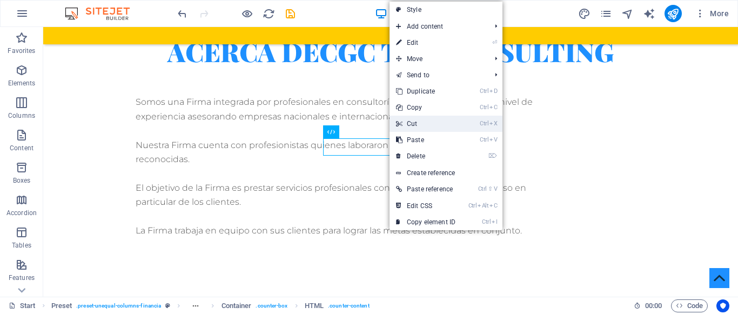
click at [441, 117] on link "Ctrl X Cut" at bounding box center [425, 124] width 72 height 16
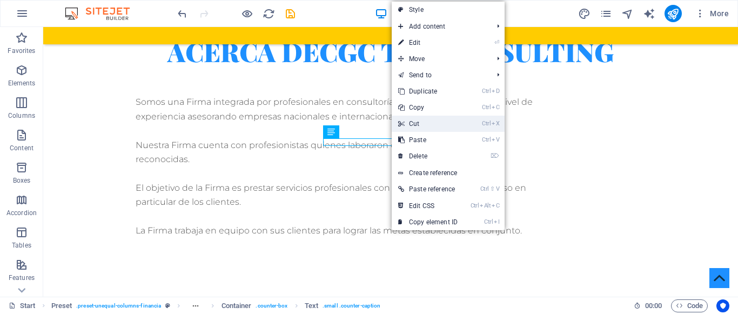
click at [428, 125] on link "Ctrl X Cut" at bounding box center [428, 124] width 72 height 16
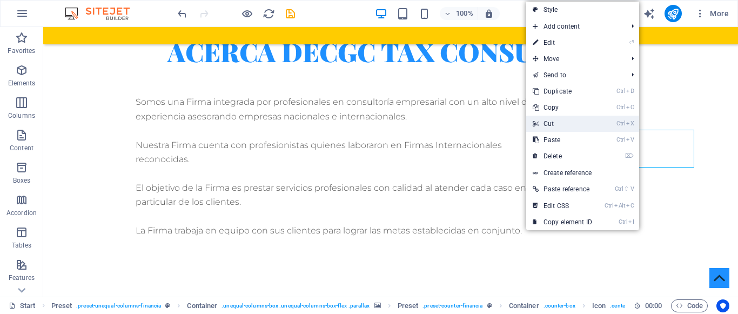
click at [555, 125] on link "Ctrl X Cut" at bounding box center [562, 124] width 72 height 16
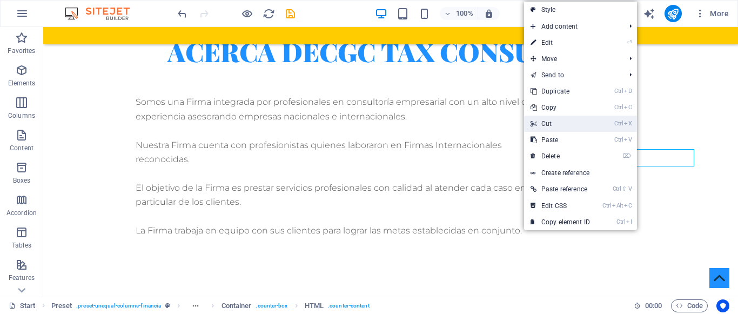
click at [550, 120] on link "Ctrl X Cut" at bounding box center [560, 124] width 72 height 16
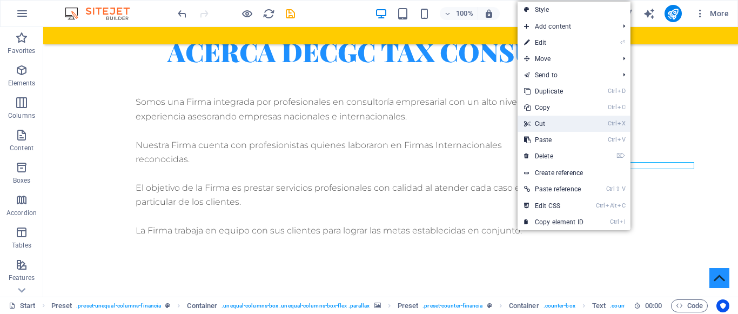
click at [553, 124] on link "Ctrl X Cut" at bounding box center [554, 124] width 72 height 16
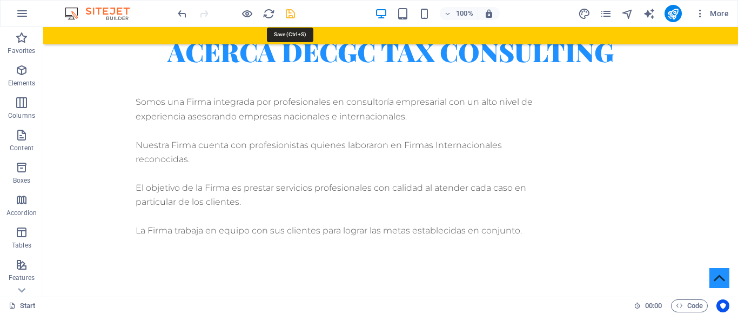
click at [290, 14] on icon "save" at bounding box center [290, 14] width 12 height 12
checkbox input "false"
click at [674, 12] on icon "publish" at bounding box center [673, 14] width 12 height 12
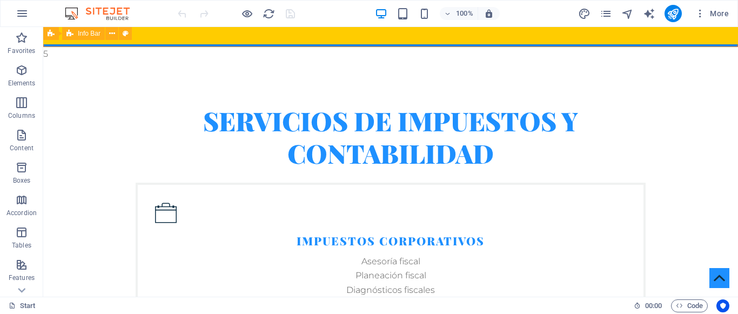
scroll to position [1551, 0]
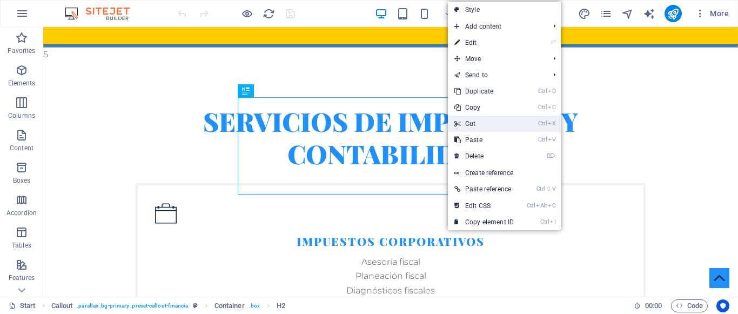
click at [466, 125] on link "Ctrl X Cut" at bounding box center [484, 124] width 72 height 16
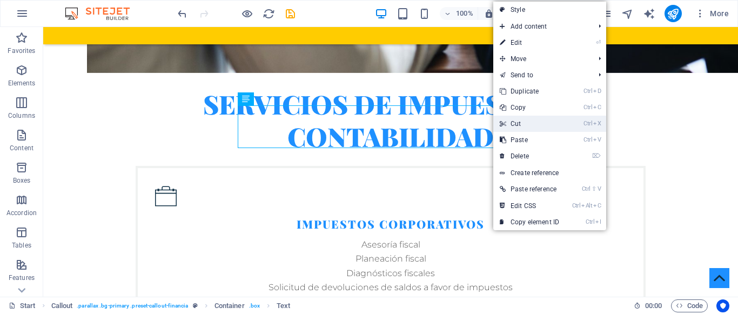
click at [515, 124] on link "Ctrl X Cut" at bounding box center [529, 124] width 72 height 16
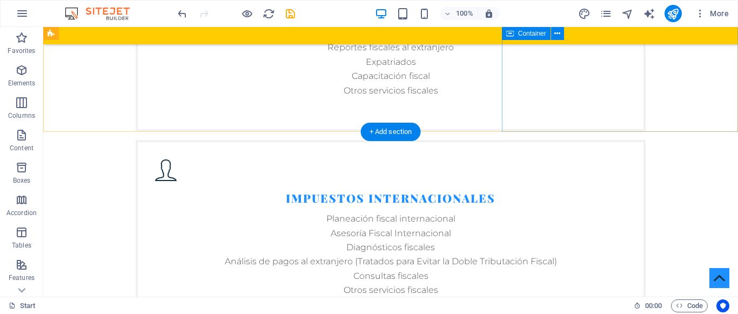
scroll to position [2011, 0]
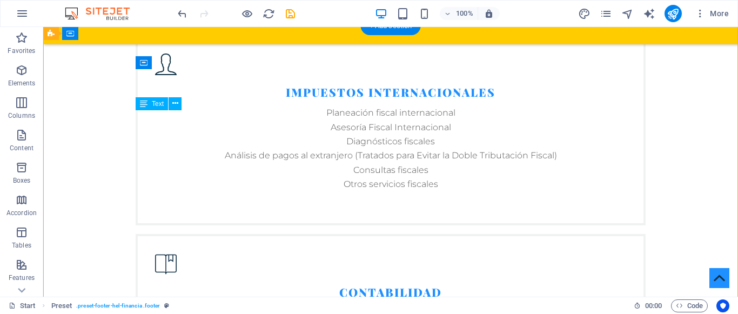
drag, startPoint x: 139, startPoint y: 119, endPoint x: 230, endPoint y: 145, distance: 94.4
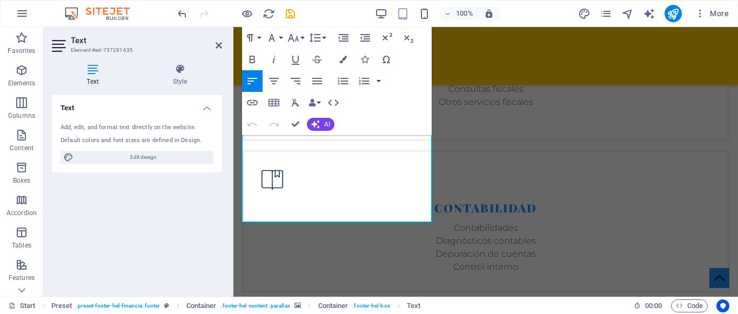
scroll to position [2039, 0]
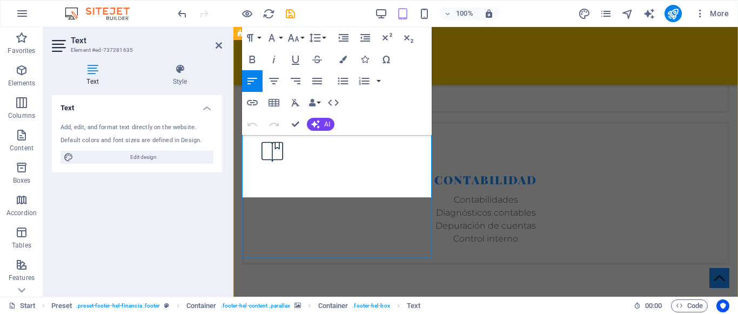
drag, startPoint x: 263, startPoint y: 180, endPoint x: 393, endPoint y: 190, distance: 130.5
click at [252, 60] on icon "button" at bounding box center [253, 60] width 6 height 8
click at [273, 35] on icon "button" at bounding box center [271, 37] width 13 height 13
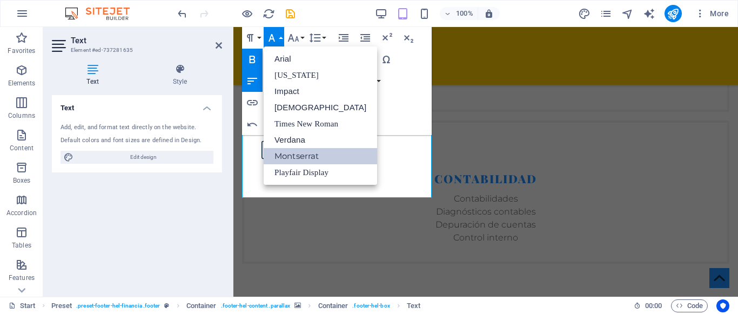
scroll to position [0, 0]
click at [295, 94] on link "Impact" at bounding box center [320, 91] width 113 height 16
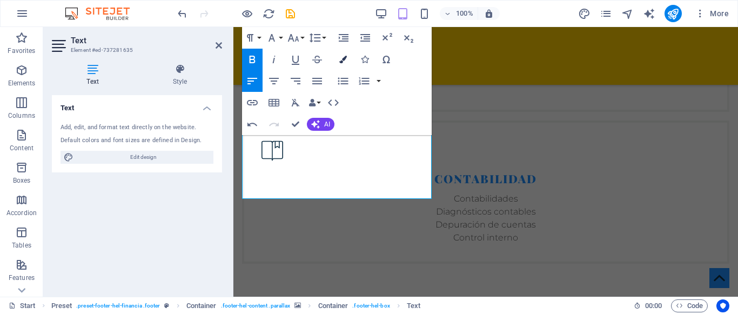
click at [344, 59] on icon "button" at bounding box center [343, 60] width 8 height 8
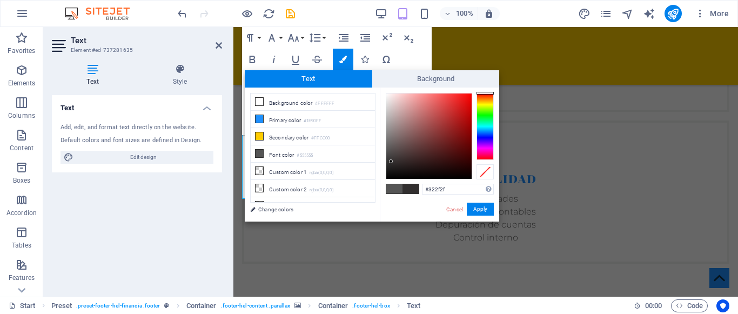
click at [391, 162] on div at bounding box center [428, 135] width 85 height 85
type input "#151414"
click at [390, 171] on div at bounding box center [428, 135] width 85 height 85
click at [481, 209] on button "Apply" at bounding box center [480, 209] width 27 height 13
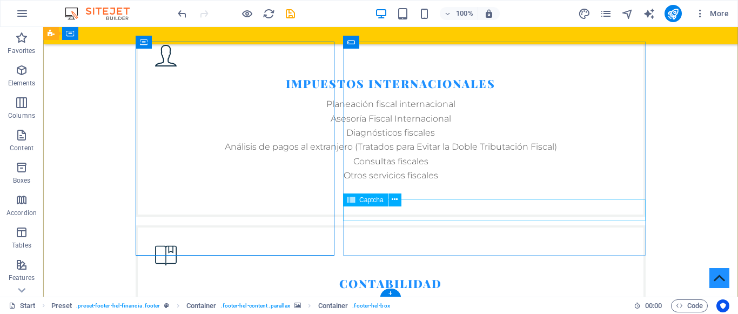
scroll to position [2021, 0]
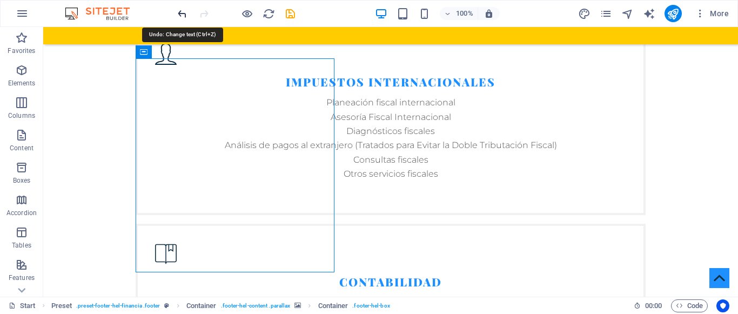
click at [177, 14] on icon "undo" at bounding box center [182, 14] width 12 height 12
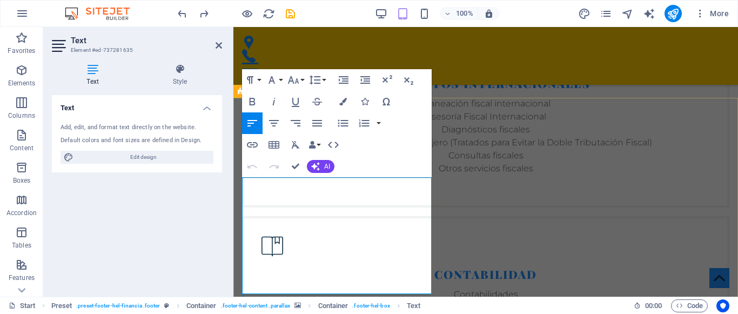
scroll to position [1943, 0]
drag, startPoint x: 258, startPoint y: 184, endPoint x: 380, endPoint y: 200, distance: 123.1
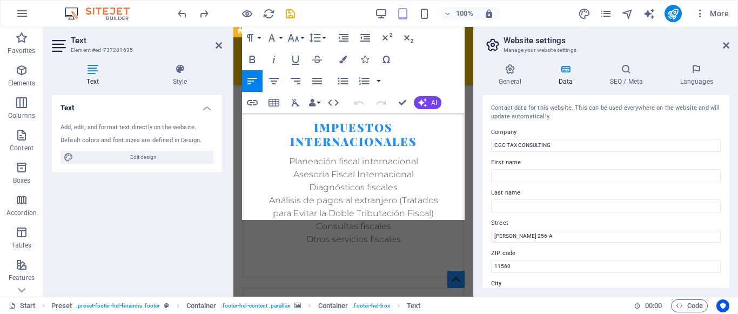
scroll to position [2485, 0]
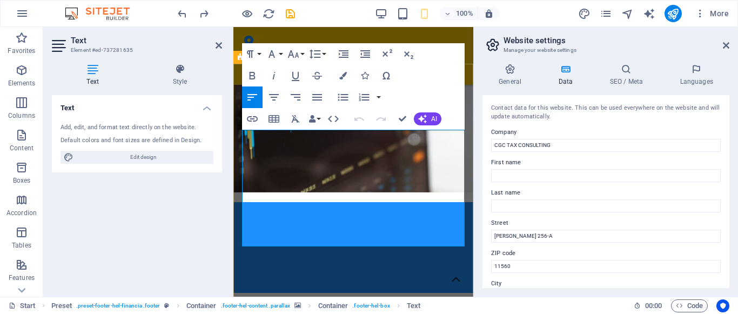
scroll to position [2414, 0]
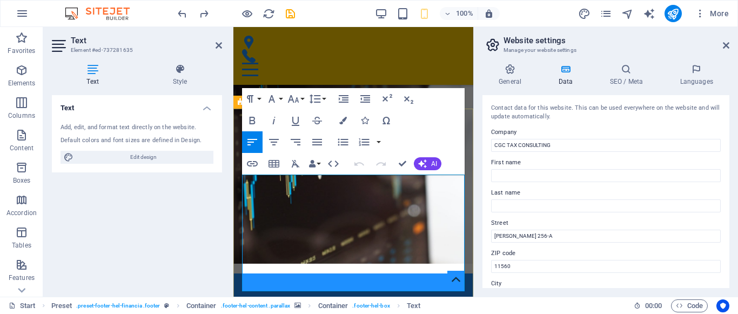
drag, startPoint x: 258, startPoint y: 181, endPoint x: 272, endPoint y: 182, distance: 14.1
click at [252, 120] on icon "button" at bounding box center [253, 121] width 6 height 8
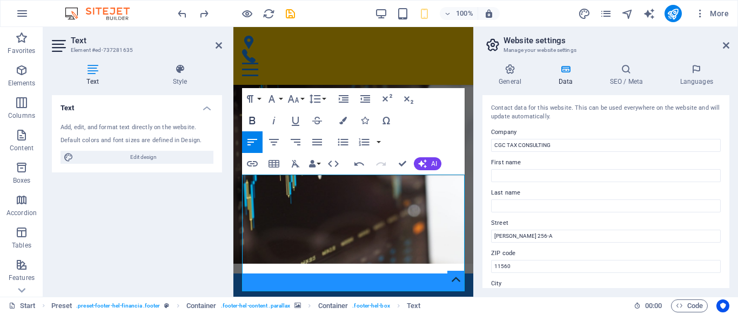
click at [253, 120] on icon "button" at bounding box center [253, 121] width 6 height 8
click at [251, 119] on icon "button" at bounding box center [252, 120] width 13 height 13
click at [247, 122] on icon "button" at bounding box center [252, 120] width 13 height 13
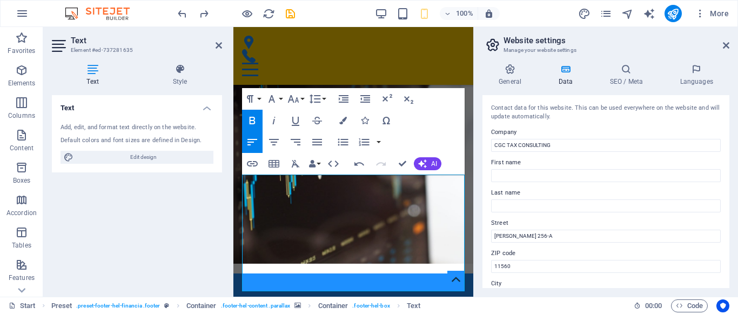
click at [247, 122] on icon "button" at bounding box center [252, 120] width 13 height 13
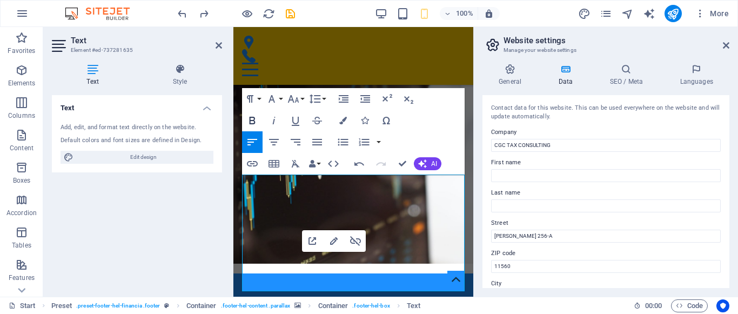
click at [253, 122] on icon "button" at bounding box center [252, 120] width 13 height 13
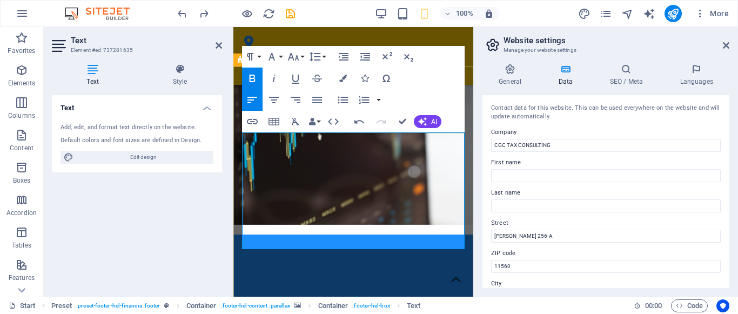
scroll to position [2456, 0]
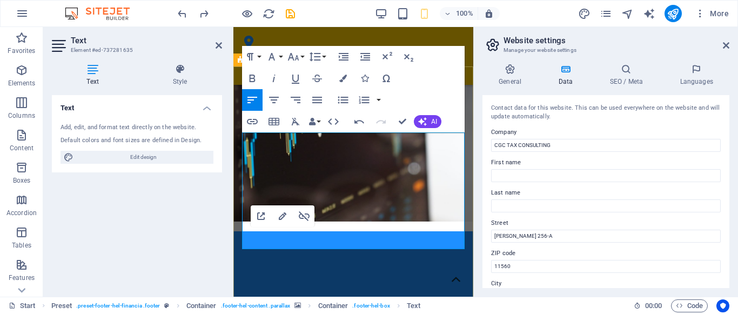
drag, startPoint x: 258, startPoint y: 242, endPoint x: 379, endPoint y: 246, distance: 121.6
click at [252, 76] on icon "button" at bounding box center [252, 78] width 13 height 13
click at [726, 45] on icon at bounding box center [726, 45] width 6 height 9
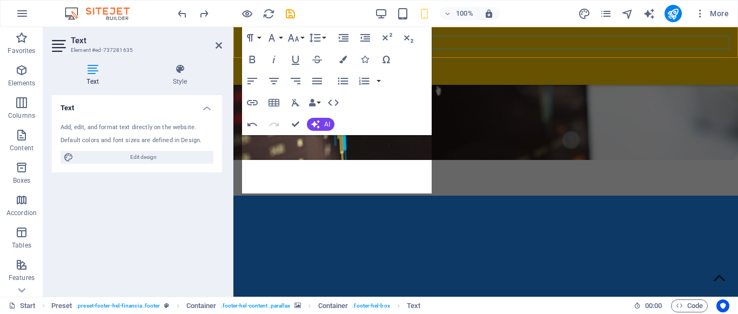
scroll to position [2044, 0]
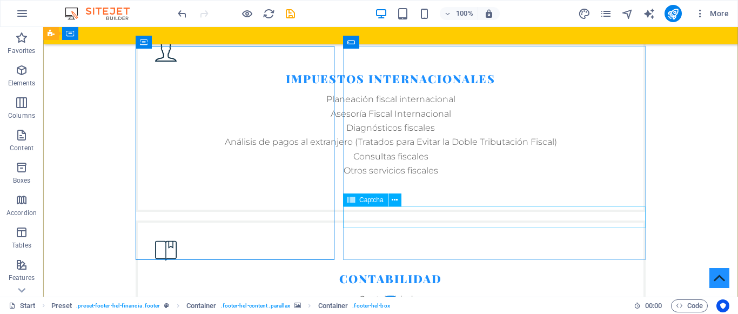
scroll to position [2026, 0]
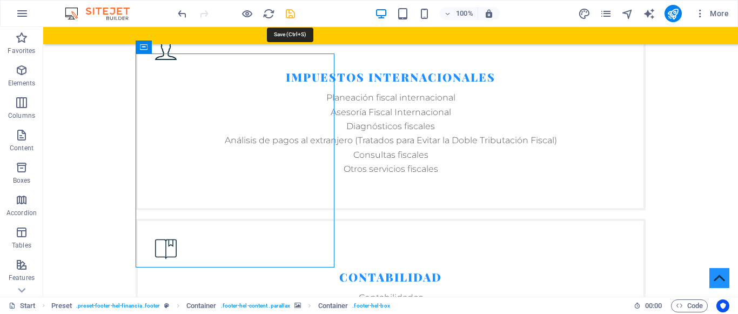
click at [287, 12] on icon "save" at bounding box center [290, 14] width 12 height 12
checkbox input "false"
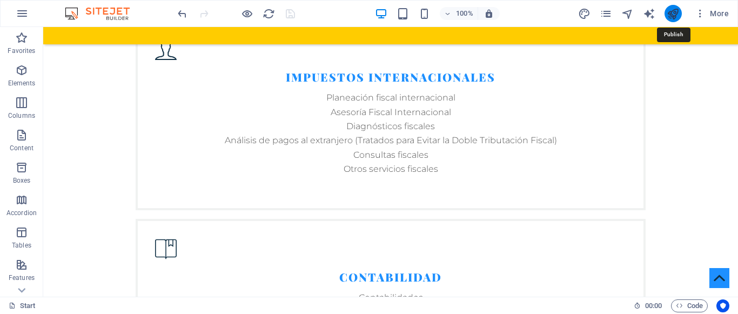
click at [677, 9] on icon "publish" at bounding box center [673, 14] width 12 height 12
